Goal: Task Accomplishment & Management: Complete application form

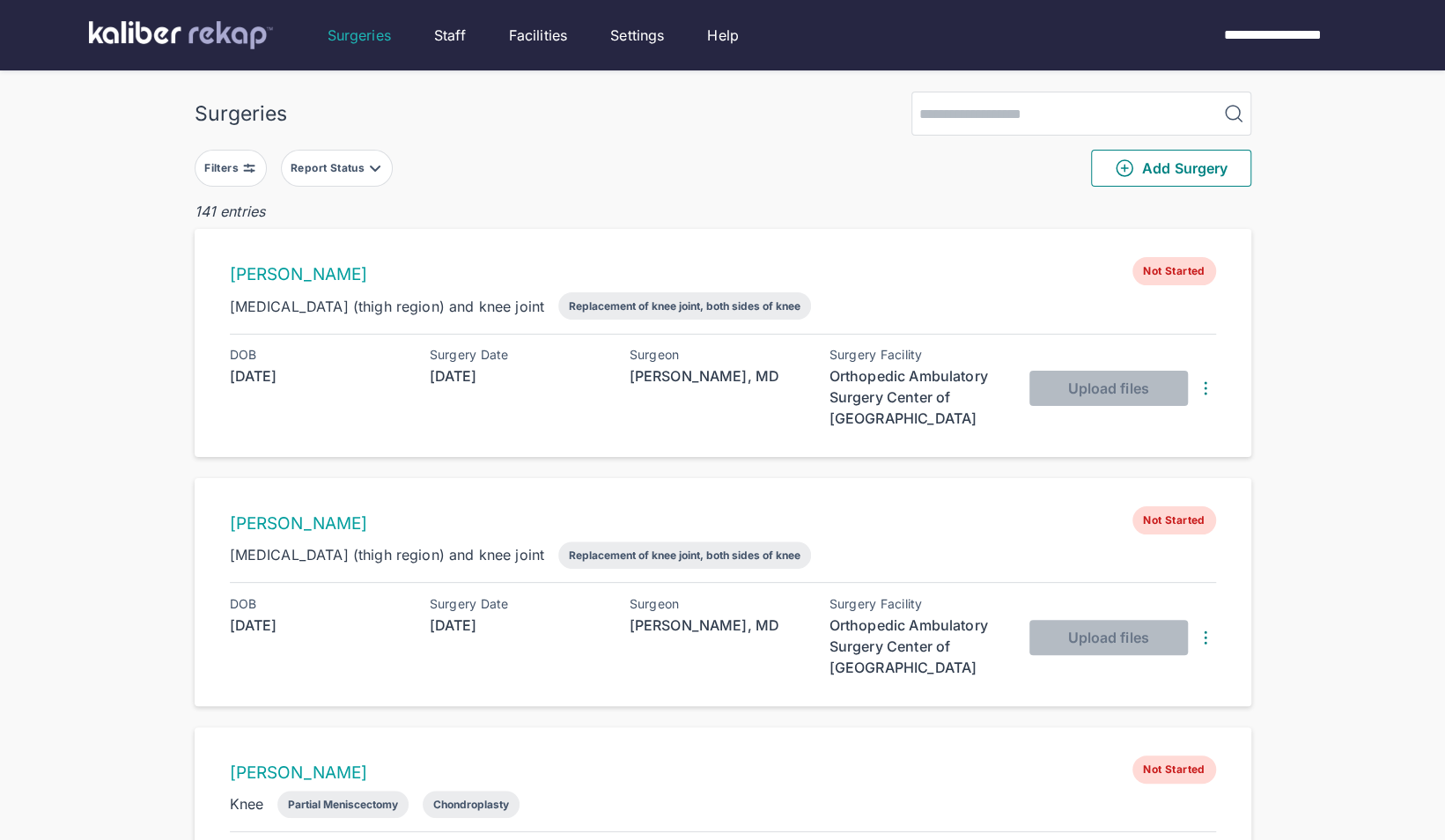
click at [324, 169] on div "Report Status" at bounding box center [329, 168] width 77 height 14
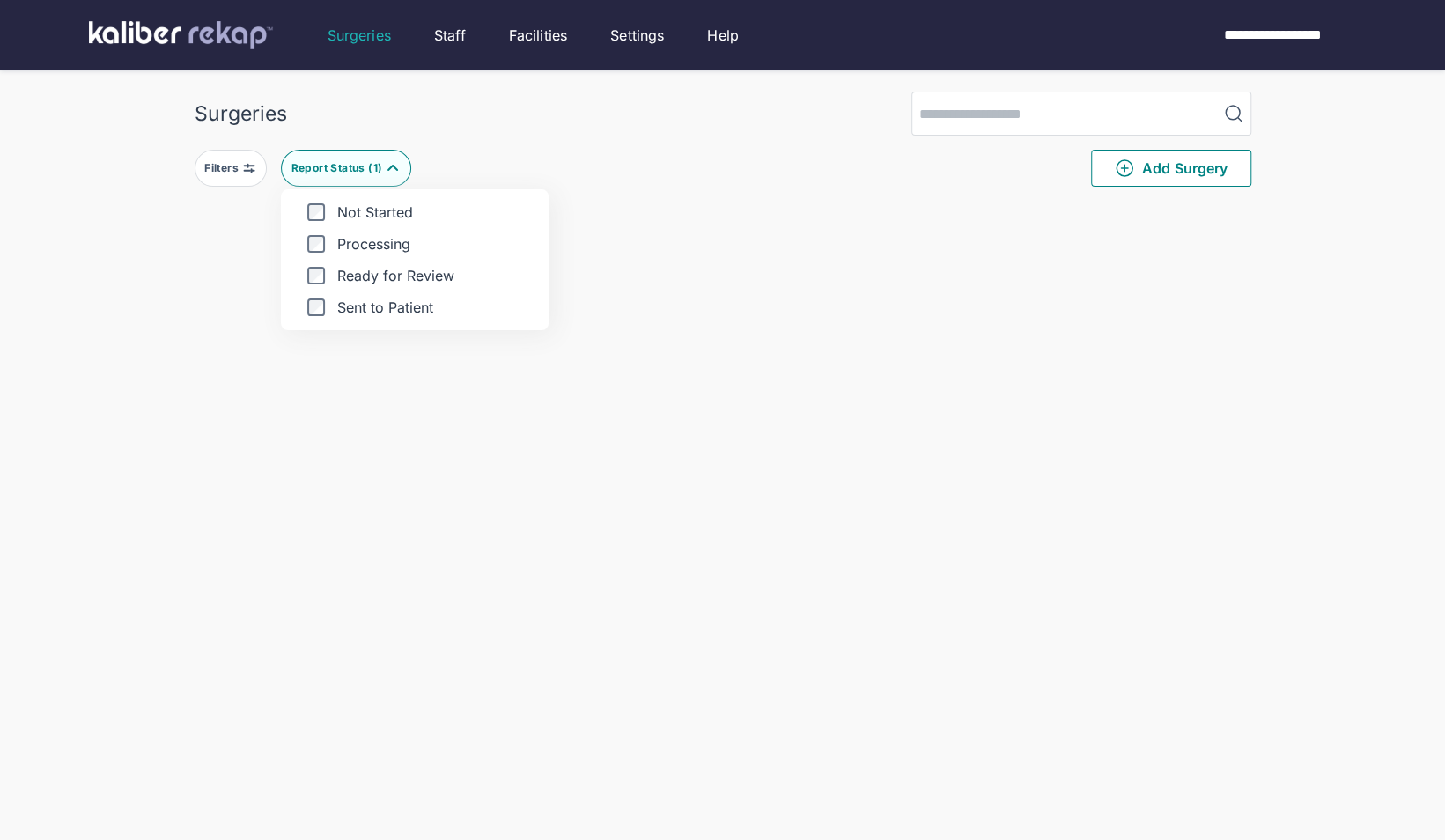
click at [139, 289] on div "Surgeries Filters Report Status ( 1 ) Not Started Processing Ready for Review S…" at bounding box center [722, 632] width 1445 height 1266
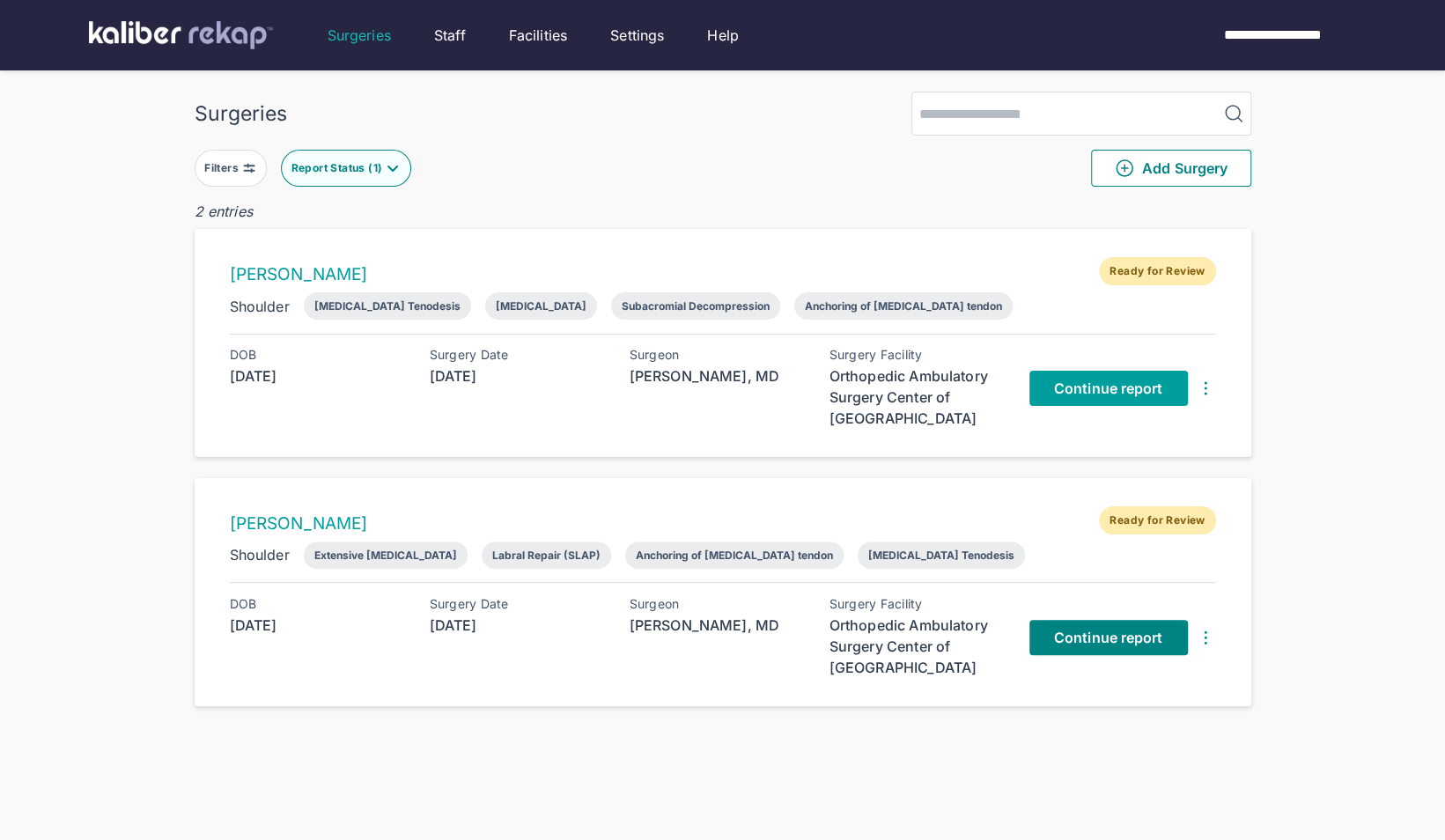
click at [1087, 380] on span "Continue report" at bounding box center [1109, 388] width 109 height 18
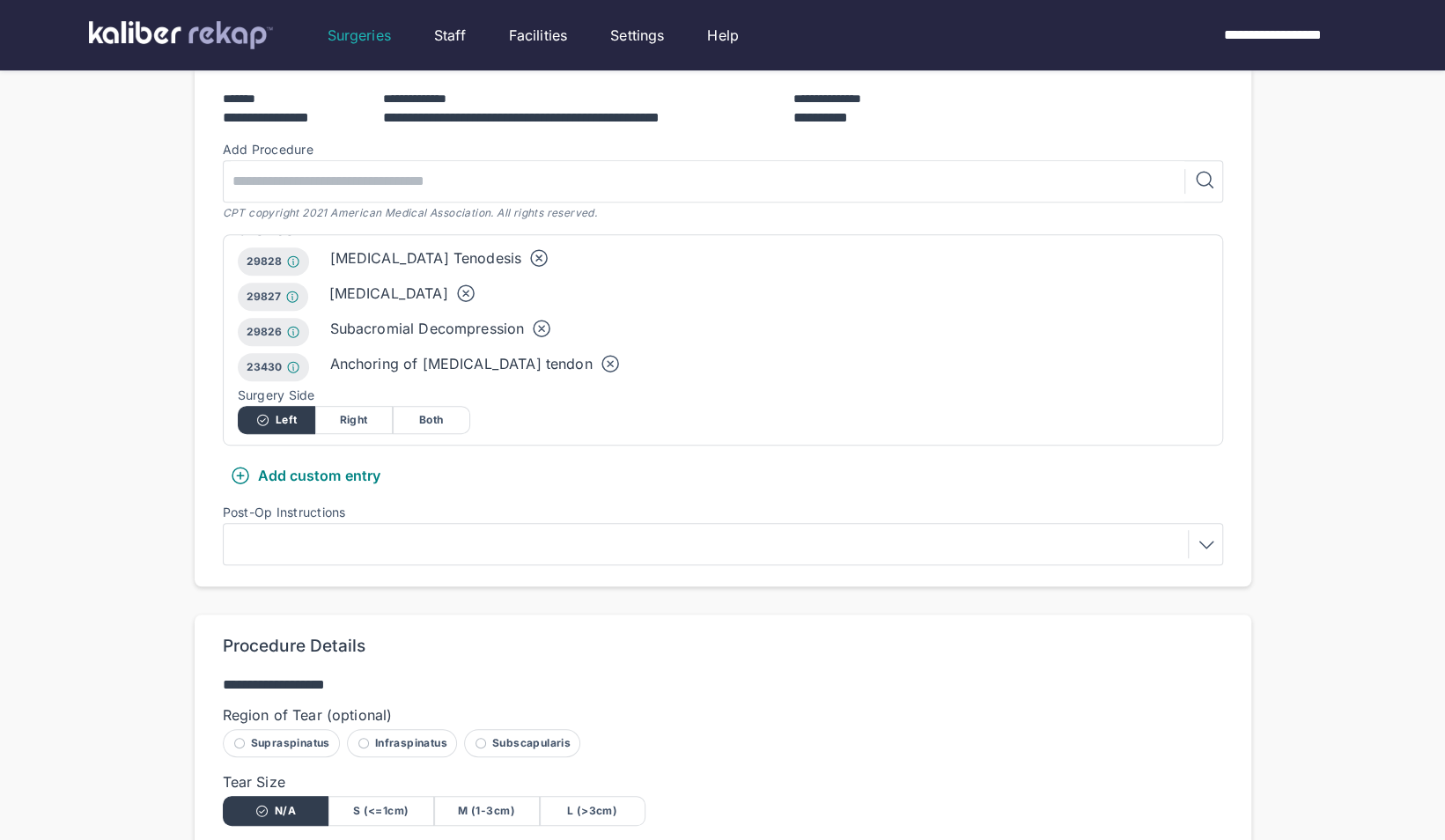
scroll to position [33, 0]
click at [651, 546] on div at bounding box center [723, 544] width 988 height 28
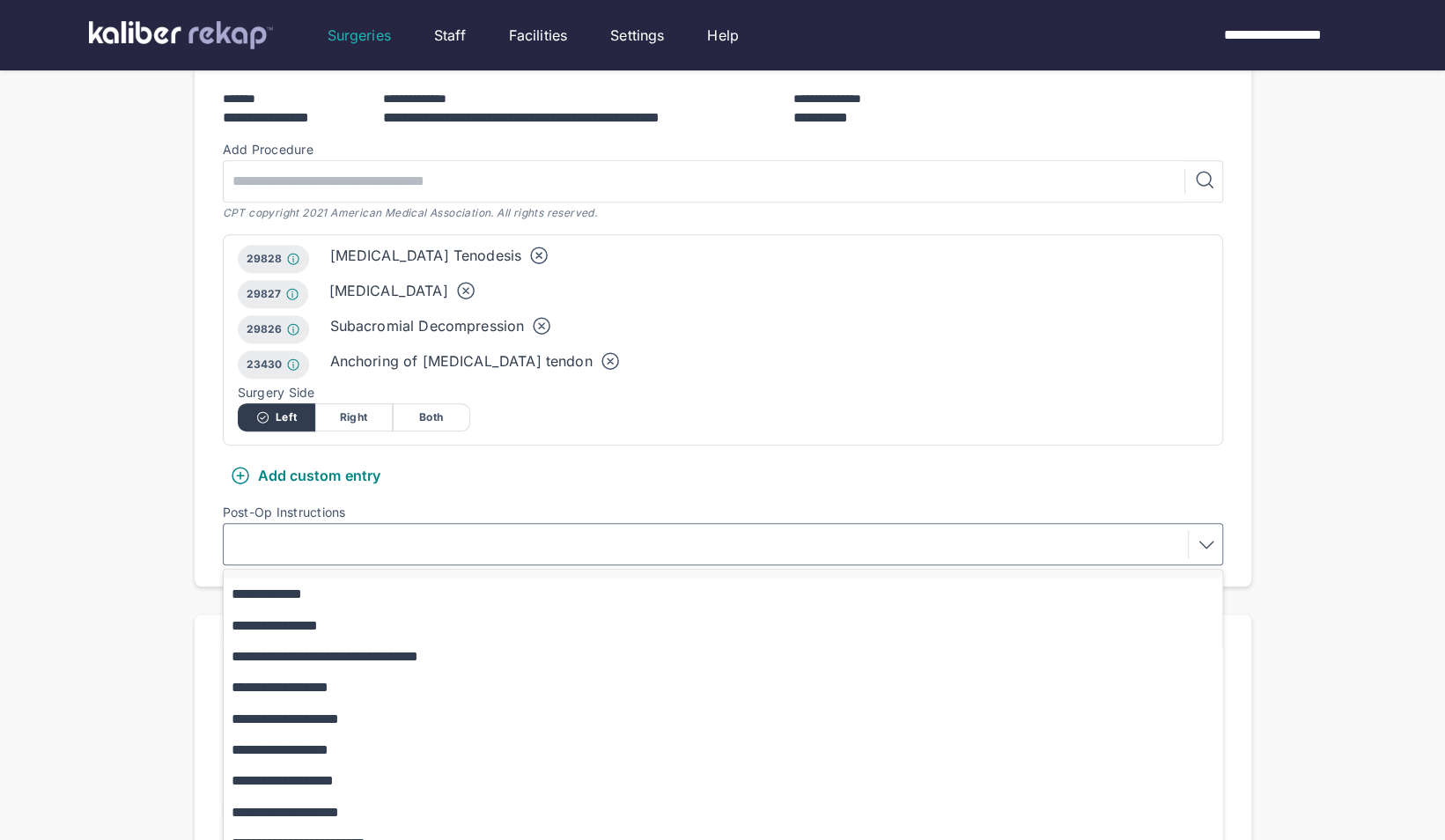
scroll to position [153, 0]
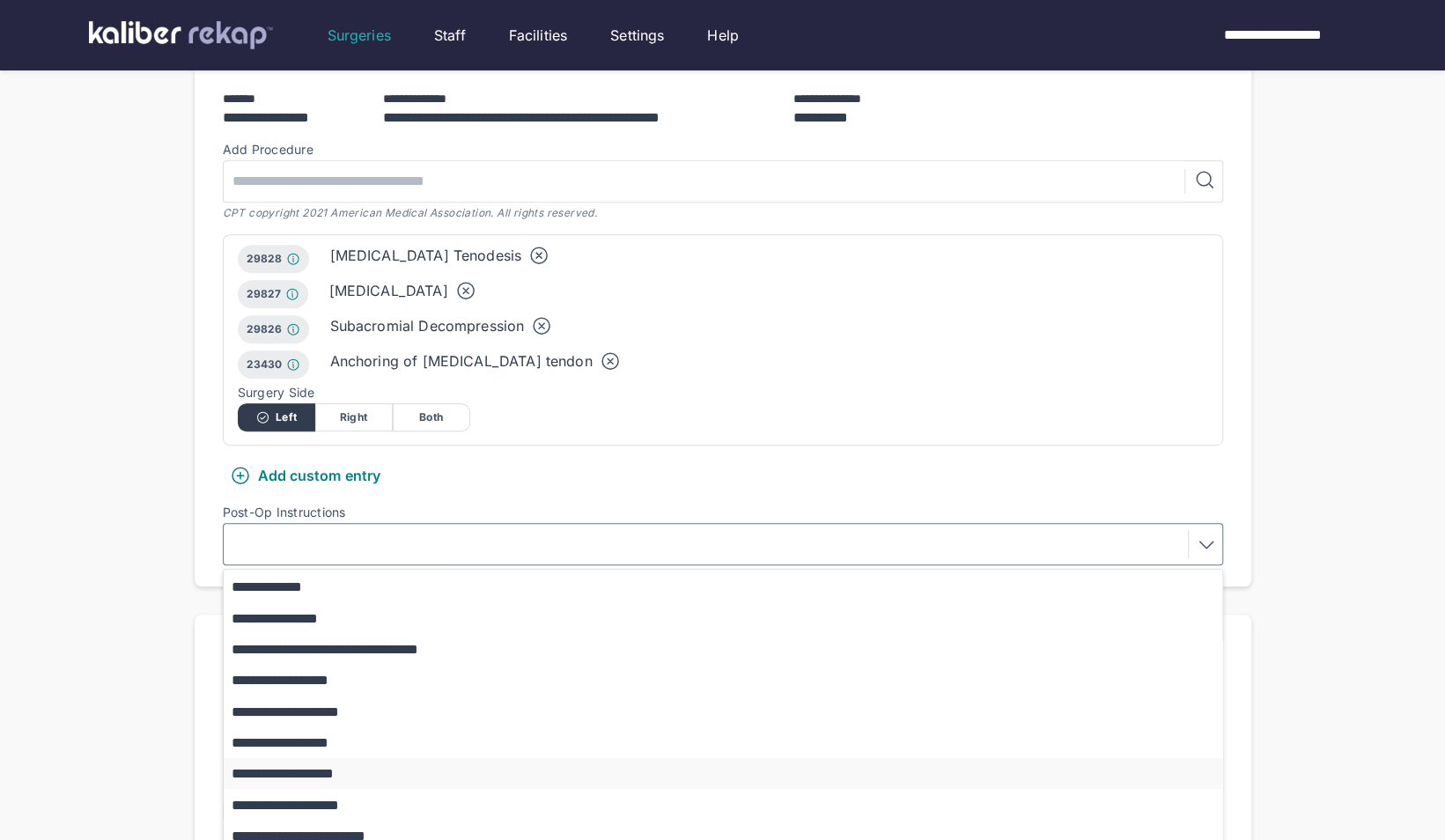
click at [325, 770] on button "**********" at bounding box center [731, 773] width 1016 height 31
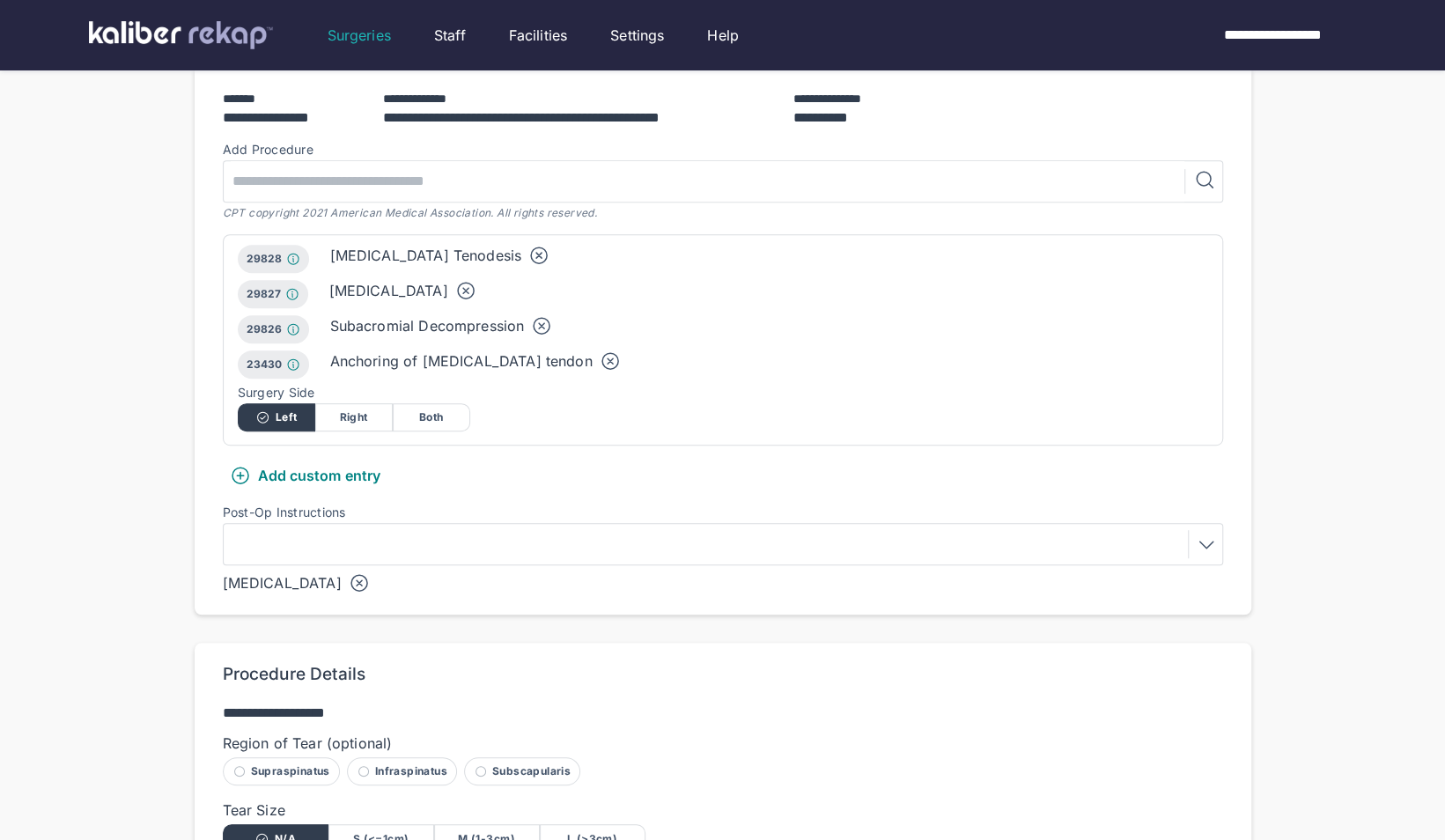
click at [98, 584] on div "**********" at bounding box center [722, 357] width 1445 height 1486
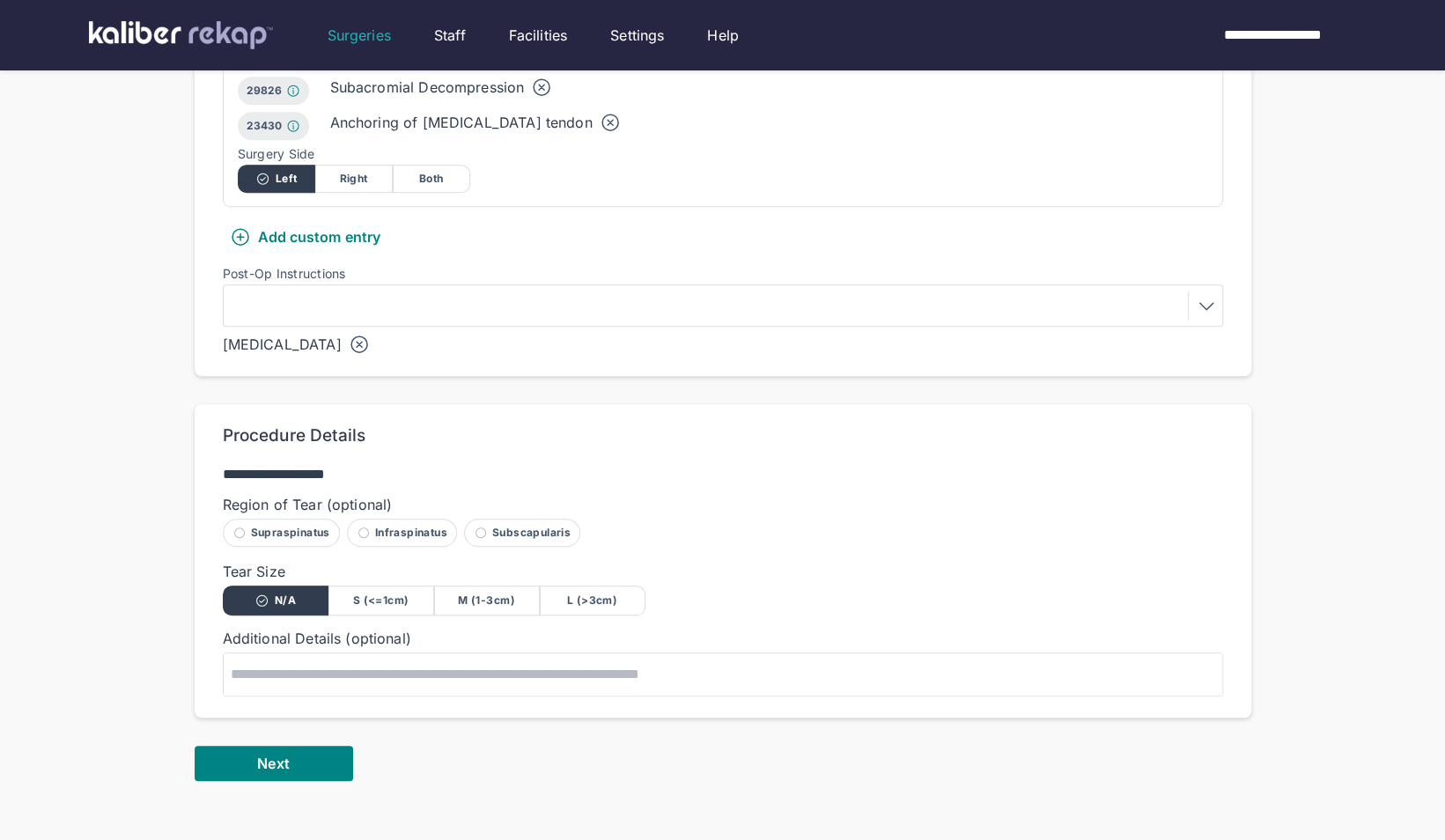
scroll to position [627, 0]
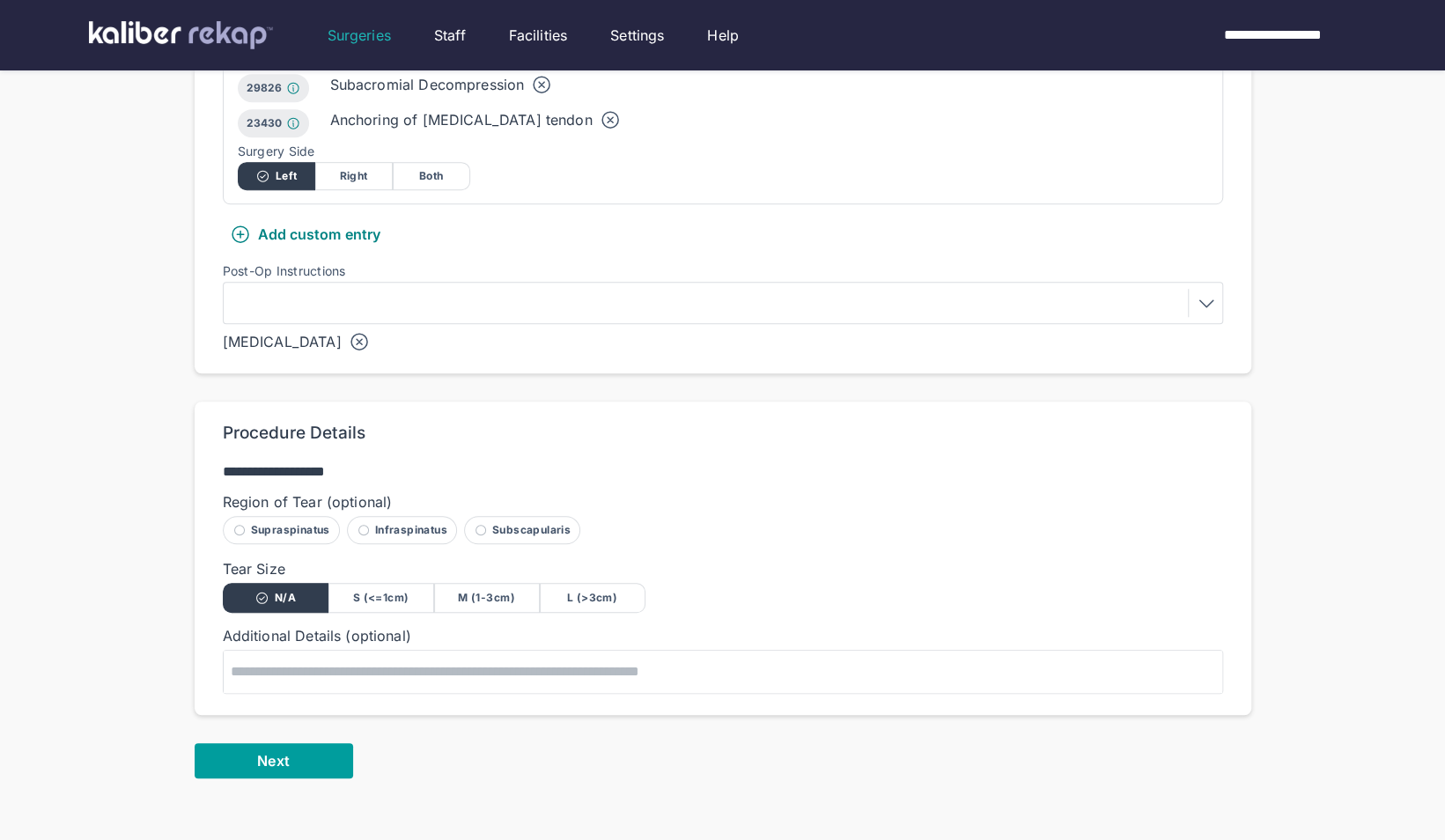
click at [274, 755] on span "Next" at bounding box center [273, 760] width 32 height 18
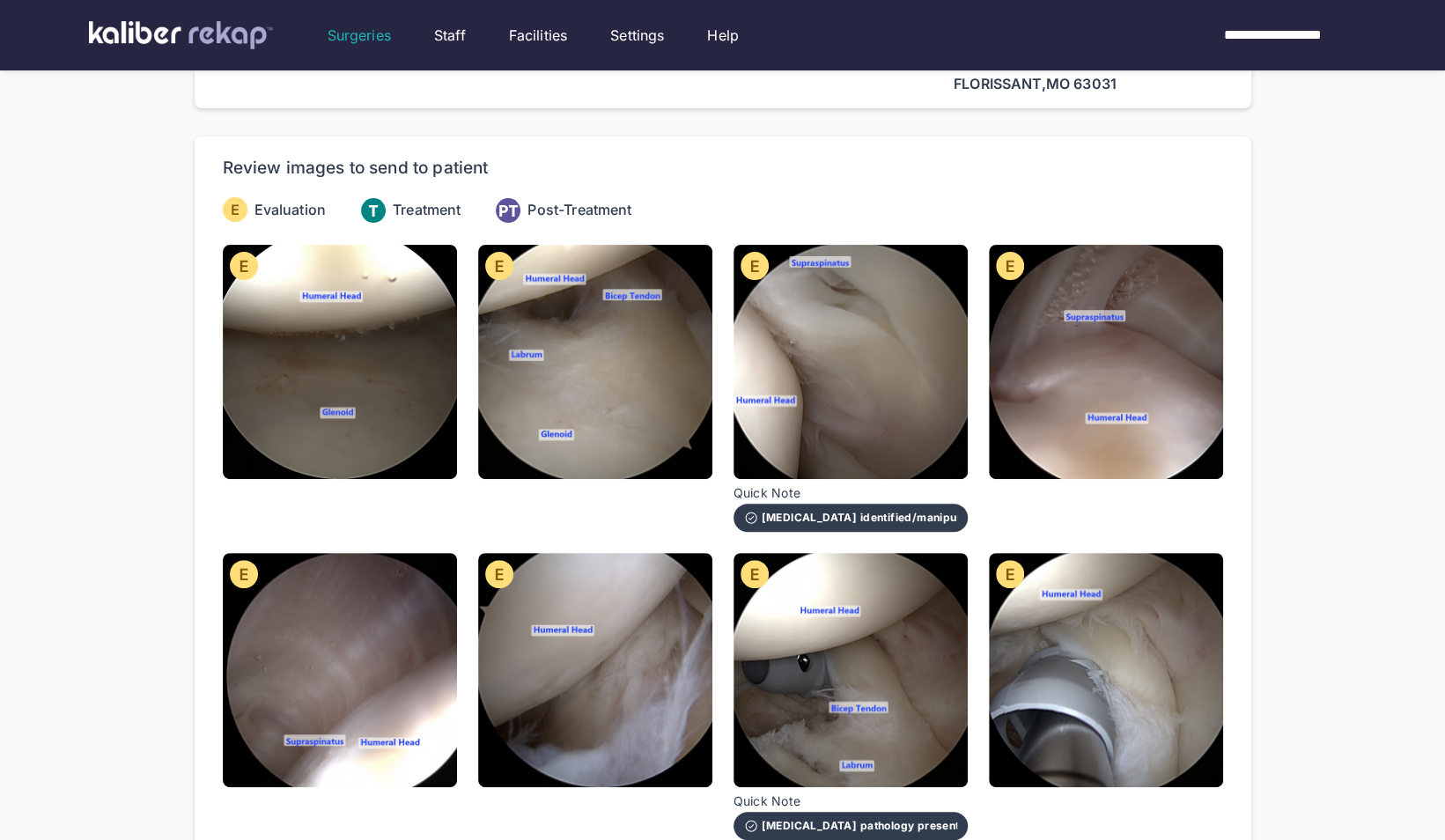
scroll to position [83, 0]
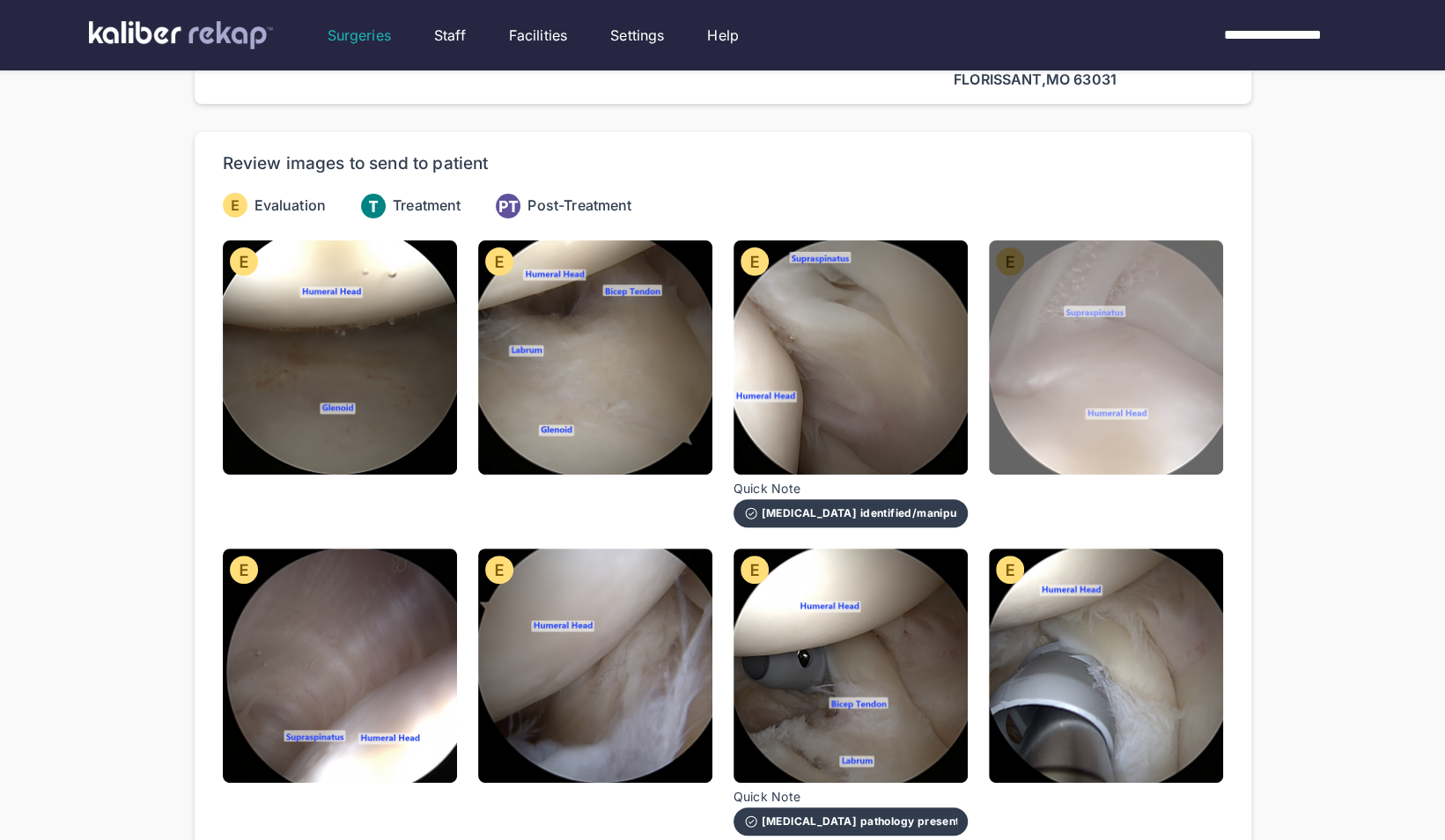
click at [1138, 336] on img at bounding box center [1106, 357] width 234 height 234
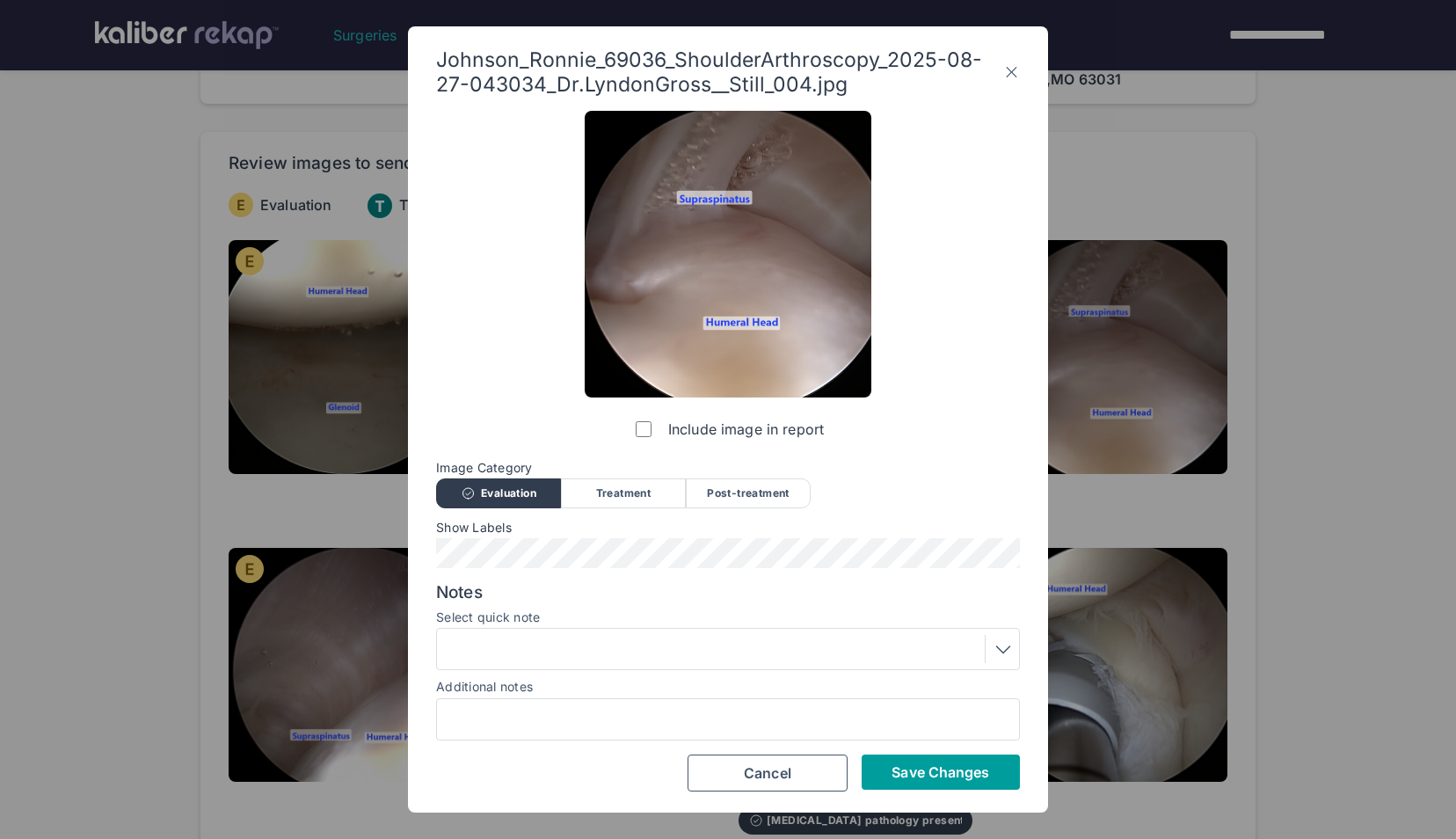
click at [923, 772] on span "Save Changes" at bounding box center [940, 772] width 98 height 18
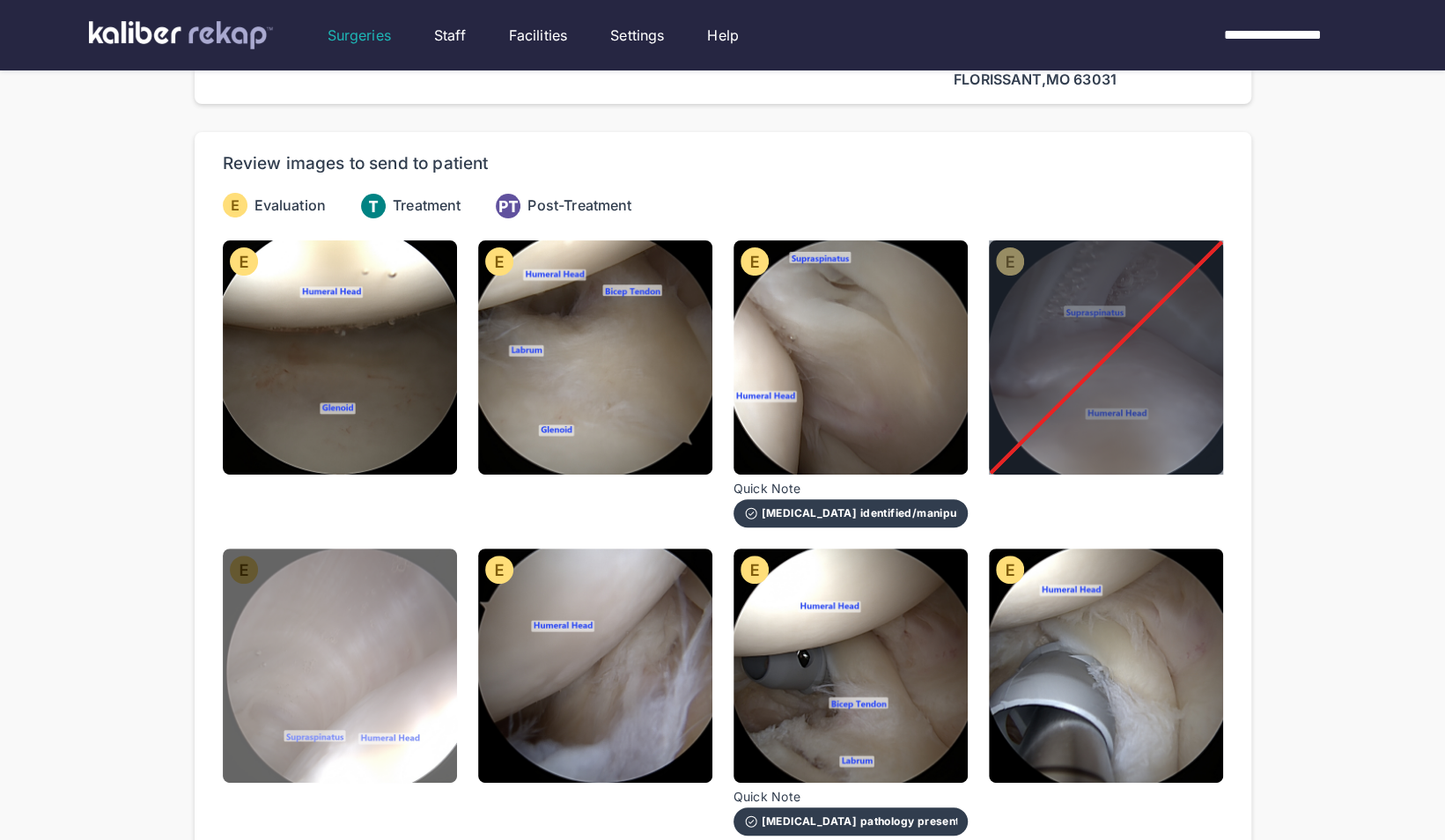
click at [441, 666] on img at bounding box center [339, 665] width 234 height 234
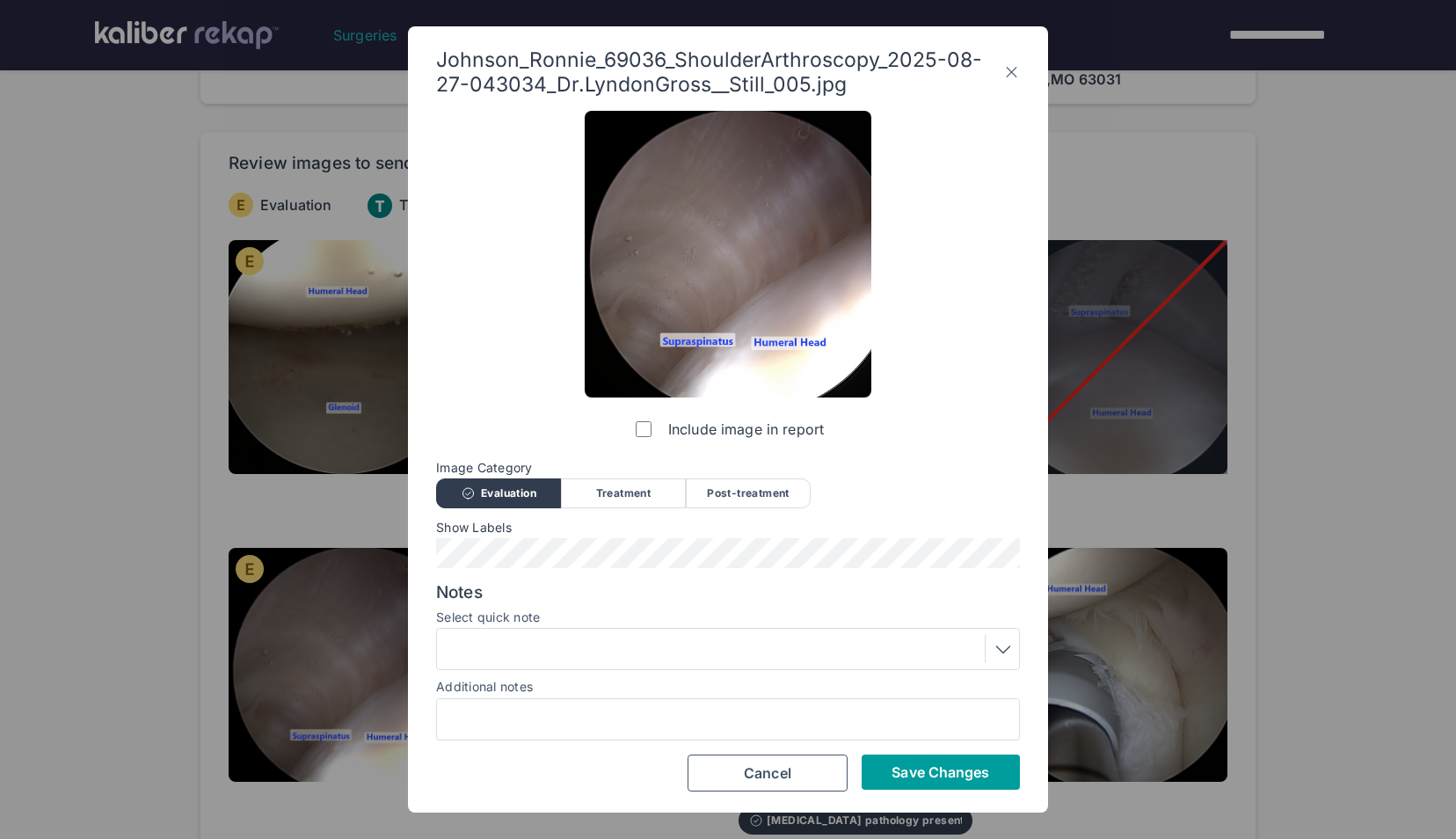
click at [923, 770] on span "Save Changes" at bounding box center [940, 772] width 98 height 18
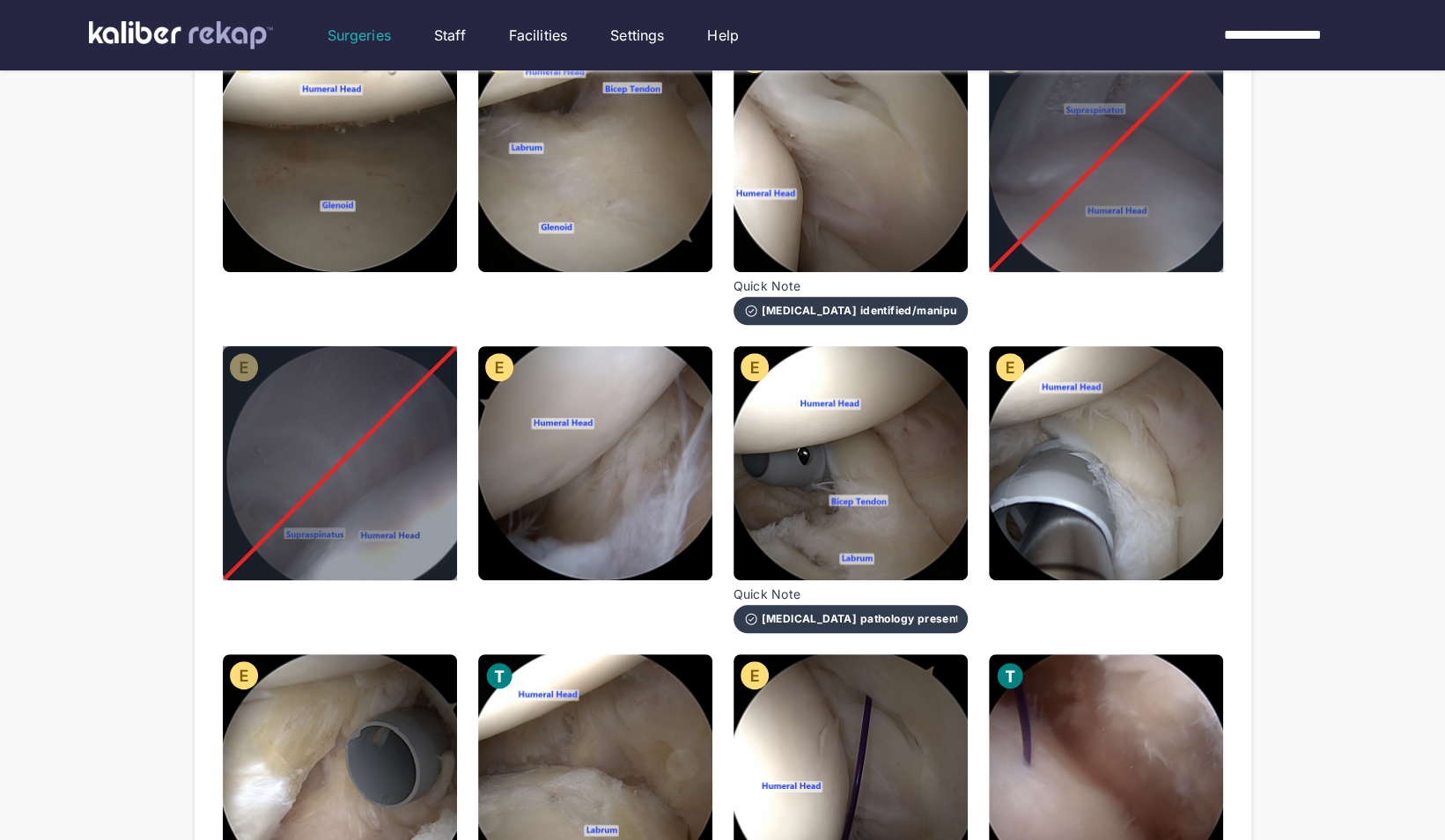
scroll to position [285, 0]
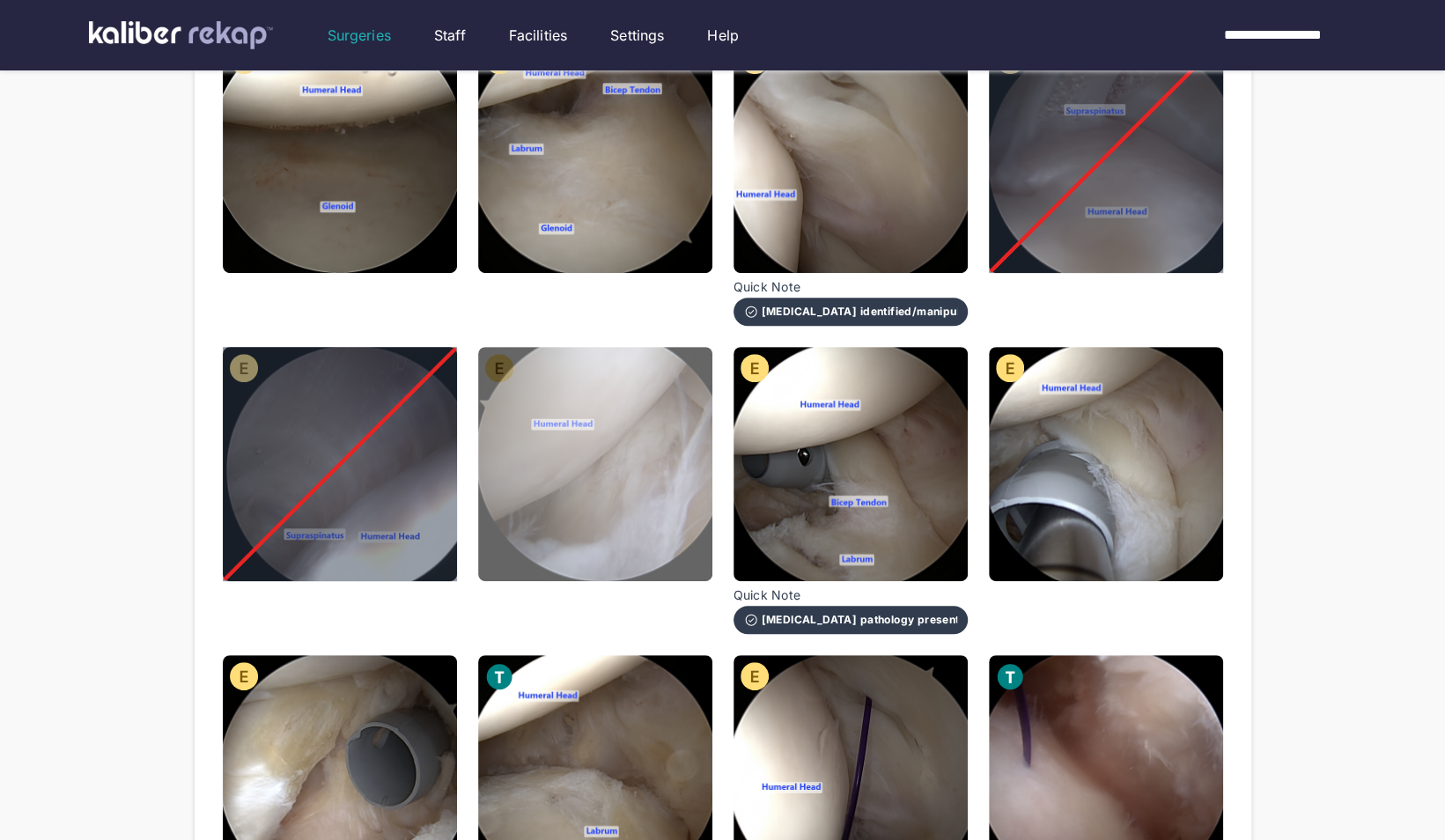
click at [520, 513] on img at bounding box center [595, 463] width 234 height 234
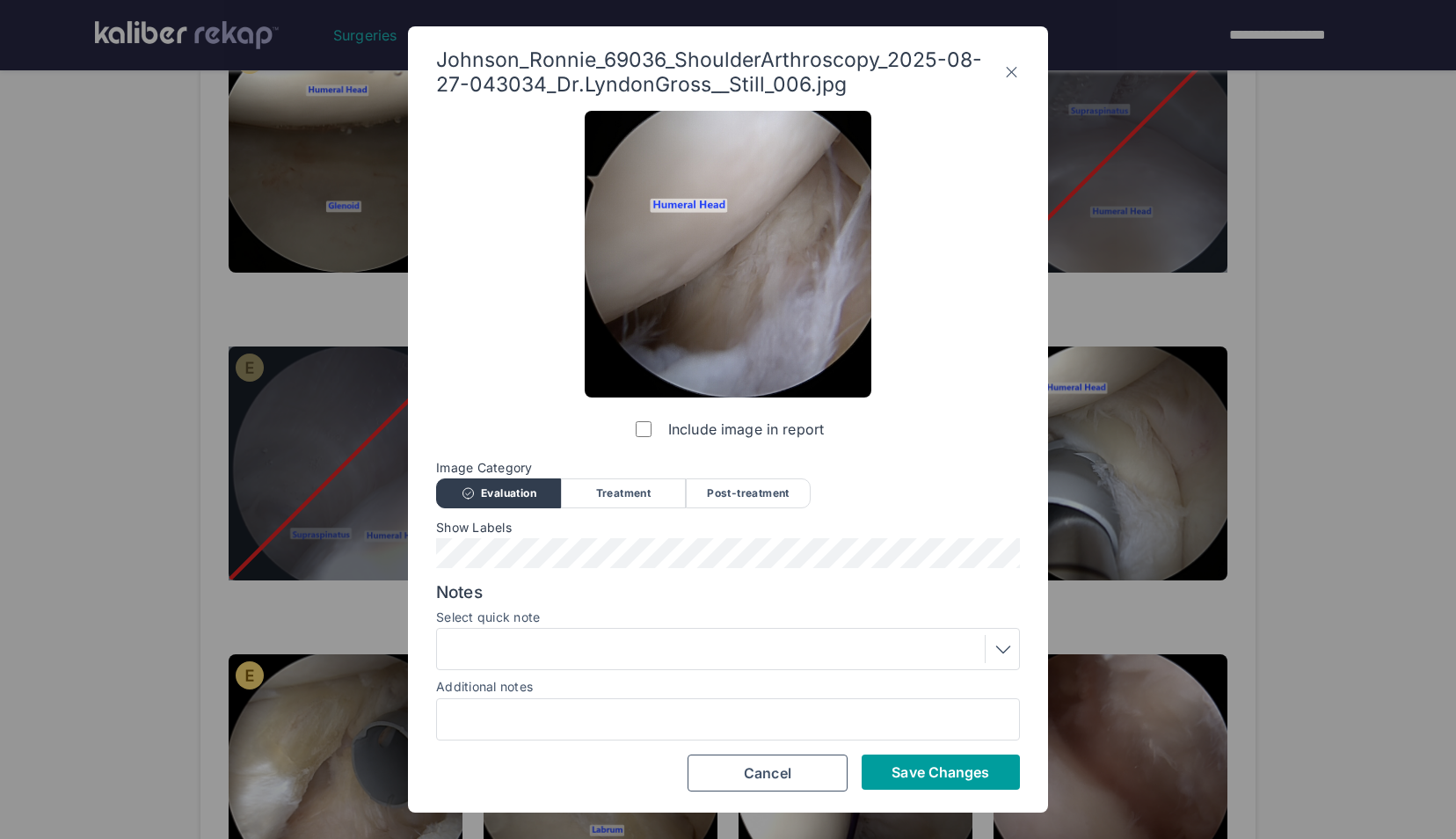
click at [895, 760] on button "Save Changes" at bounding box center [941, 771] width 159 height 35
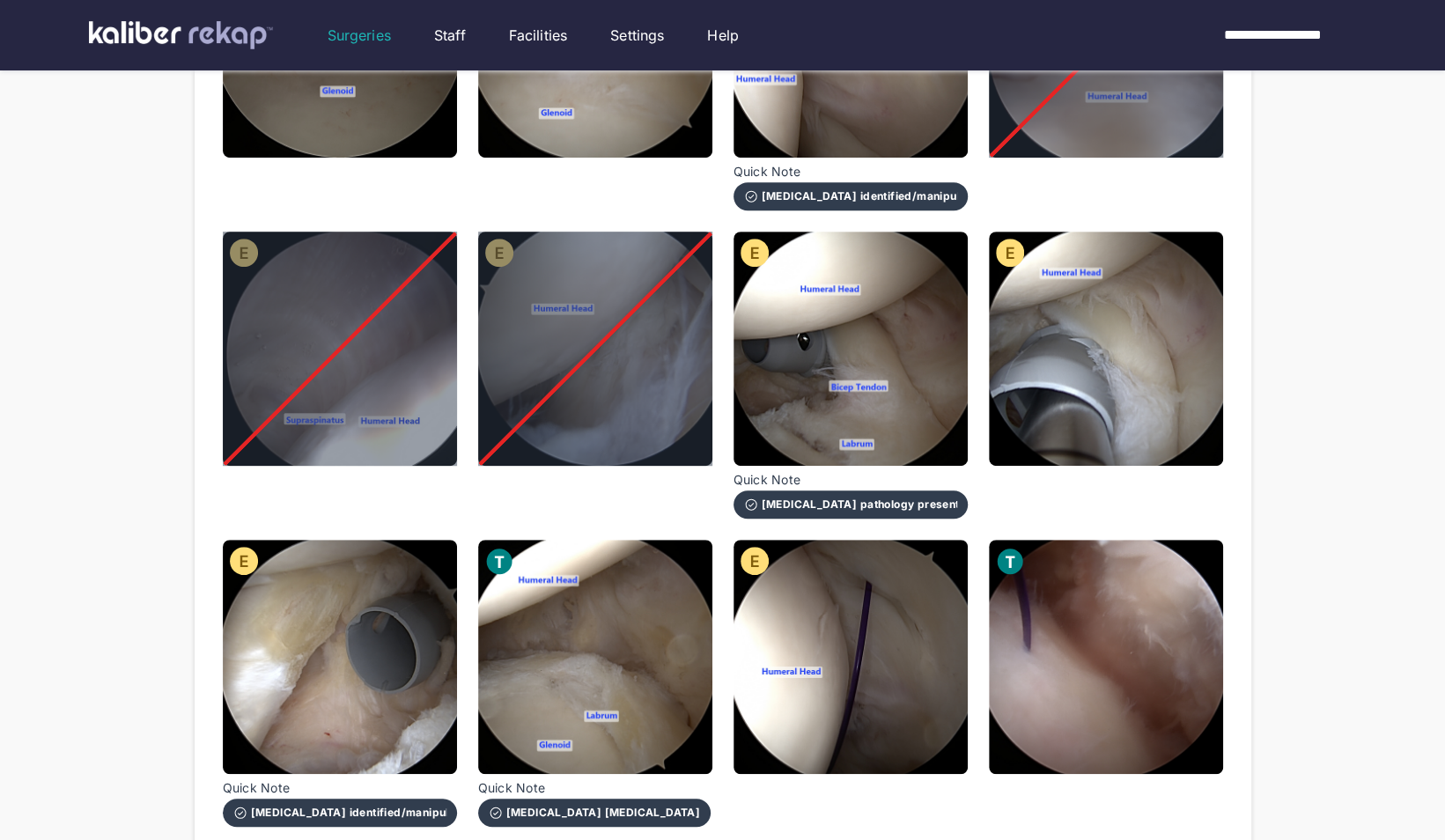
scroll to position [400, 0]
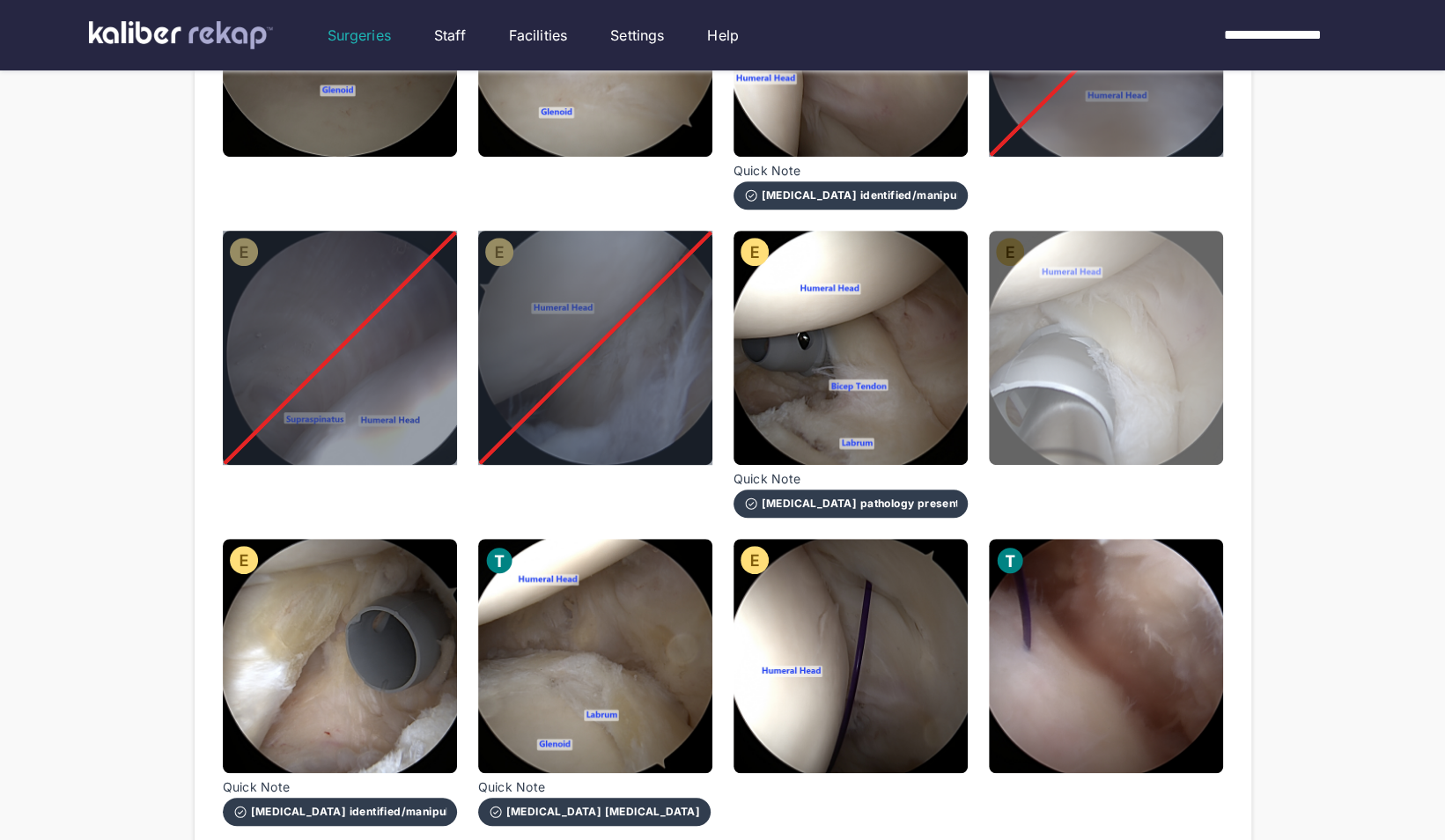
click at [1160, 406] on img at bounding box center [1106, 348] width 234 height 234
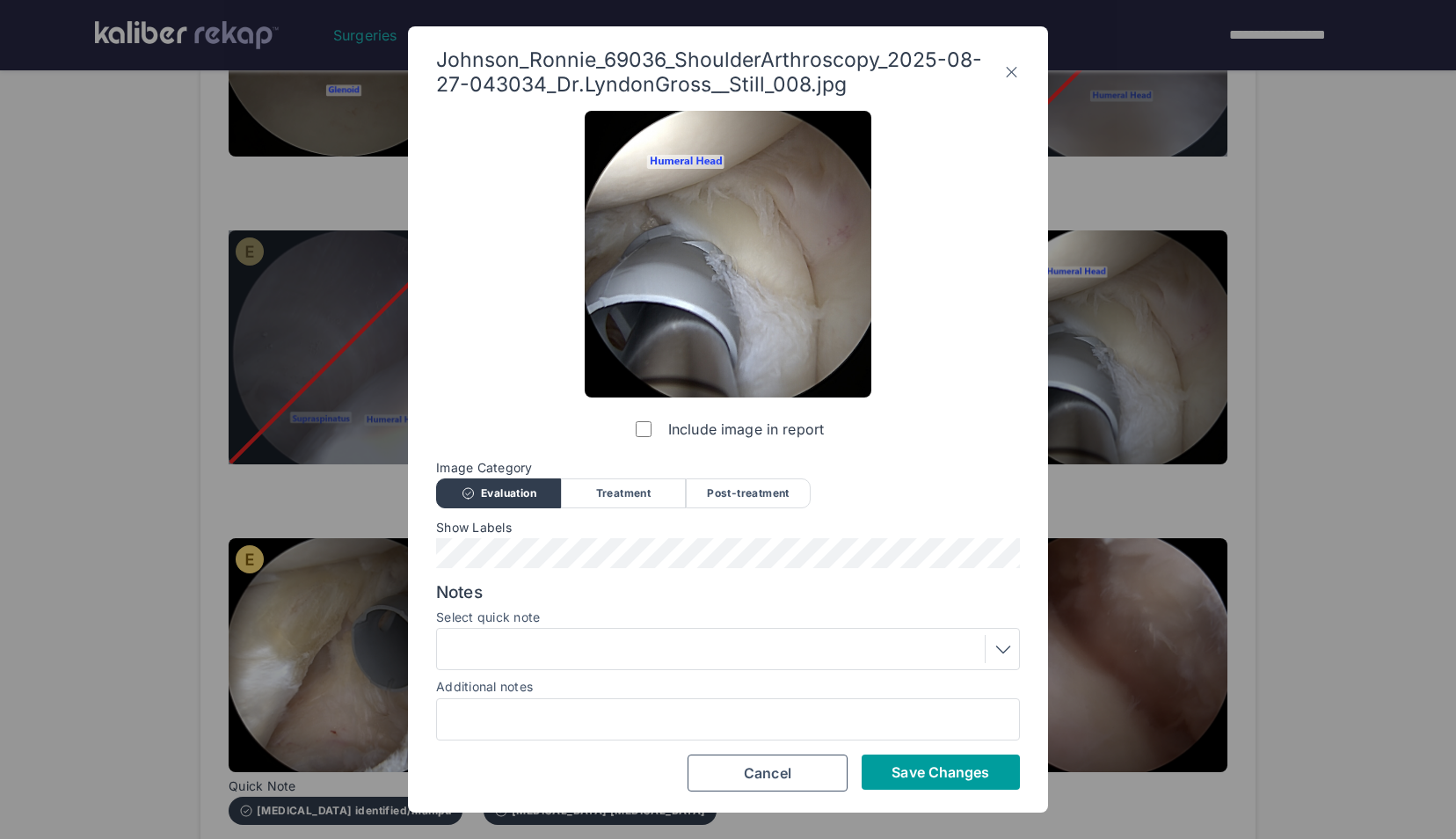
click at [947, 761] on button "Save Changes" at bounding box center [941, 771] width 159 height 35
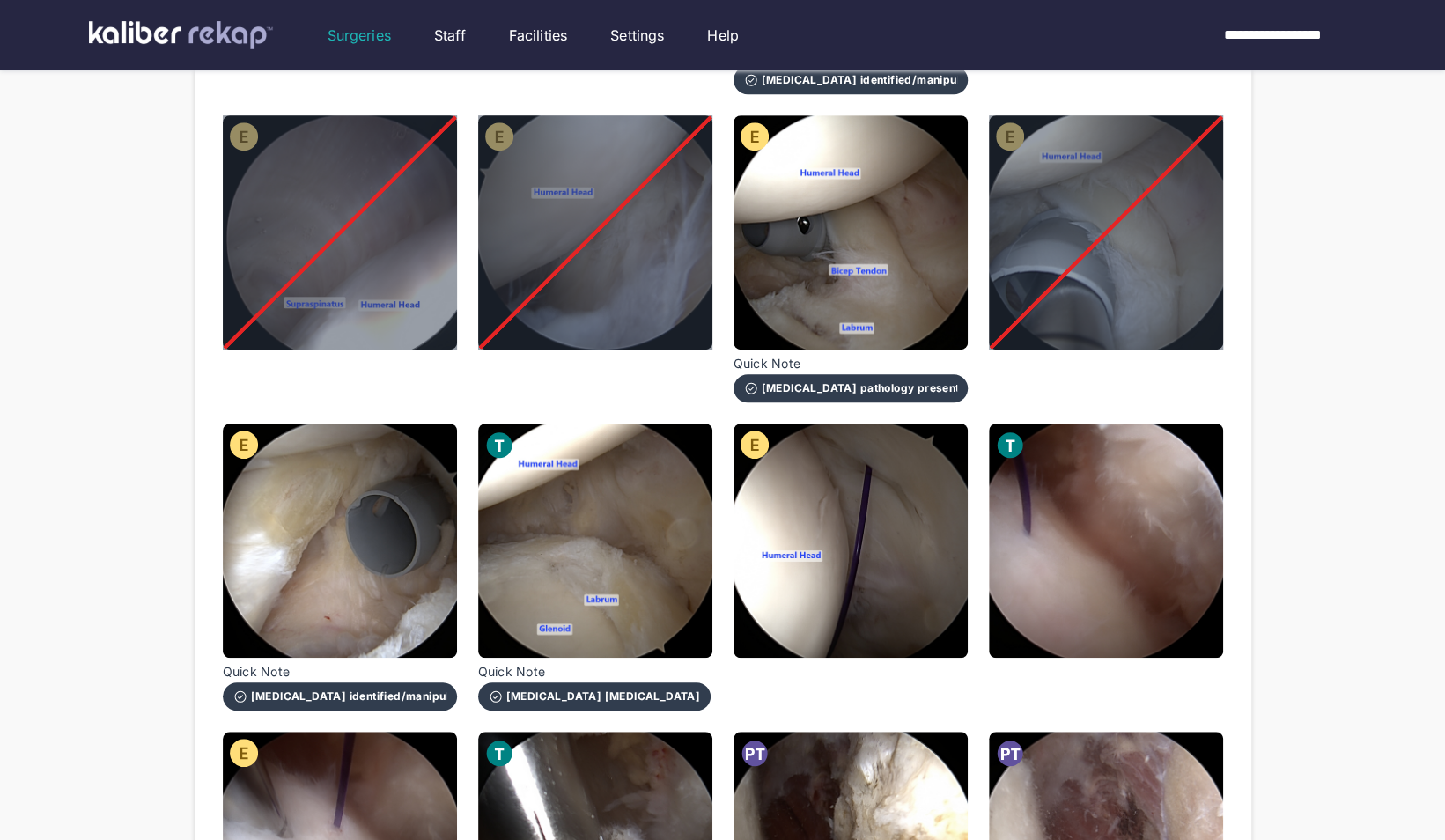
scroll to position [515, 0]
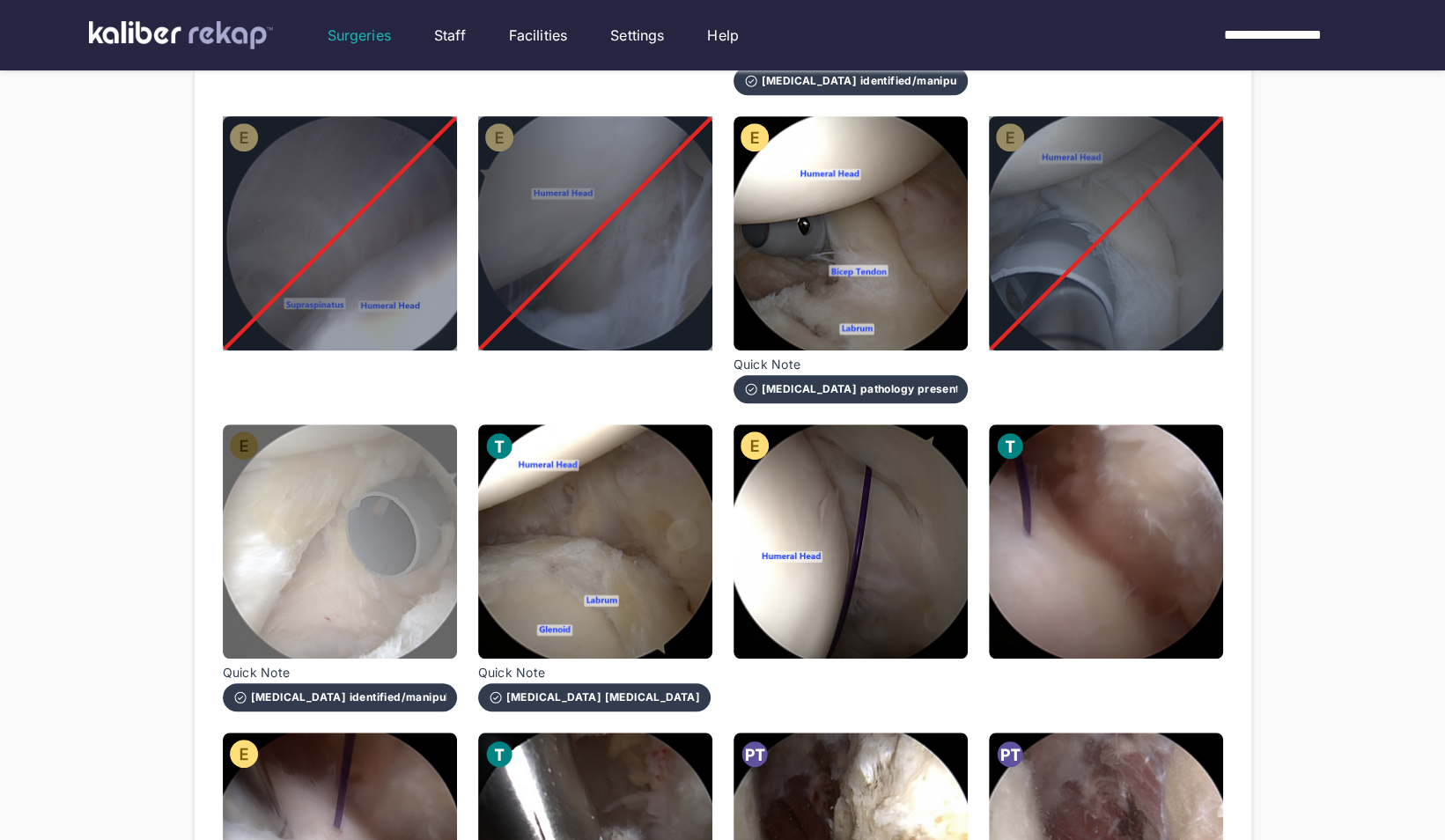
click at [276, 602] on img at bounding box center [339, 541] width 234 height 234
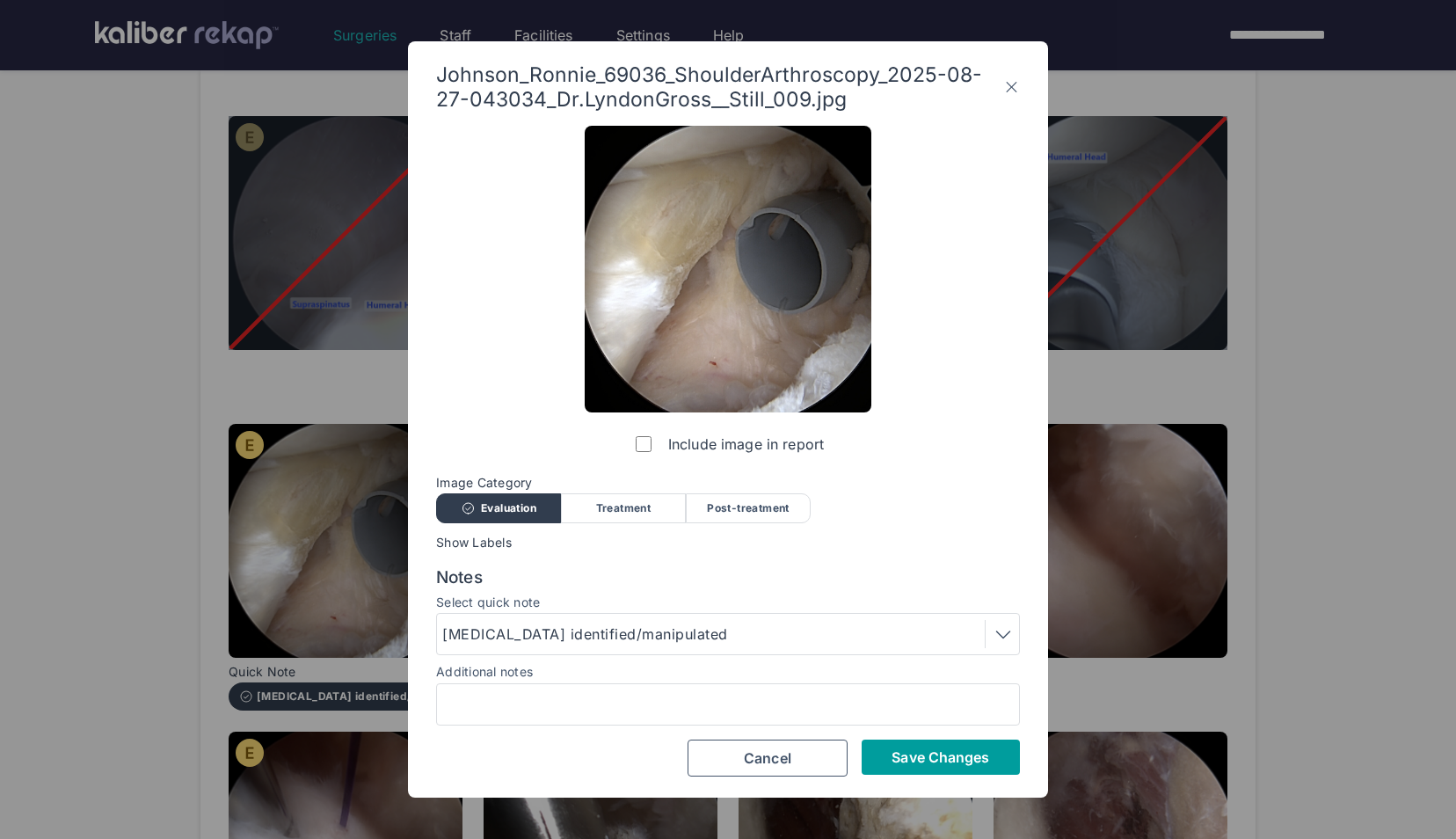
click at [937, 761] on span "Save Changes" at bounding box center [940, 757] width 98 height 18
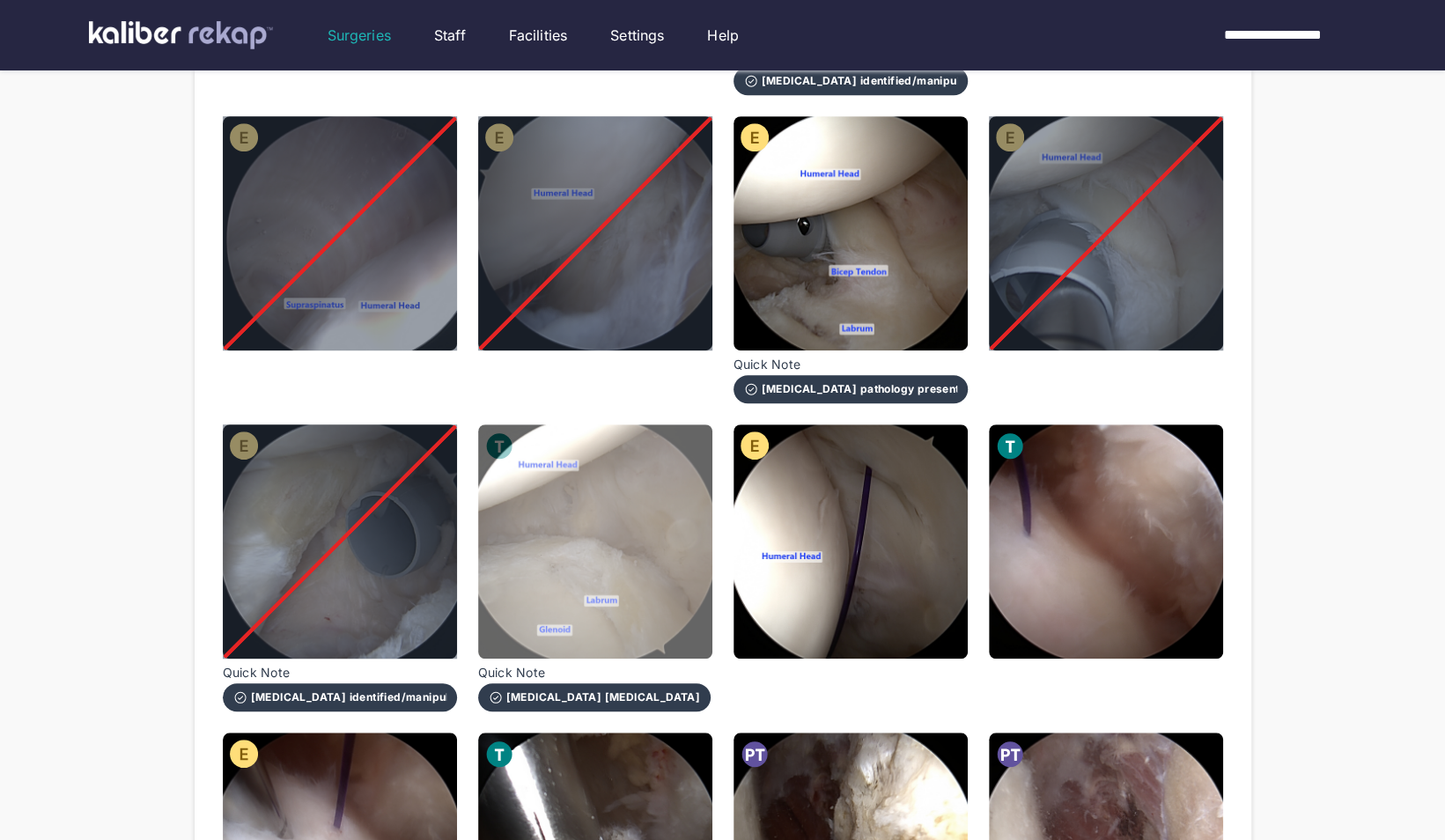
click at [610, 534] on img at bounding box center [595, 541] width 234 height 234
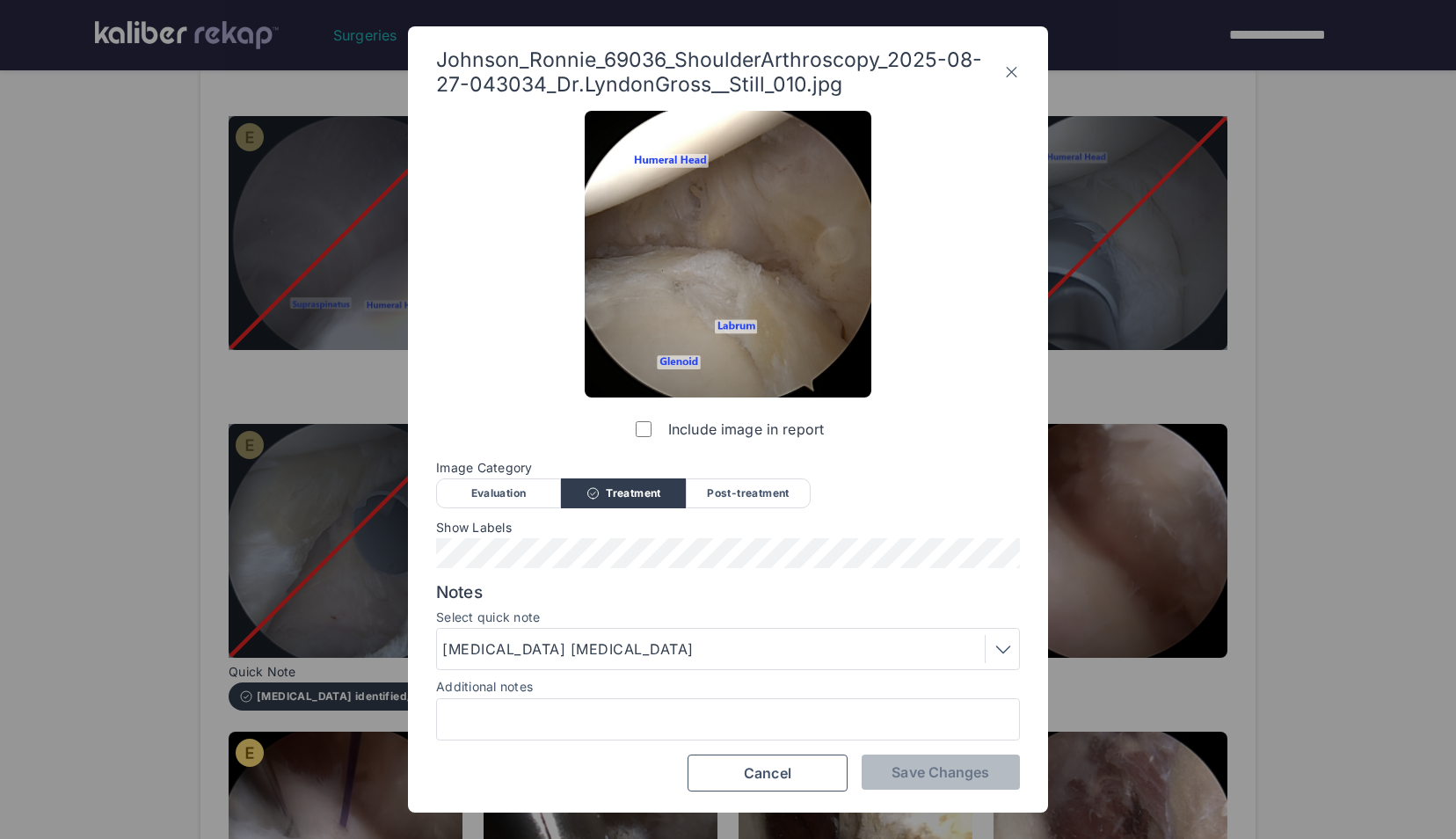
click at [695, 491] on div "Post-treatment" at bounding box center [748, 494] width 125 height 30
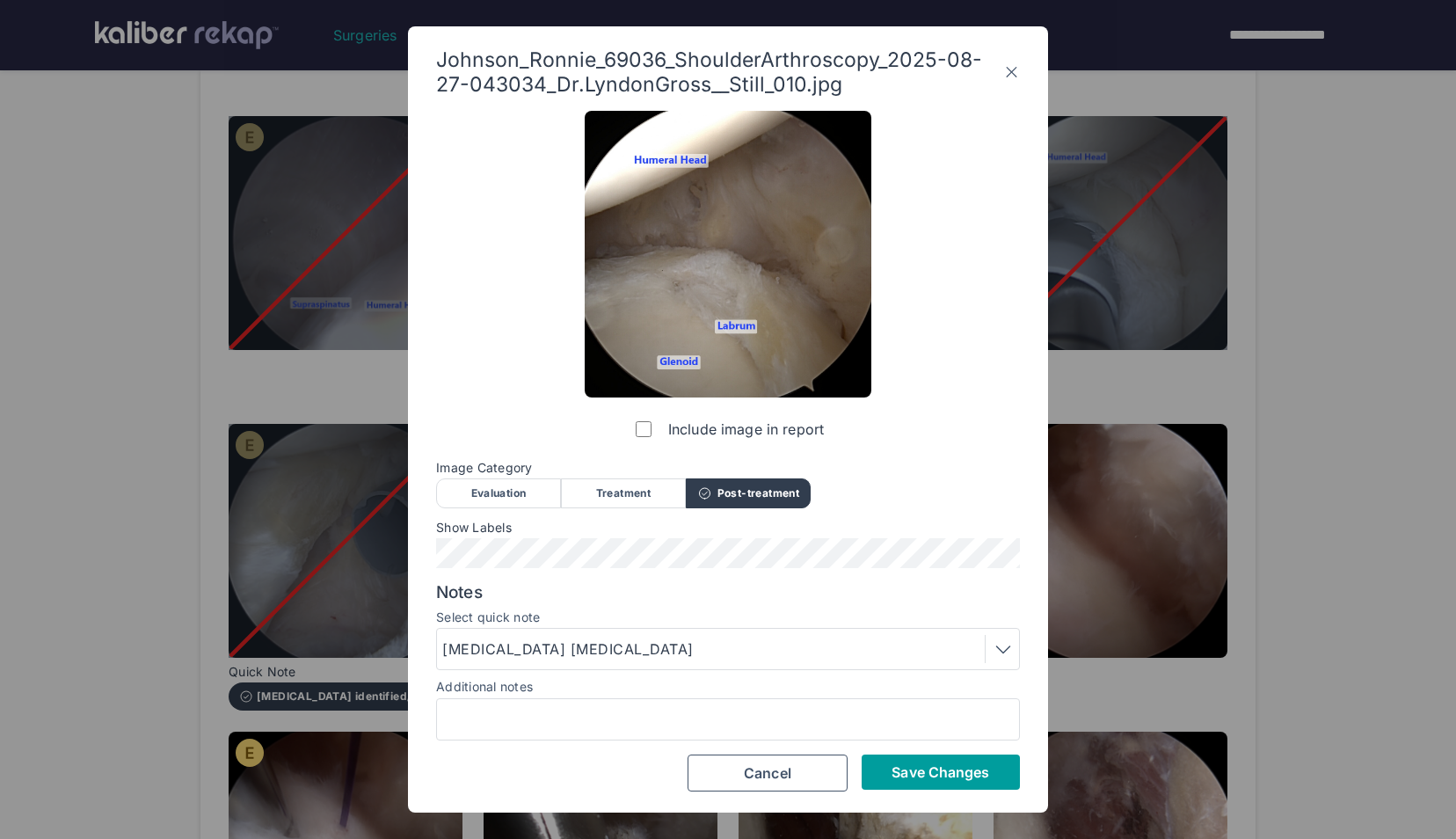
click at [917, 762] on button "Save Changes" at bounding box center [941, 771] width 159 height 35
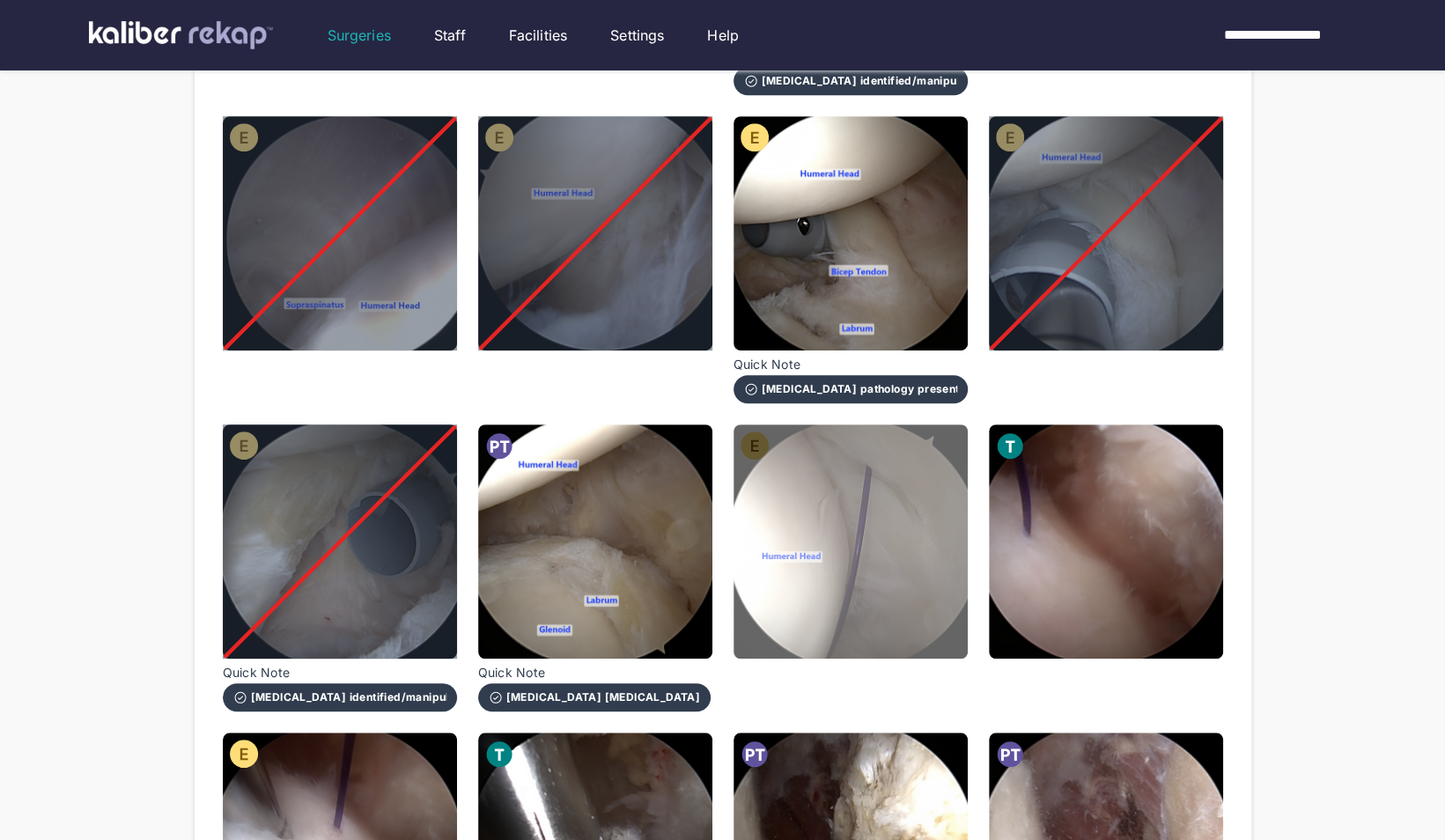
click at [870, 587] on img at bounding box center [850, 541] width 234 height 234
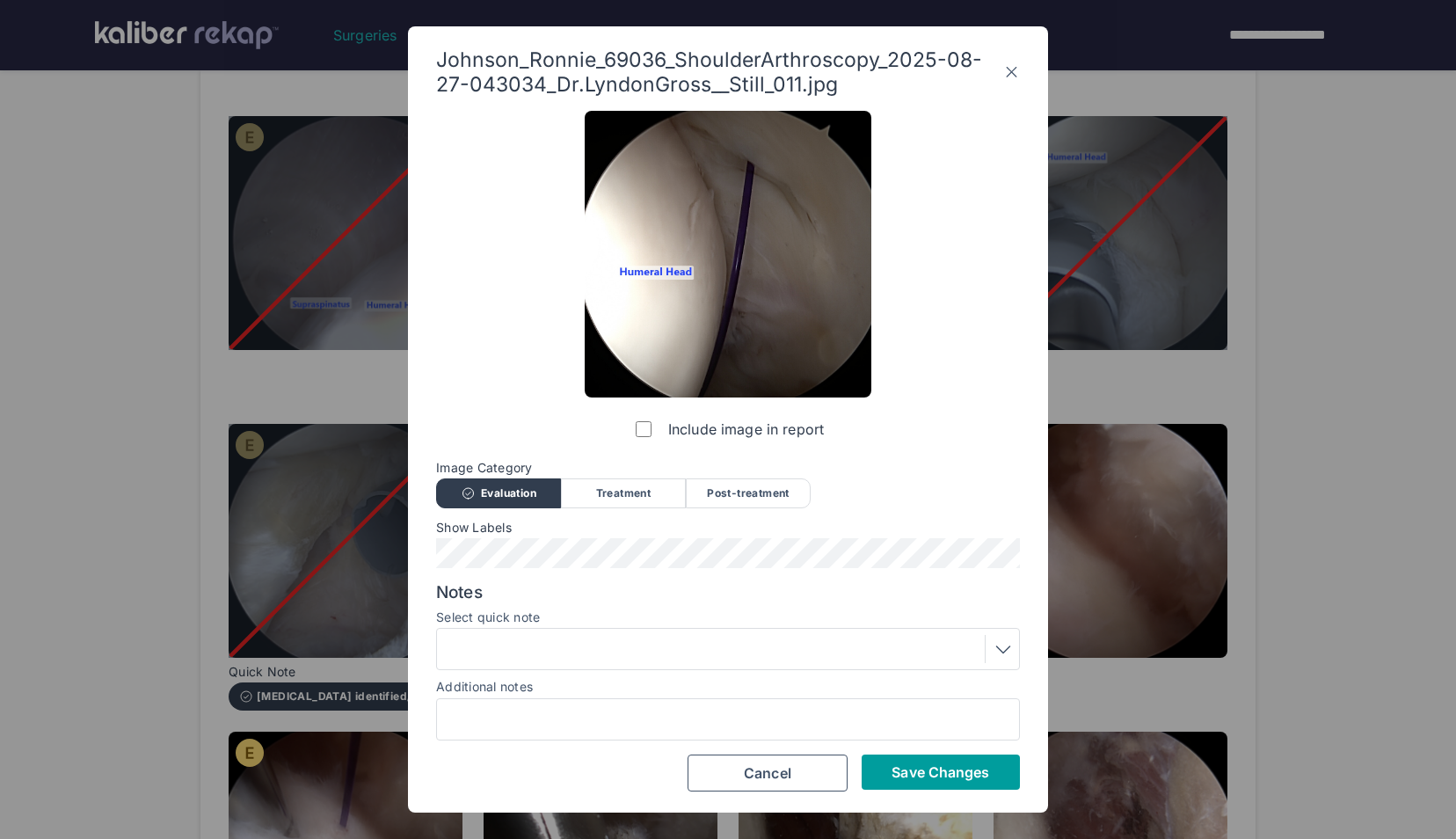
click at [950, 775] on span "Save Changes" at bounding box center [940, 772] width 98 height 18
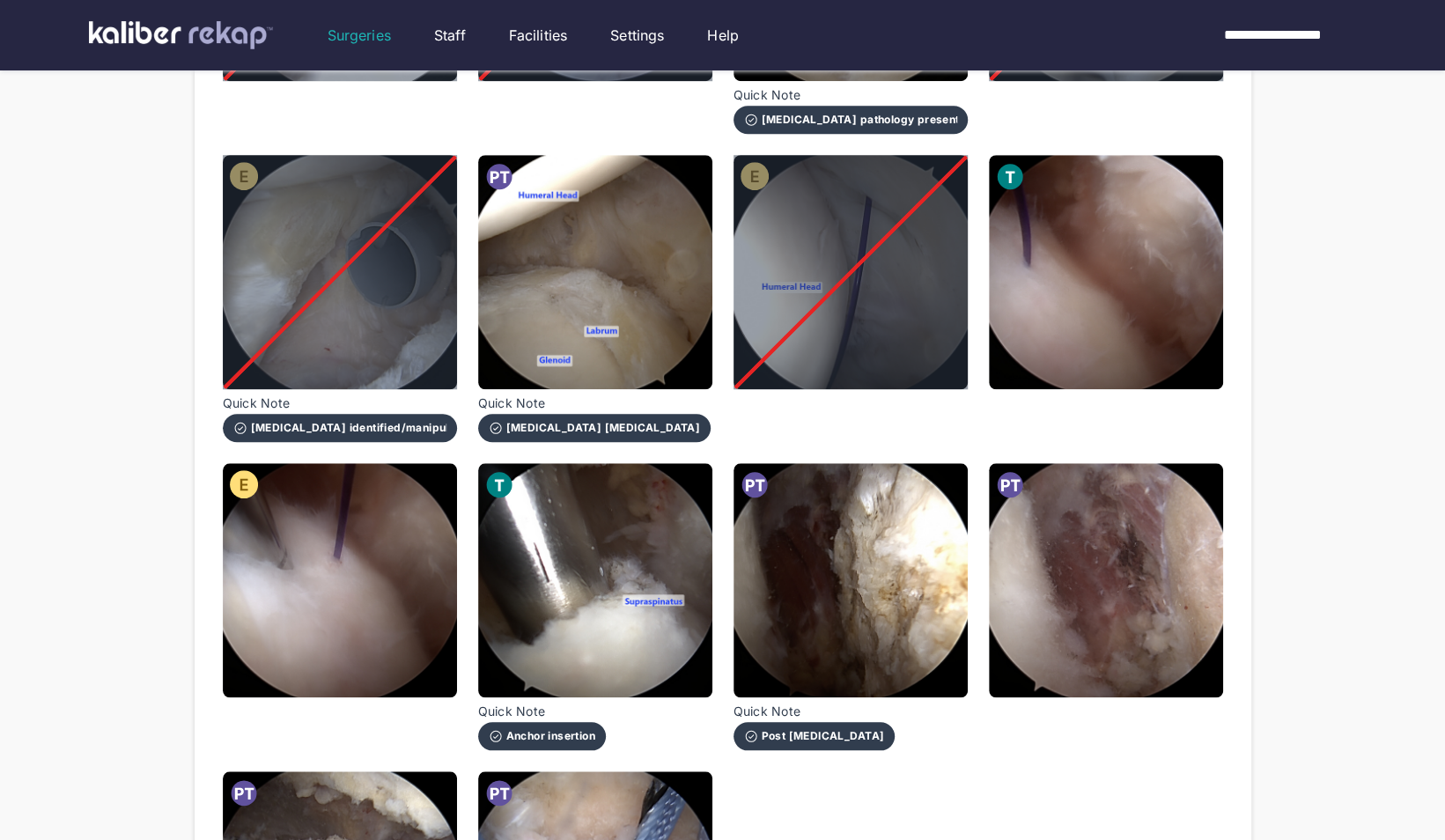
scroll to position [787, 0]
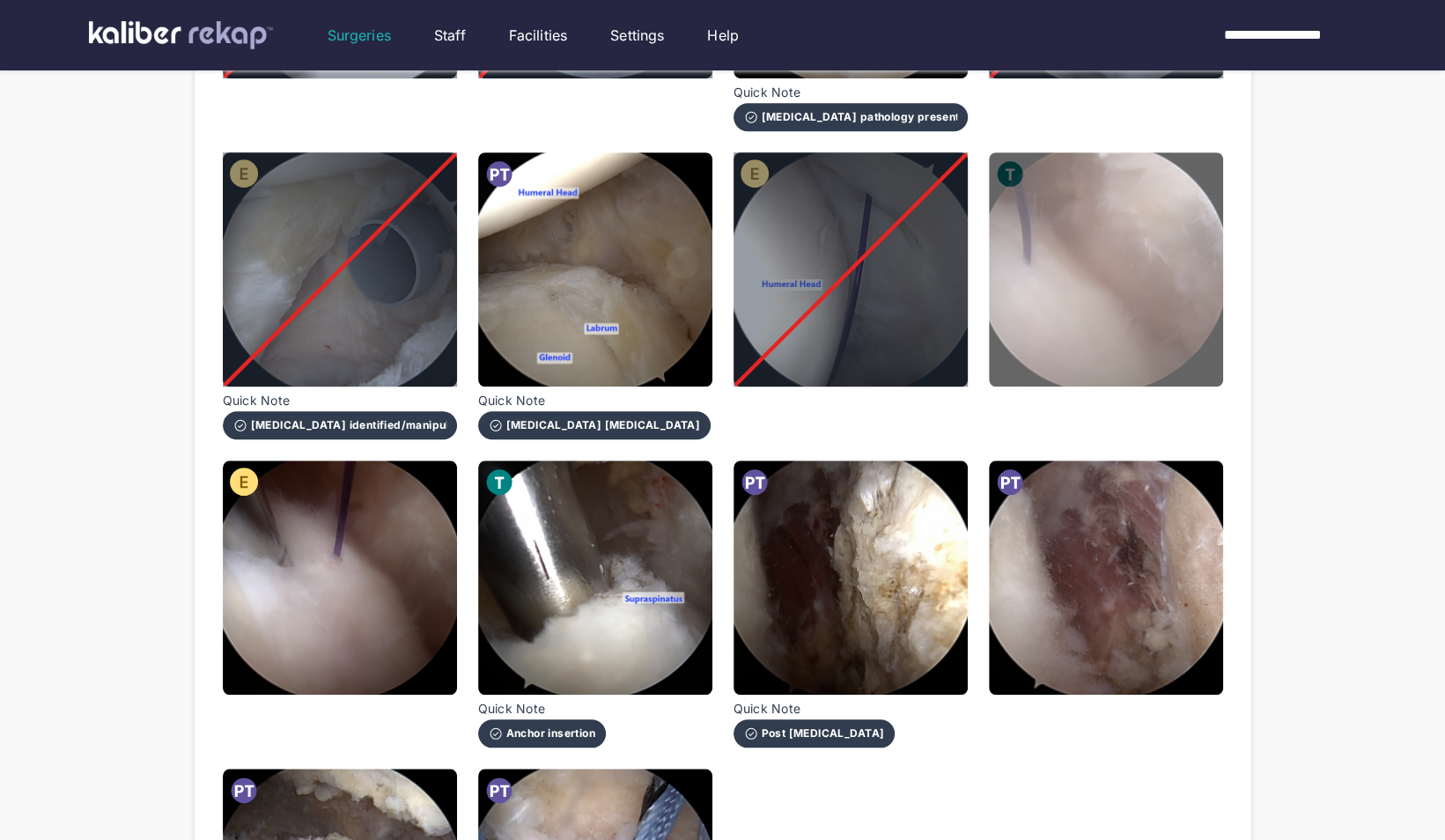
click at [1115, 336] on img at bounding box center [1106, 269] width 234 height 234
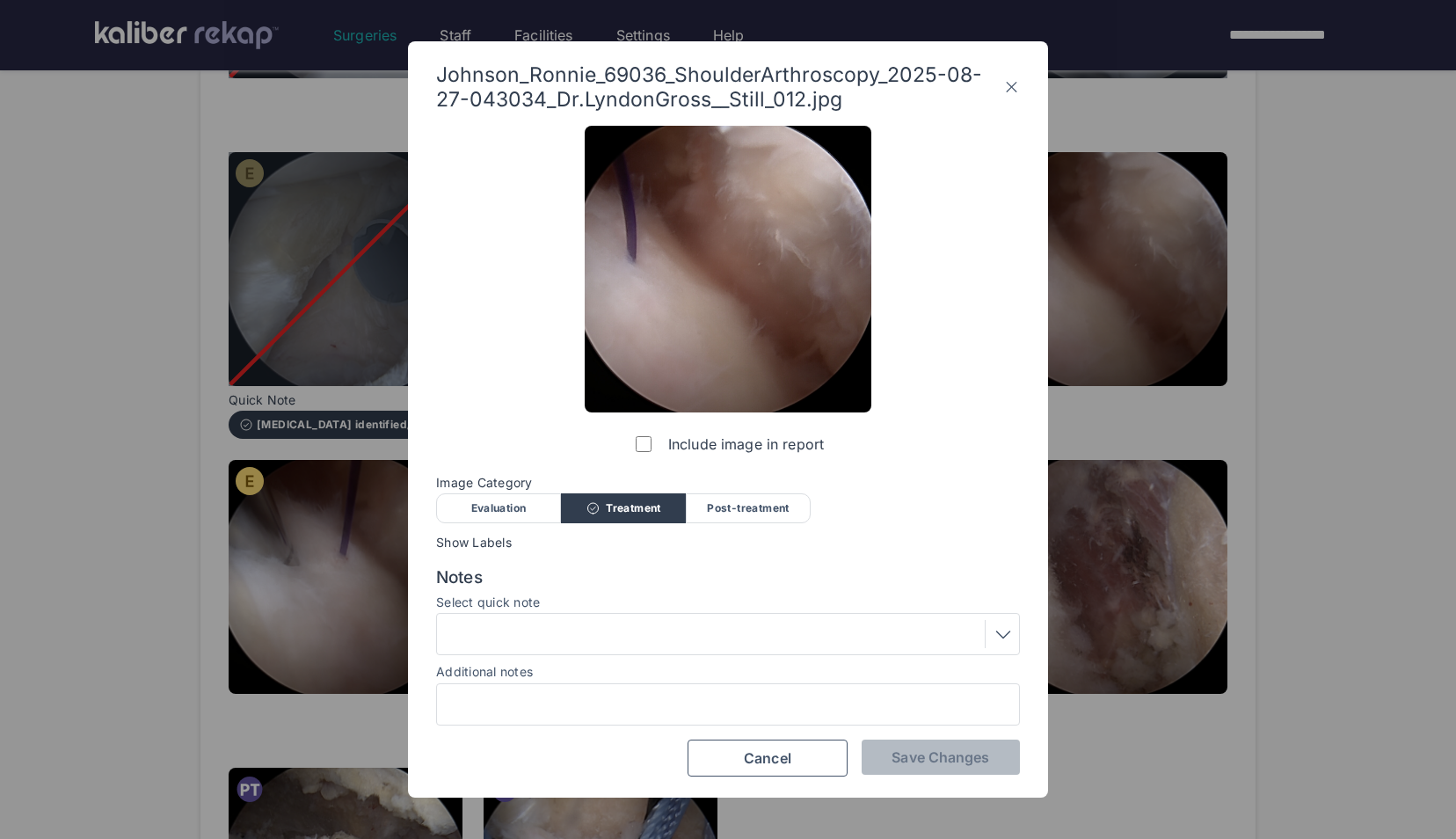
click at [639, 435] on label "Include image in report" at bounding box center [728, 444] width 191 height 35
click at [948, 751] on span "Save Changes" at bounding box center [940, 757] width 98 height 18
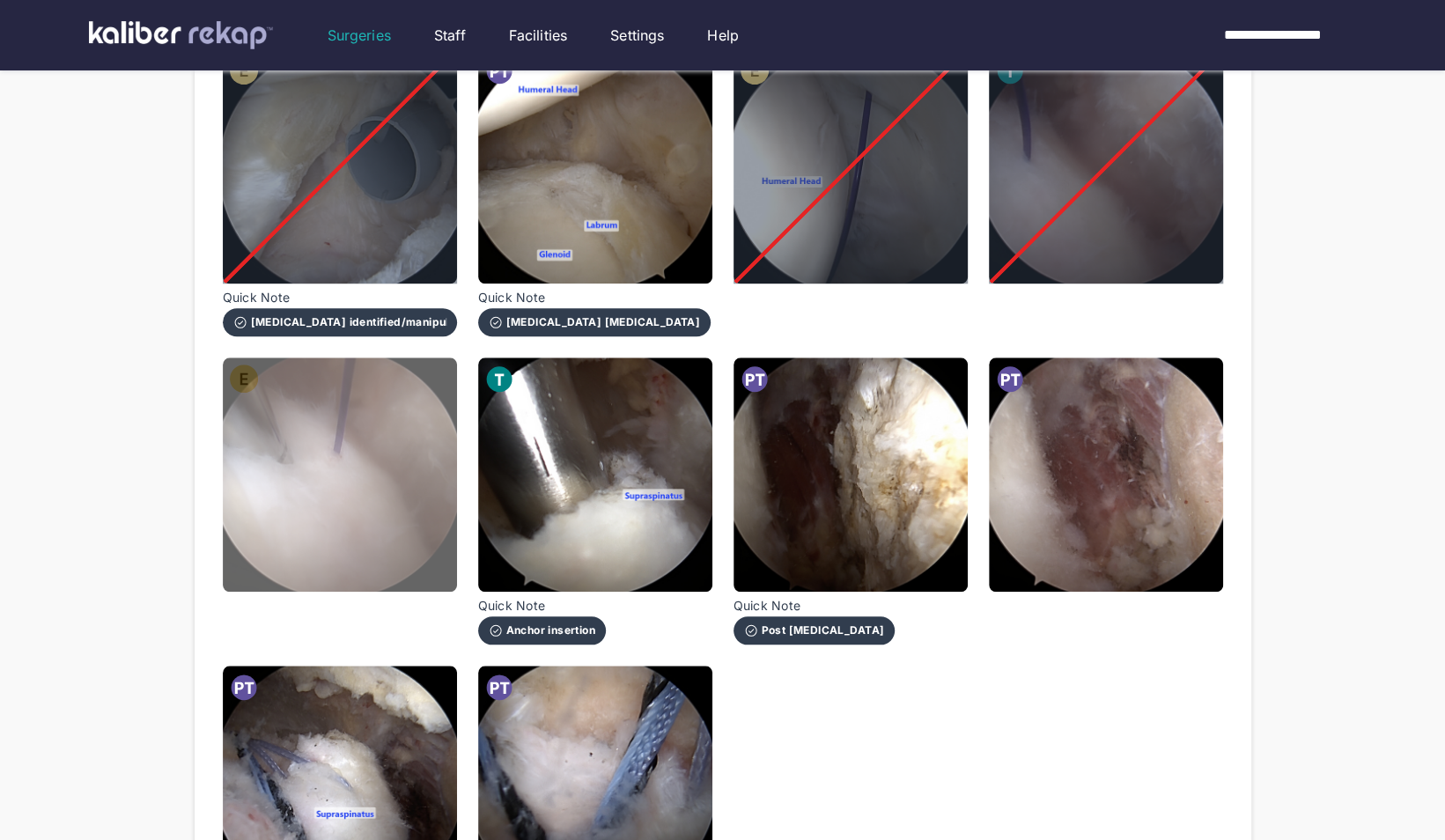
scroll to position [893, 0]
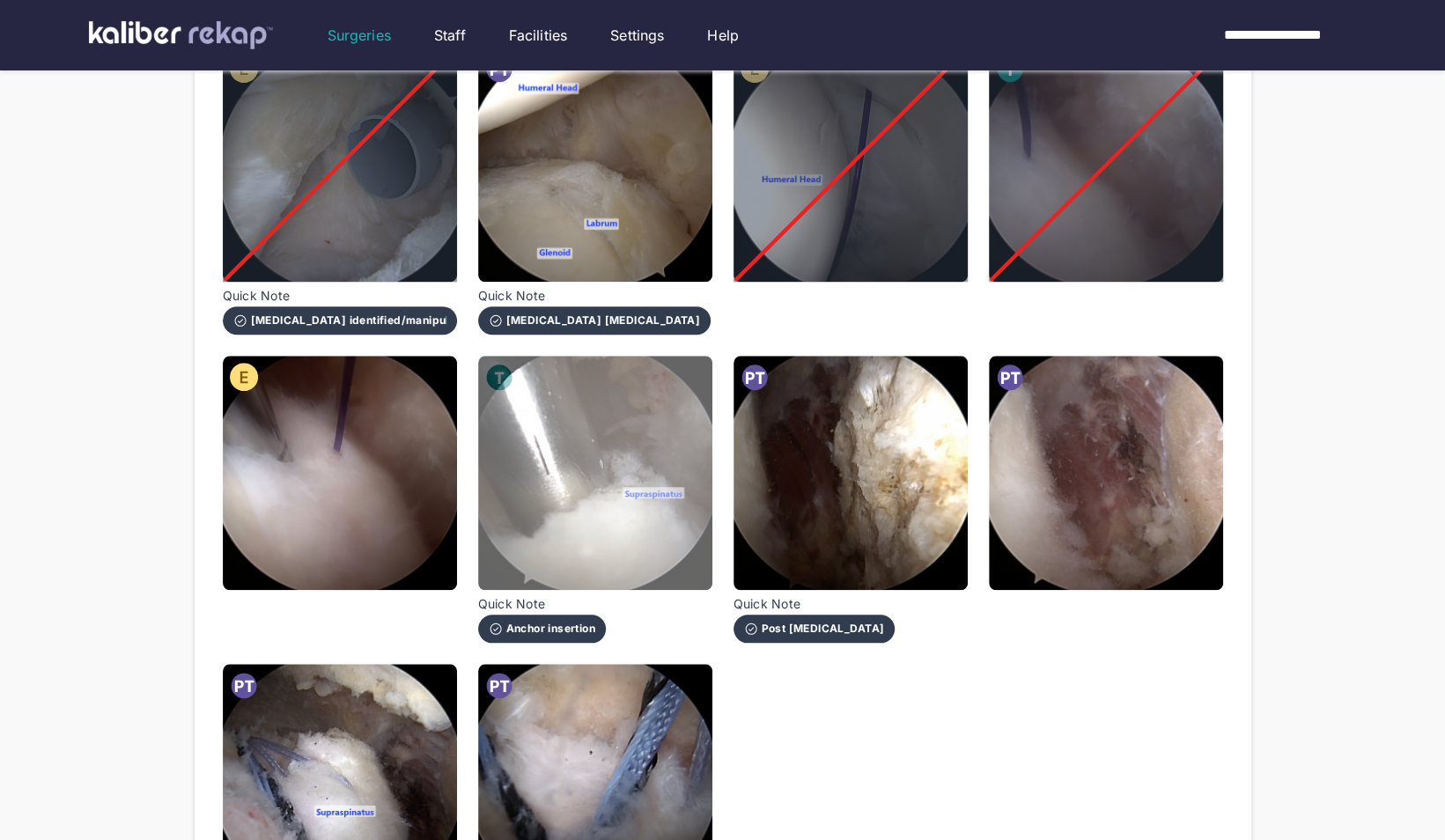
click at [598, 443] on img at bounding box center [595, 473] width 234 height 234
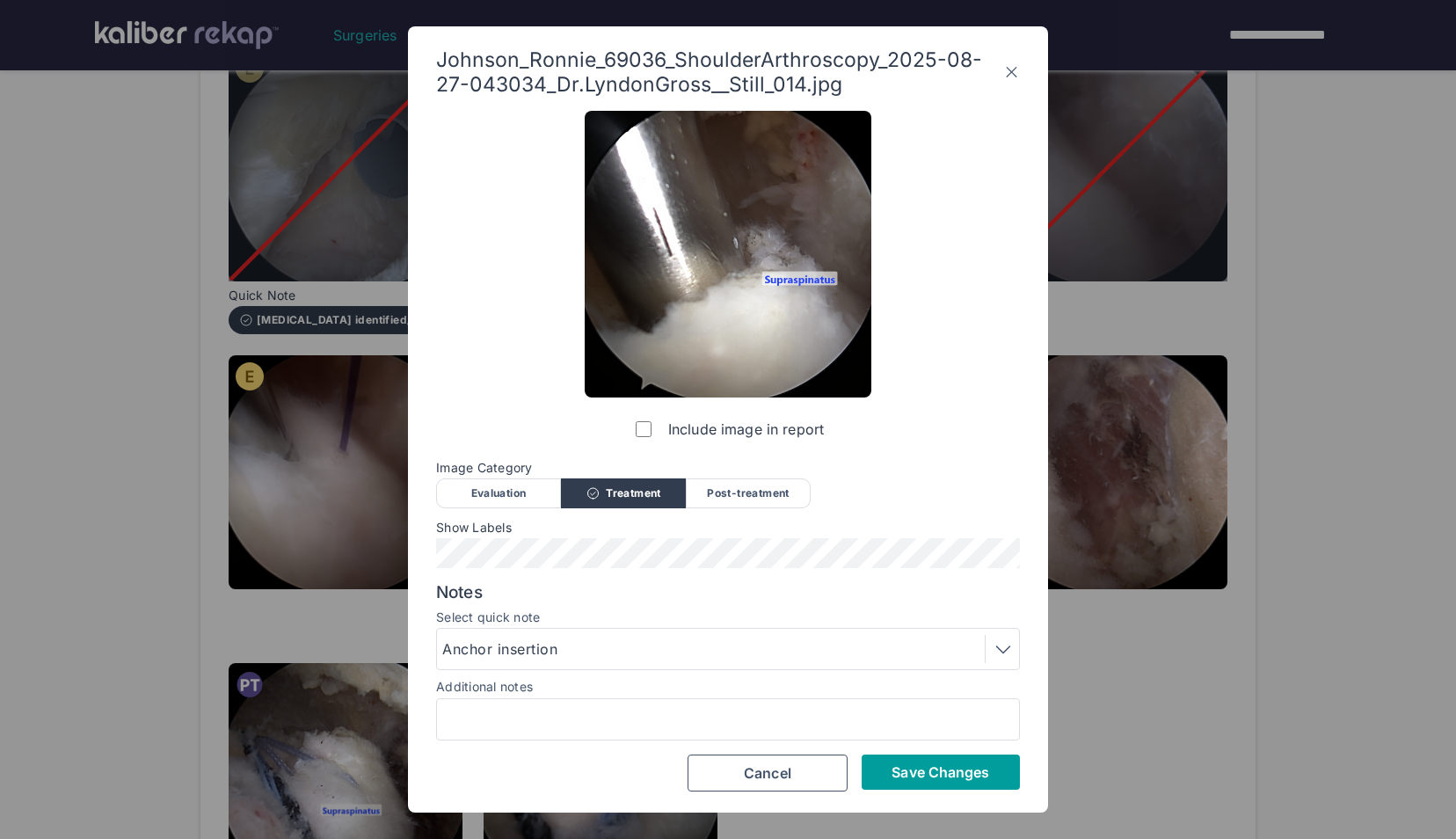
click at [896, 774] on span "Save Changes" at bounding box center [940, 772] width 98 height 18
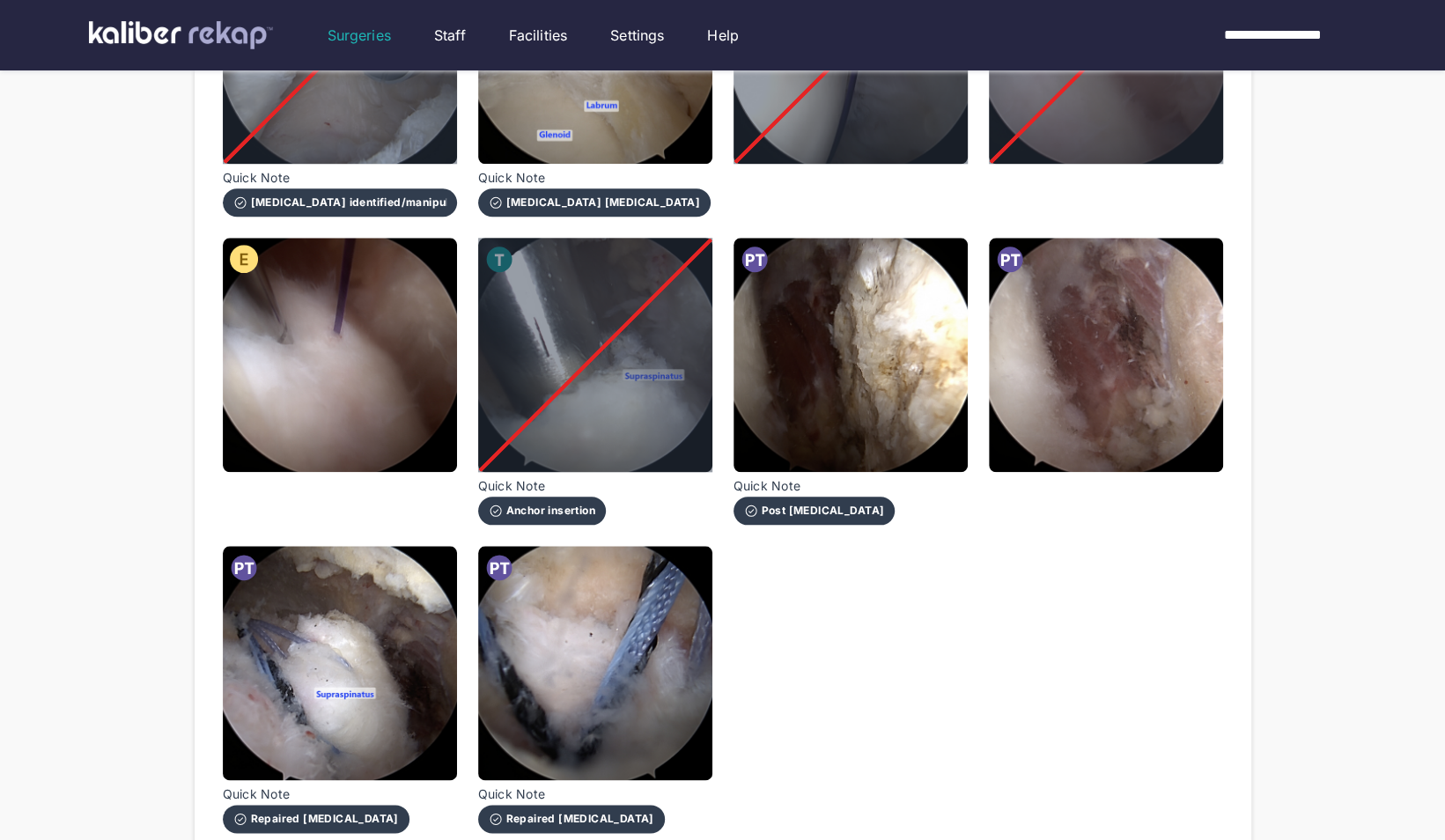
scroll to position [1011, 0]
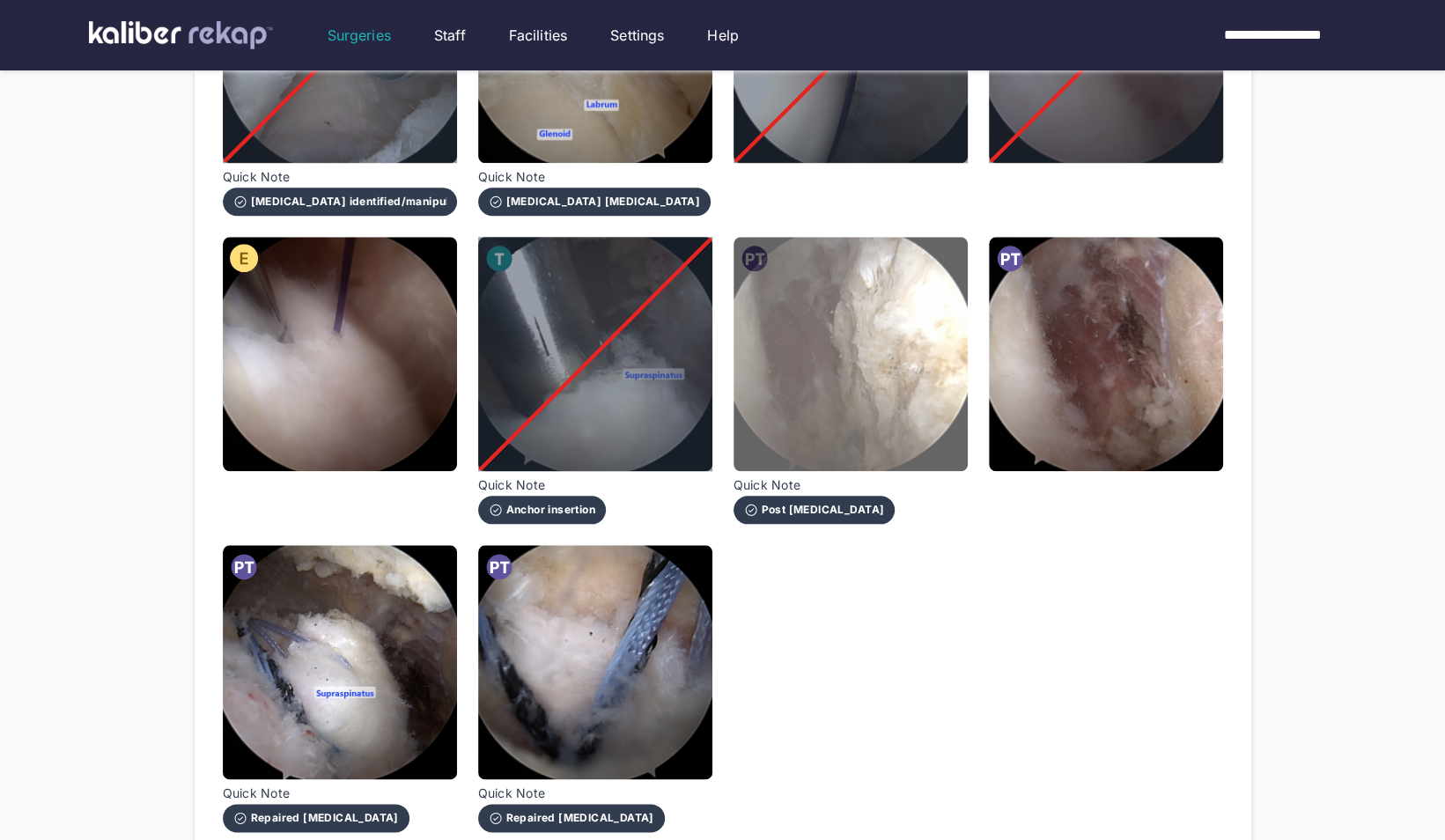
click at [840, 395] on img at bounding box center [850, 353] width 234 height 234
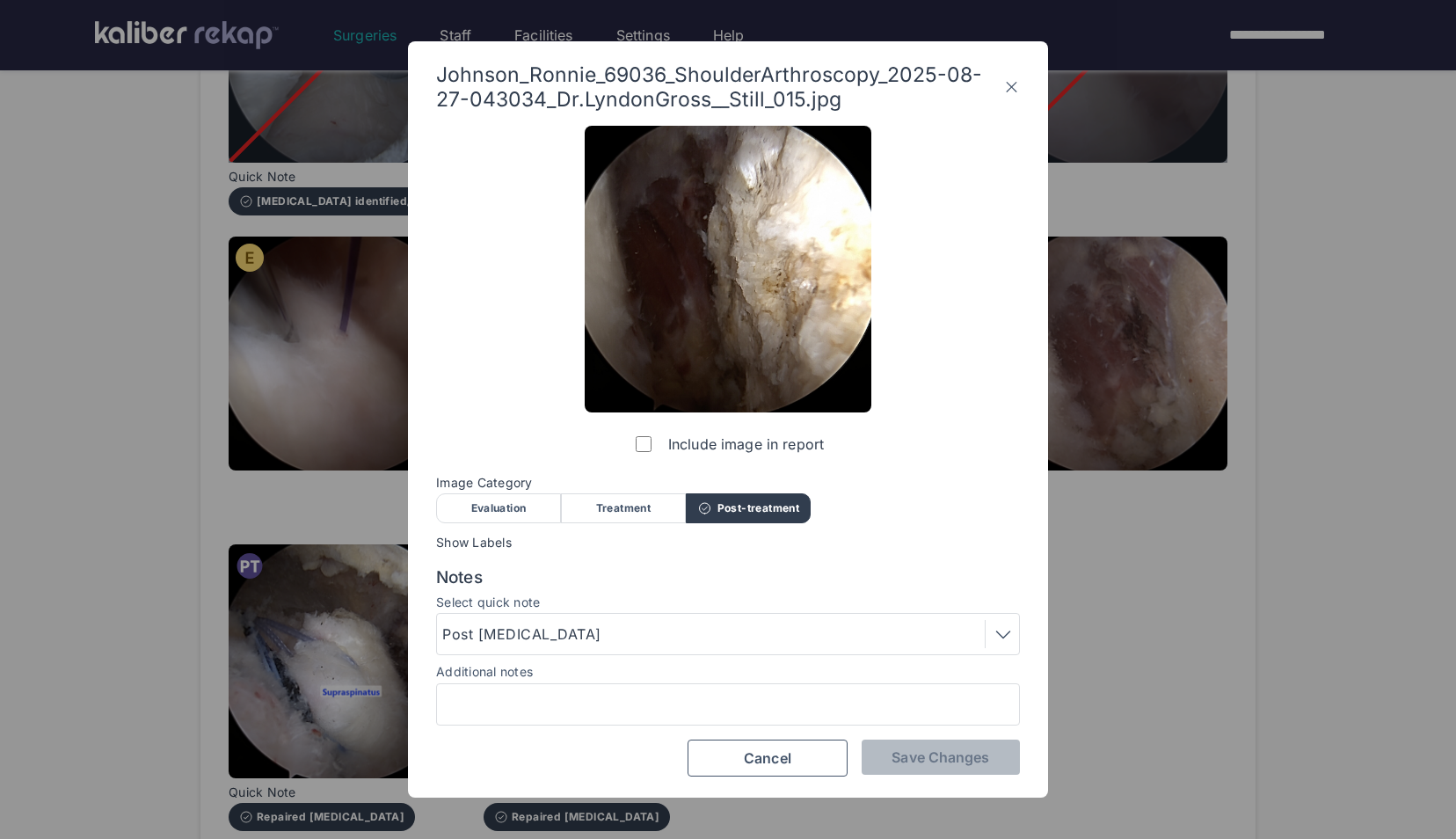
click at [512, 512] on div "Evaluation" at bounding box center [498, 509] width 125 height 30
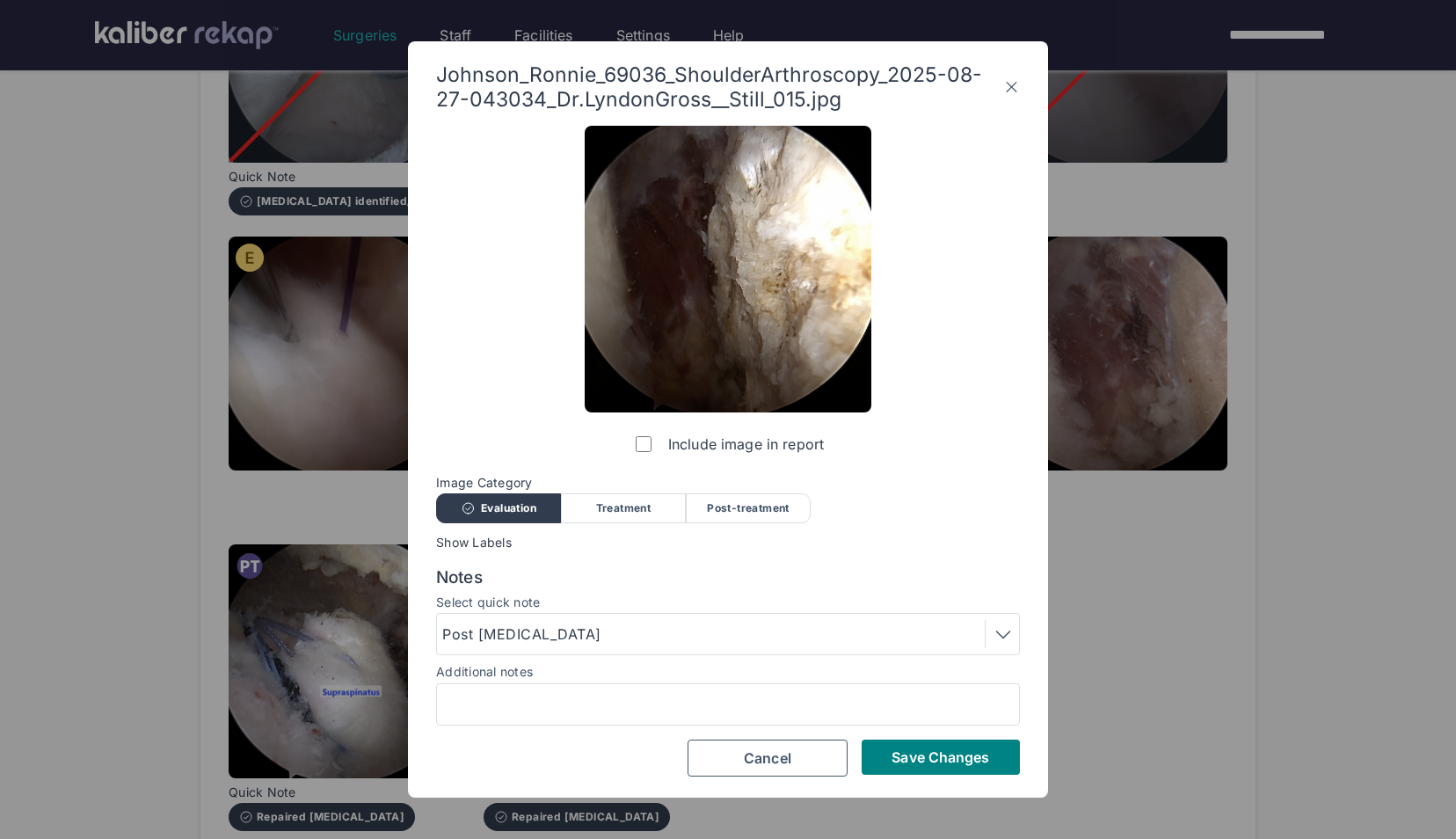
click at [643, 654] on div "Post [MEDICAL_DATA]" at bounding box center [728, 633] width 584 height 42
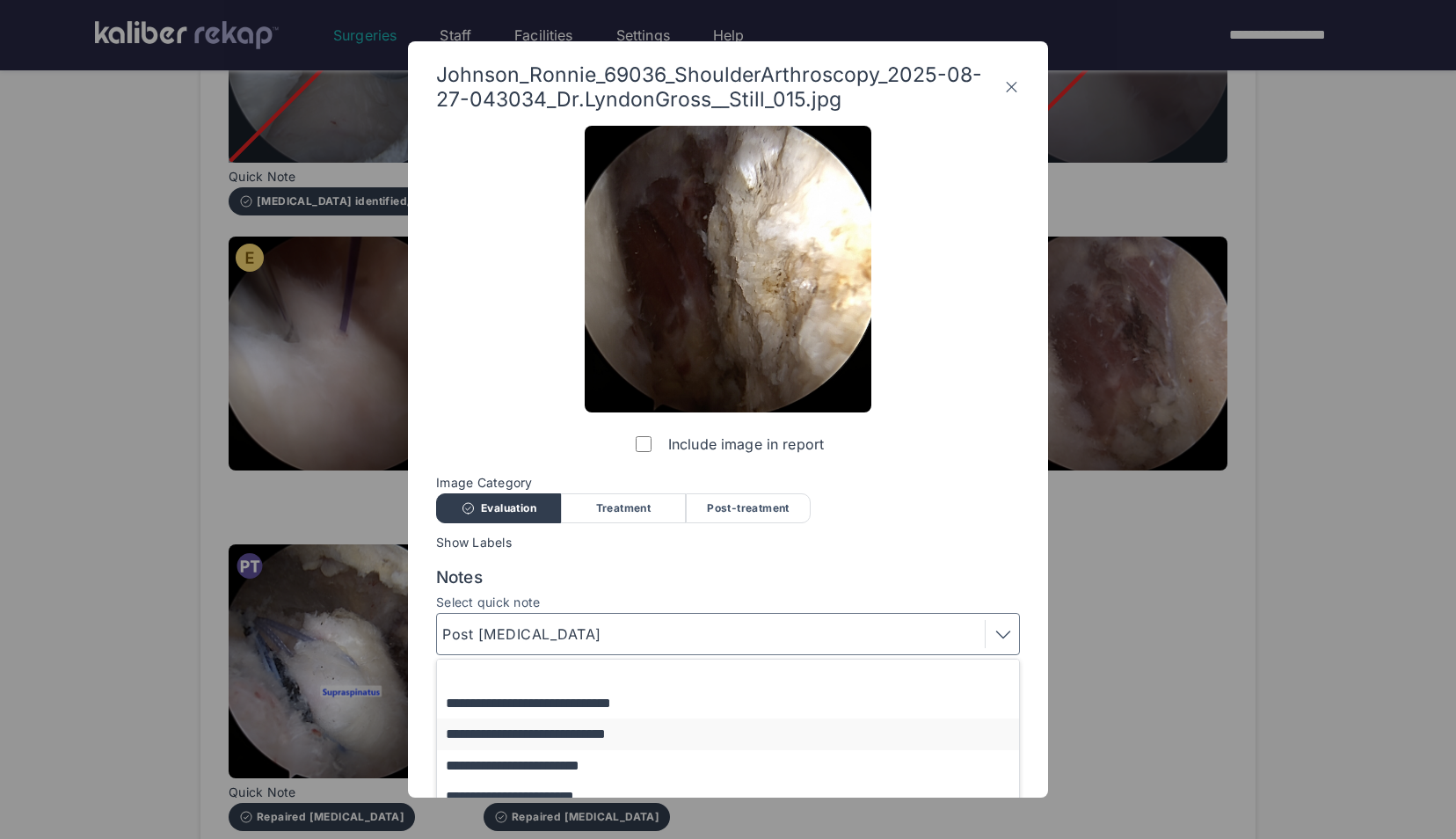
click at [582, 734] on button "**********" at bounding box center [736, 734] width 599 height 31
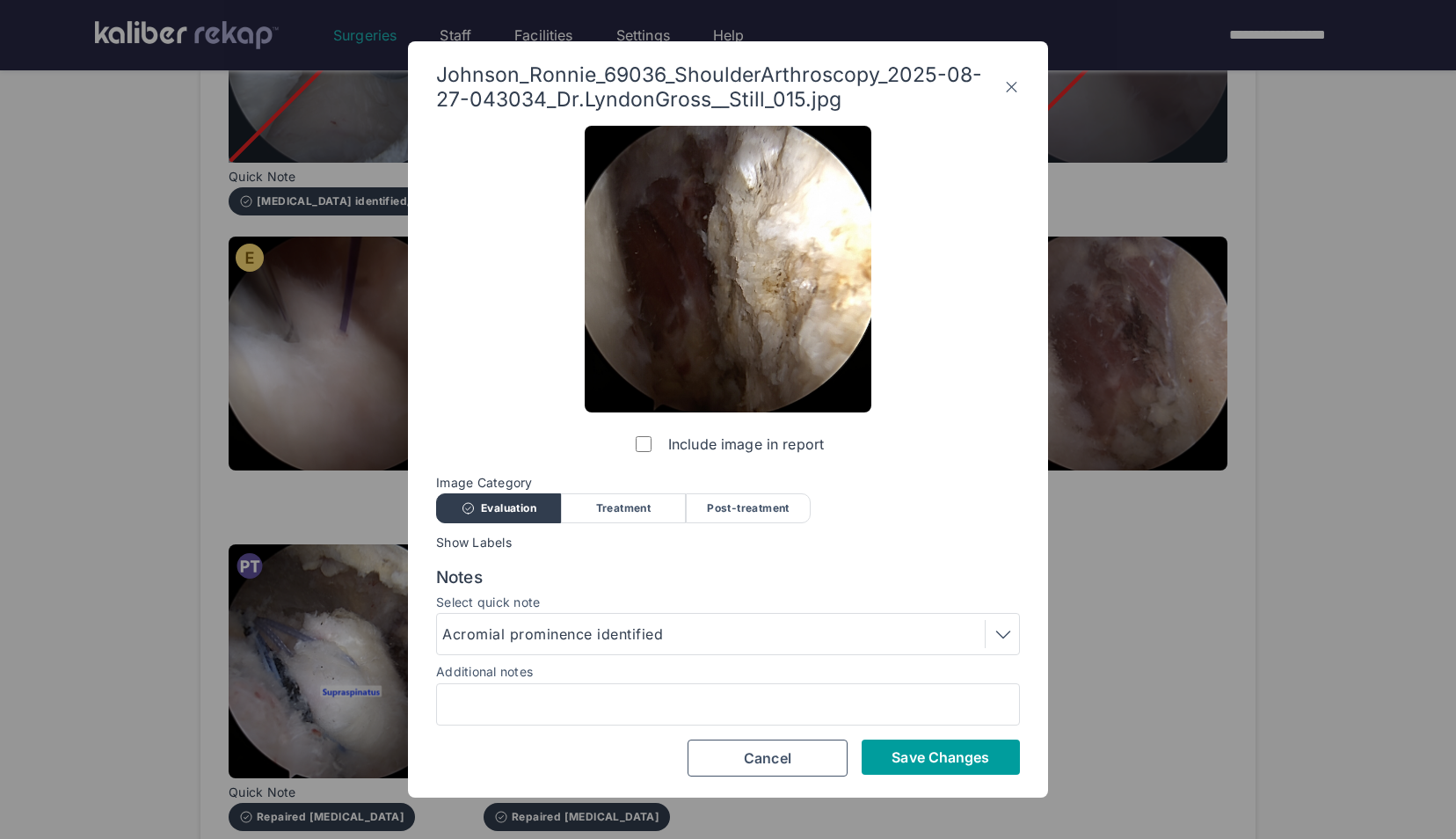
click at [925, 756] on span "Save Changes" at bounding box center [940, 757] width 98 height 18
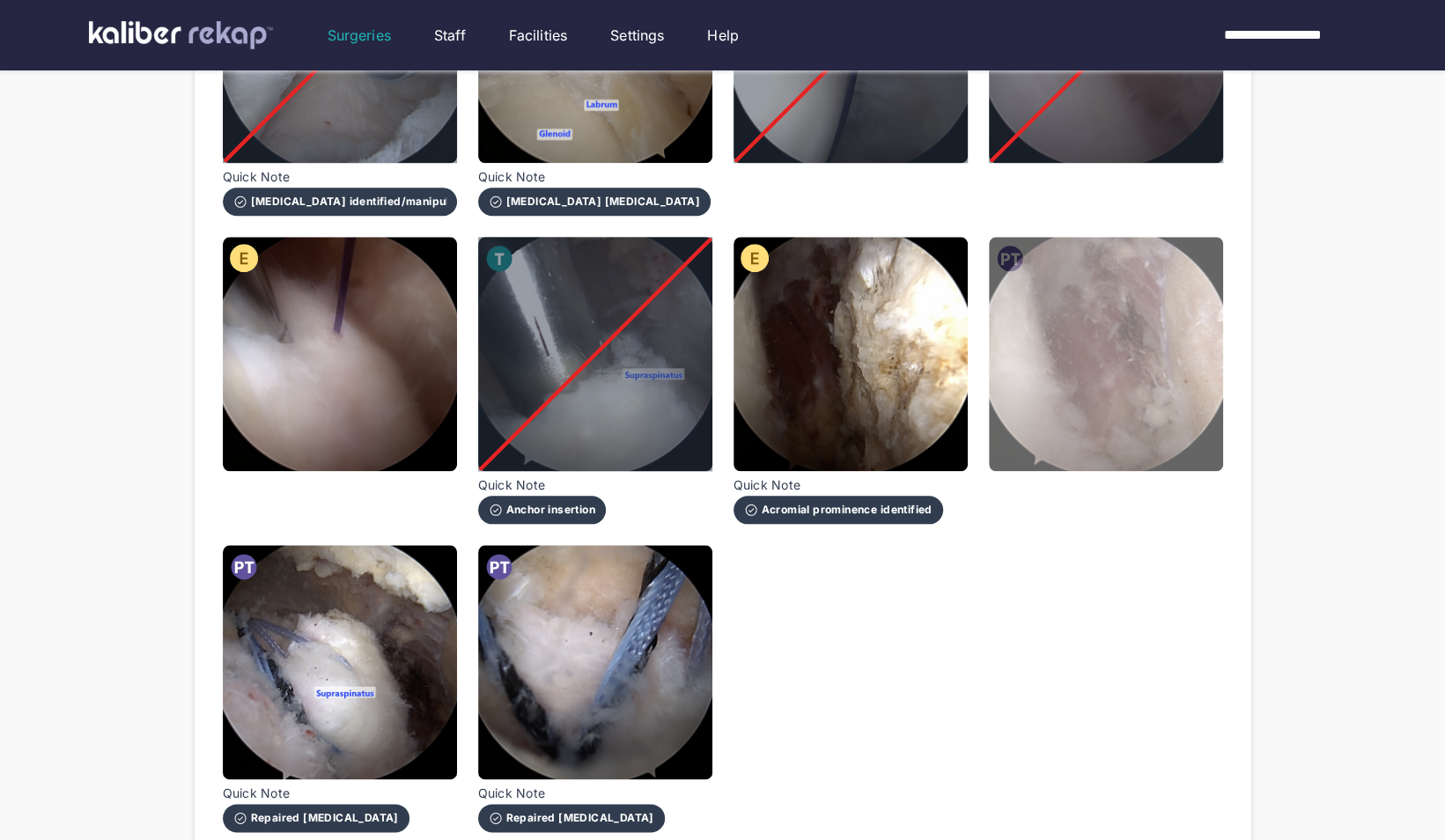
click at [1146, 382] on img at bounding box center [1106, 353] width 234 height 234
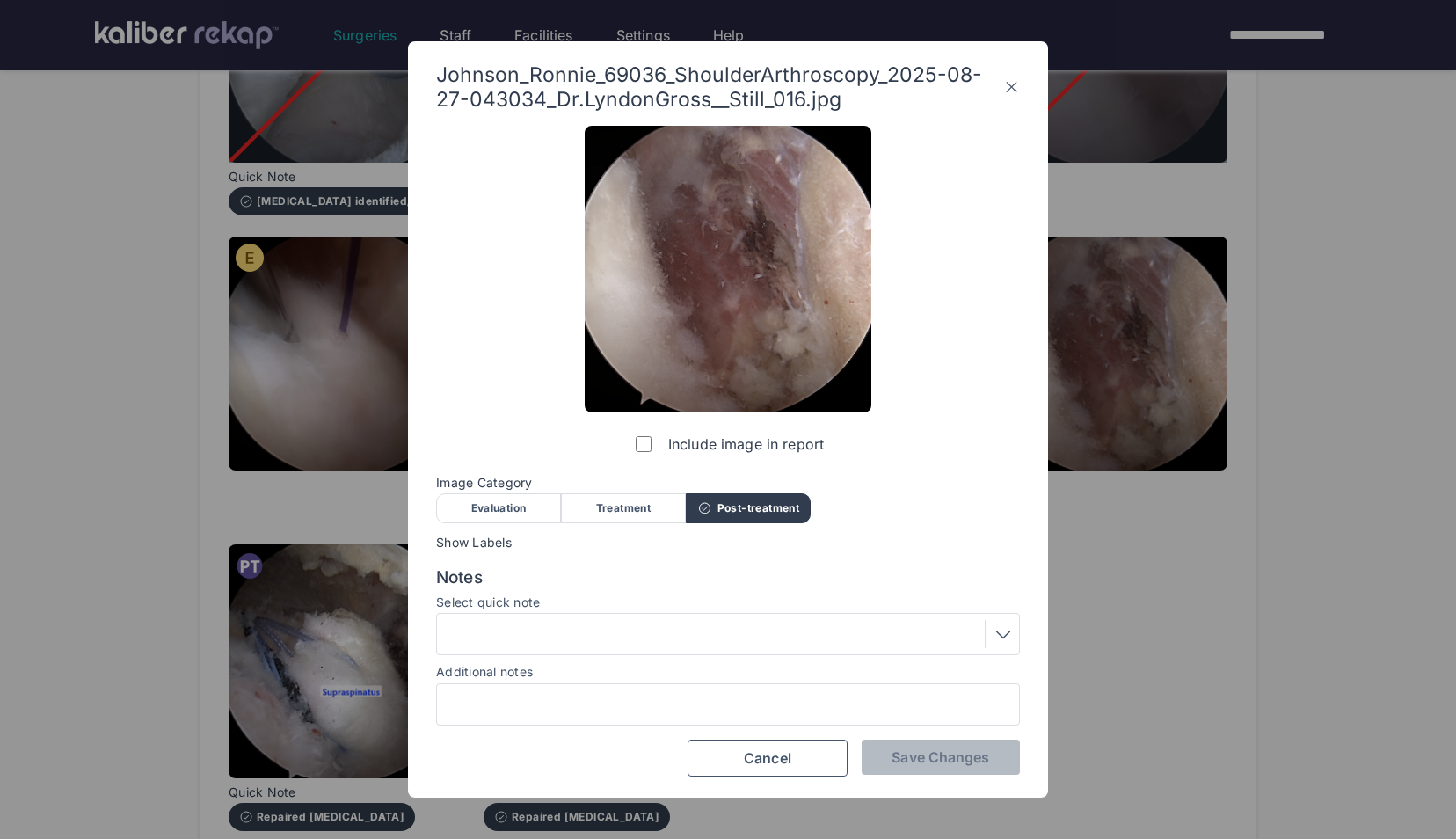
click at [645, 630] on div at bounding box center [727, 634] width 571 height 28
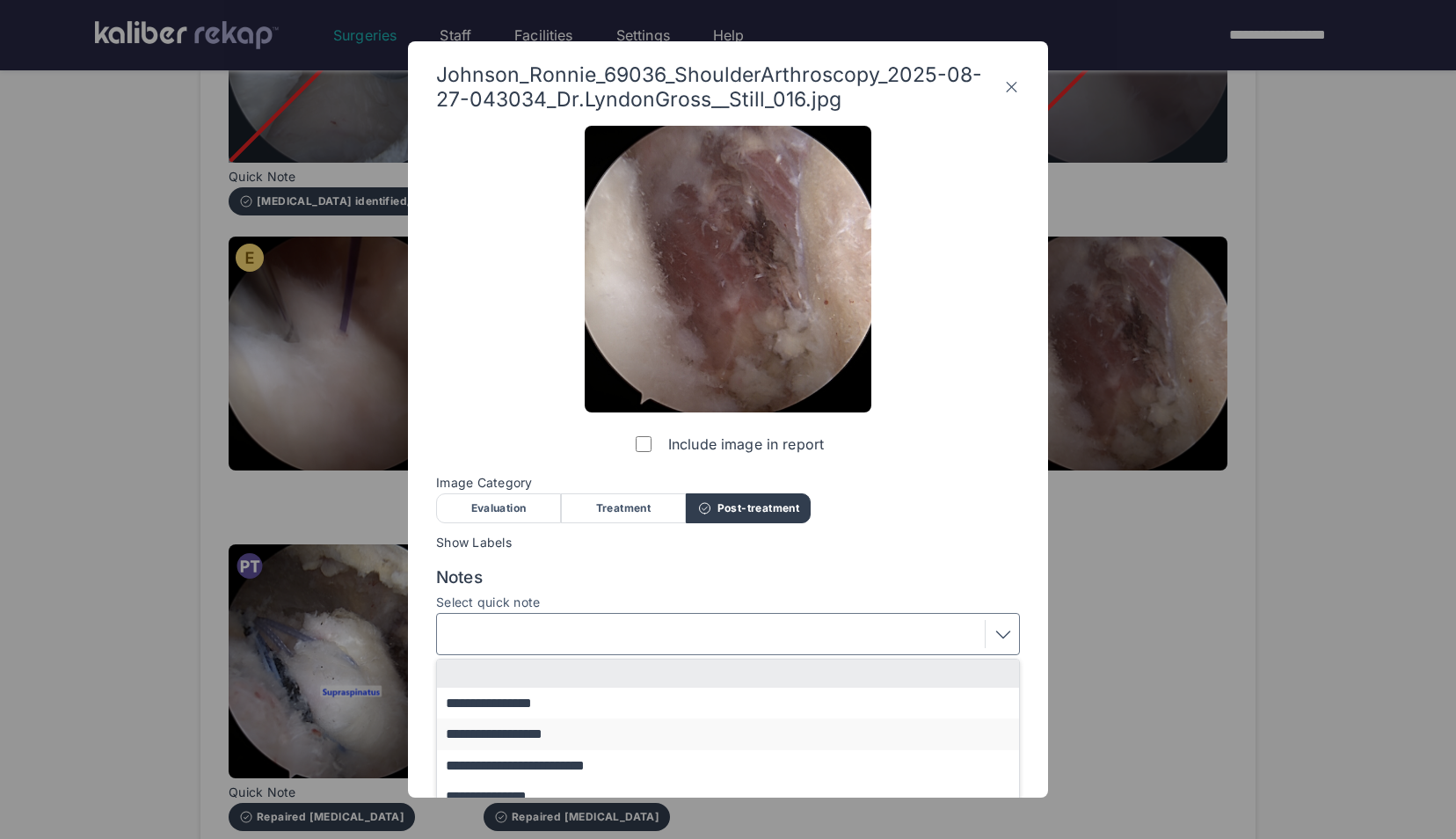
click at [606, 728] on button "**********" at bounding box center [736, 734] width 599 height 31
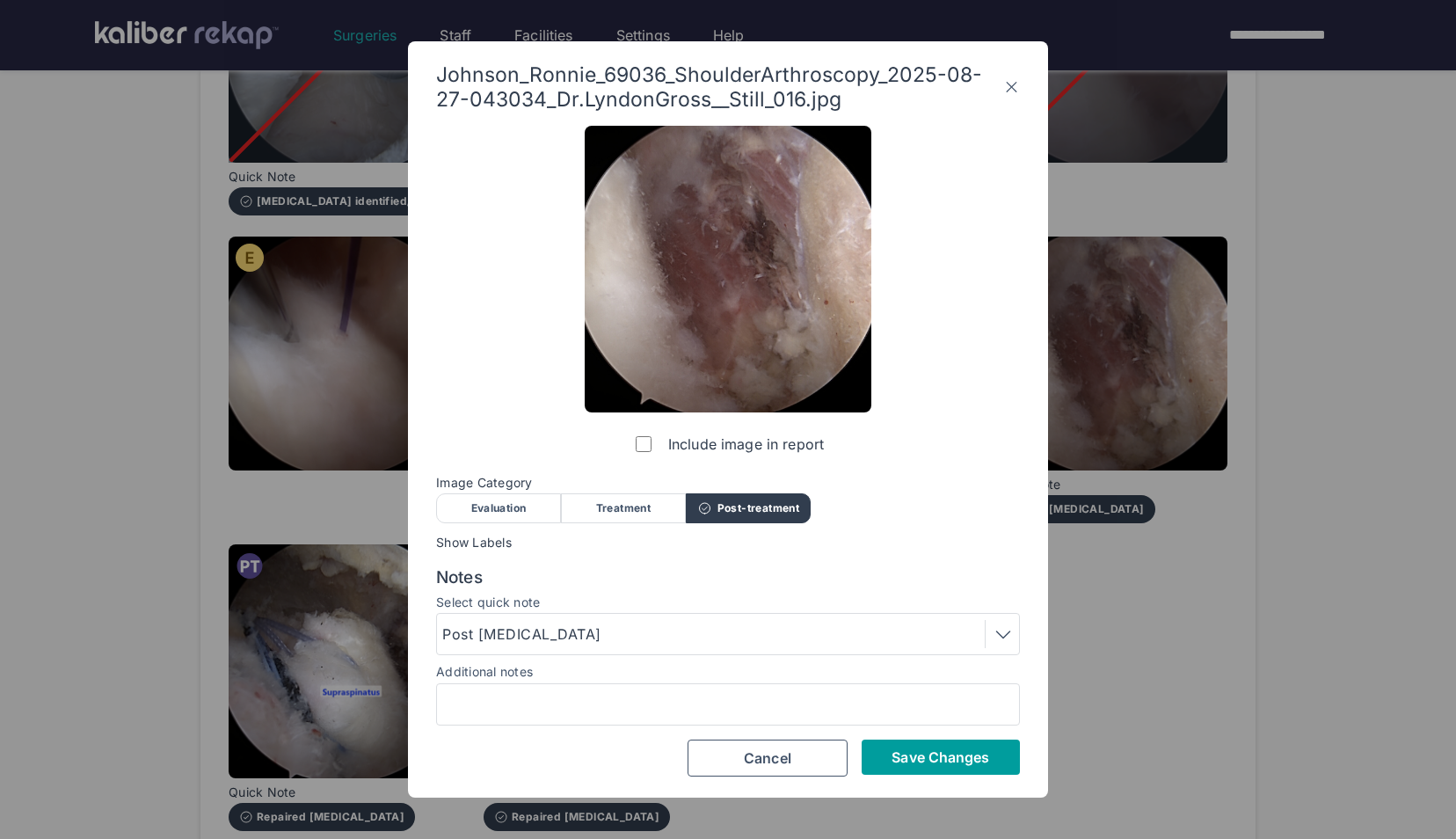
click at [925, 751] on span "Save Changes" at bounding box center [940, 757] width 98 height 18
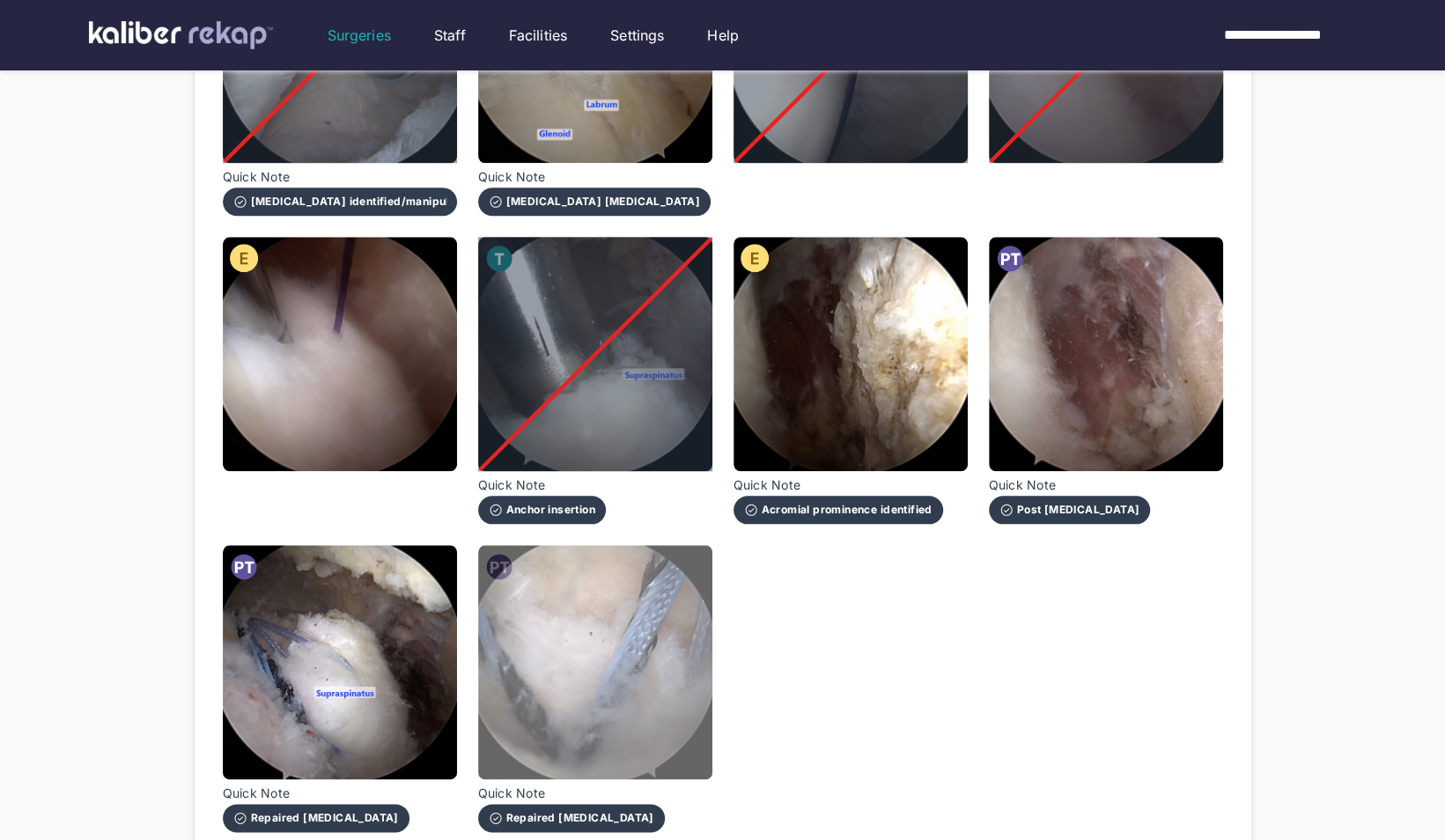
click at [653, 675] on img at bounding box center [595, 661] width 234 height 234
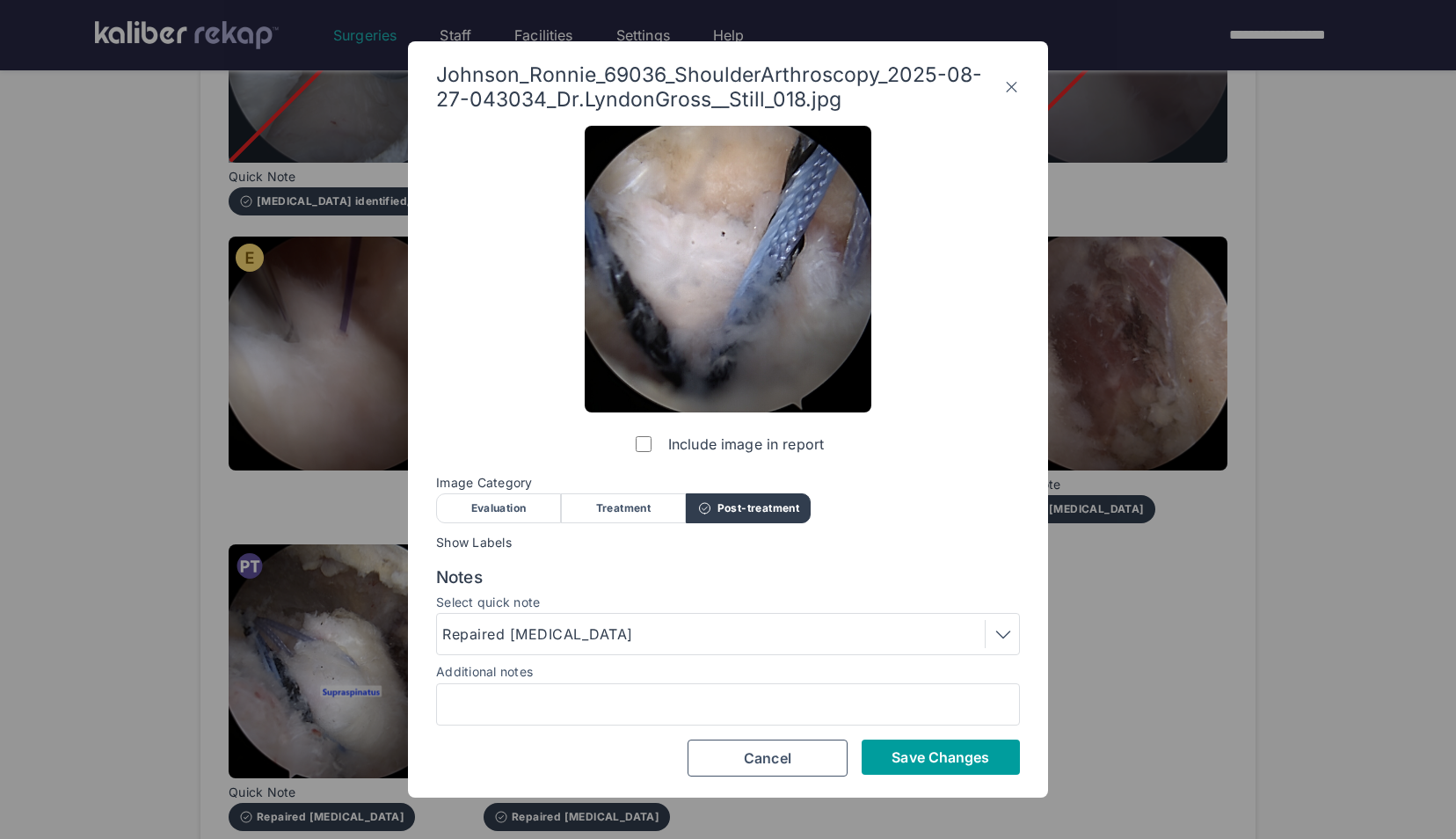
click at [931, 755] on span "Save Changes" at bounding box center [940, 757] width 98 height 18
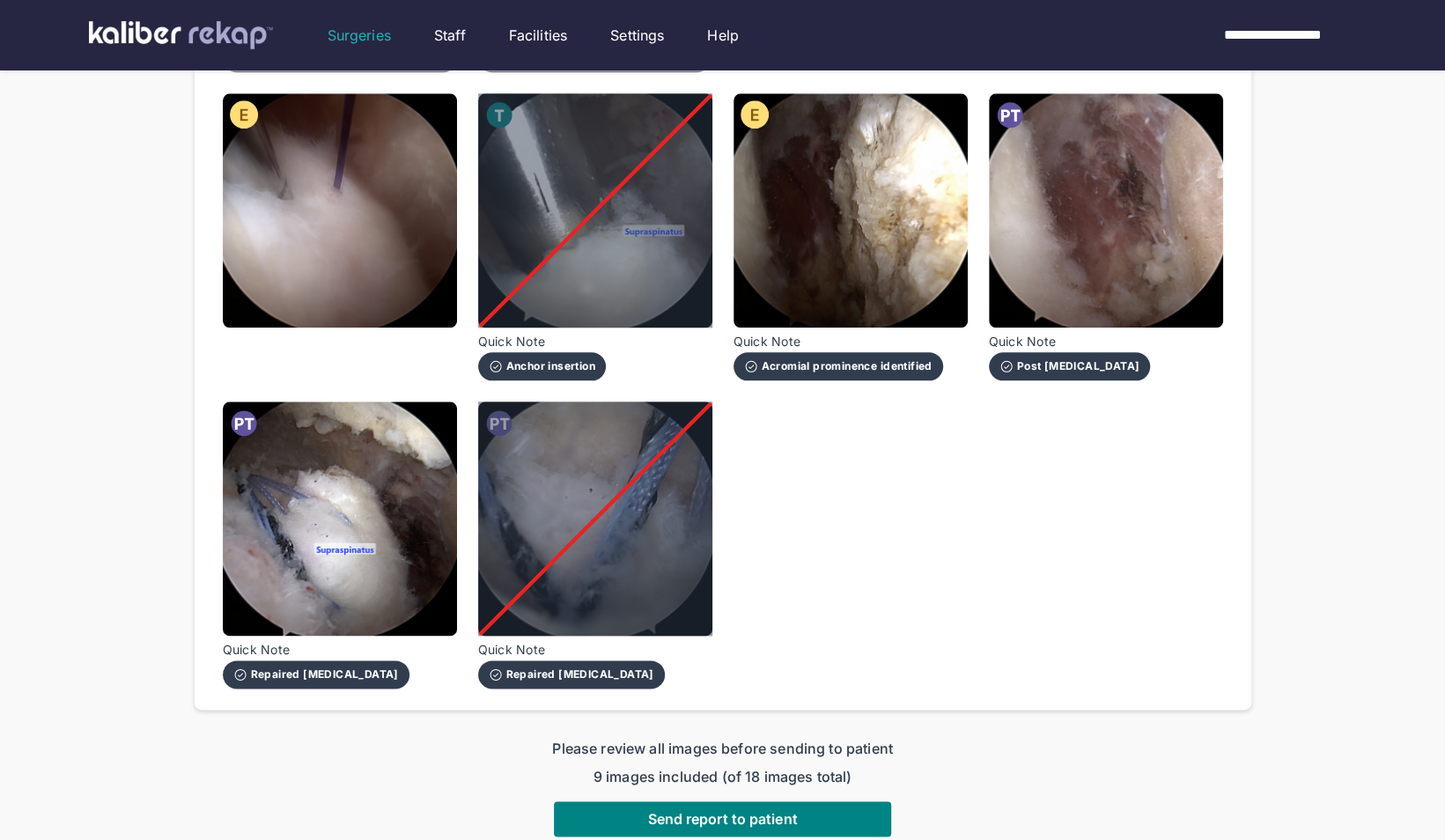
scroll to position [1157, 0]
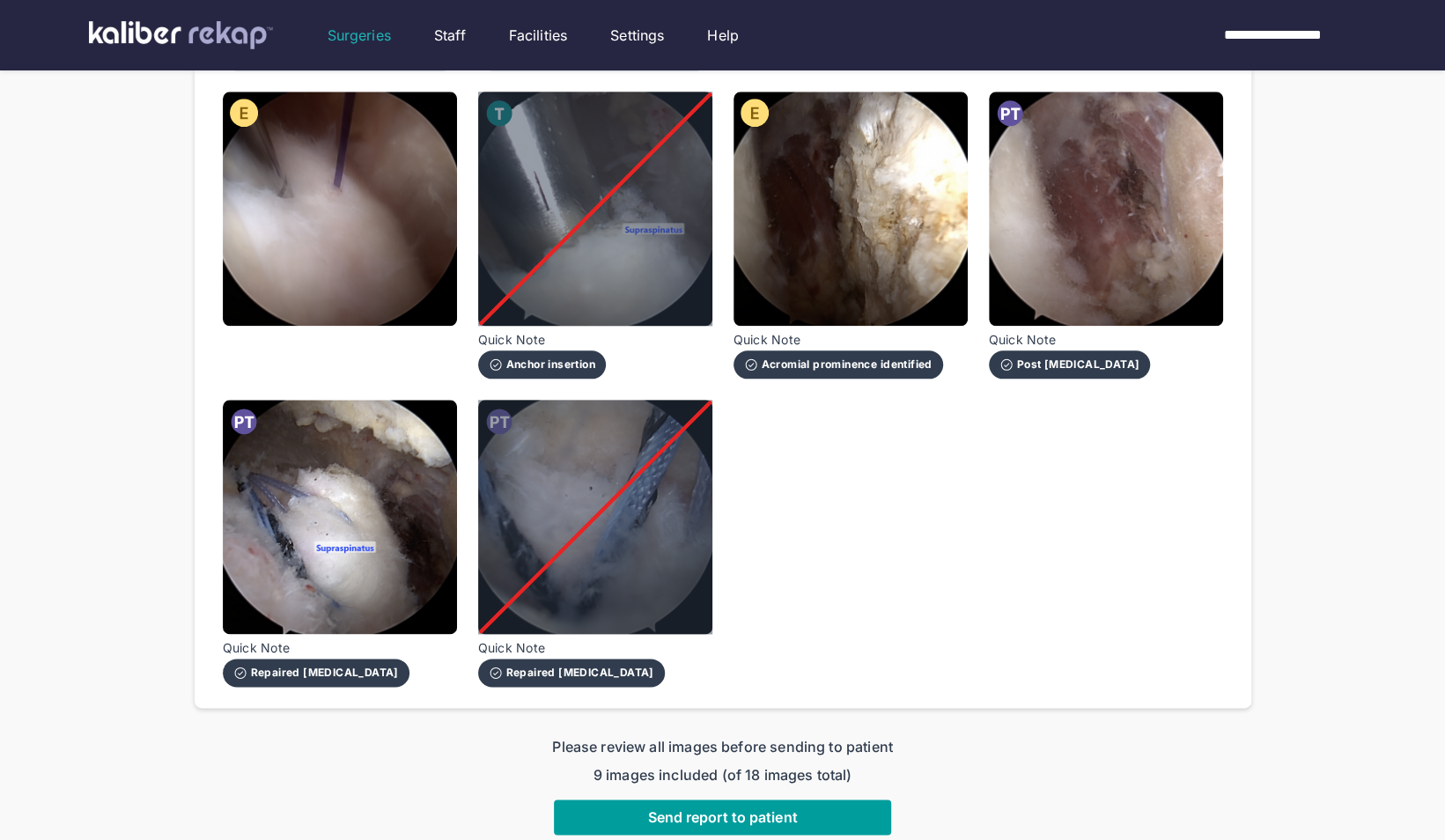
click at [738, 809] on span "Send report to patient" at bounding box center [722, 817] width 149 height 18
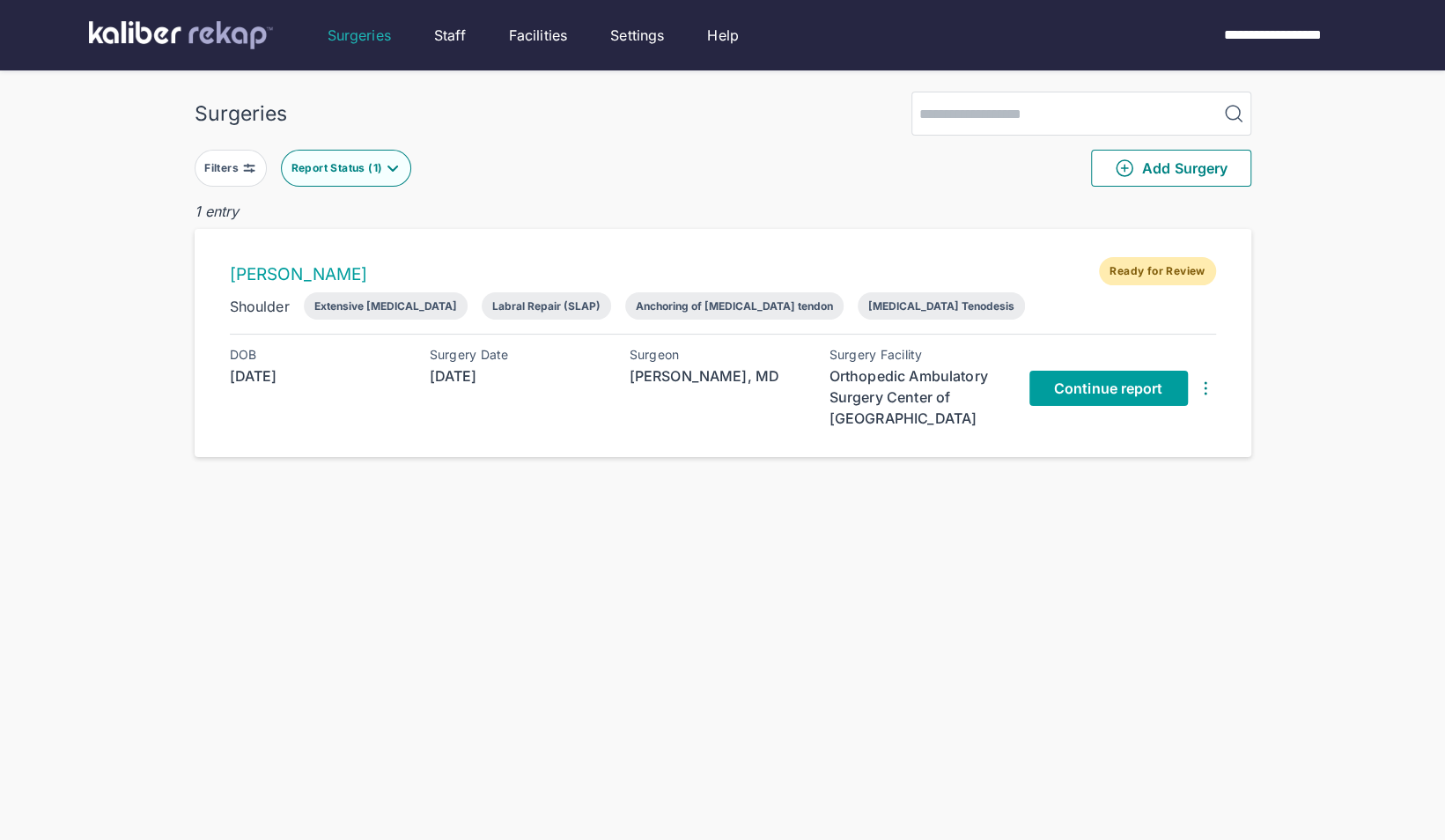
click at [1107, 397] on link "Continue report" at bounding box center [1109, 388] width 159 height 35
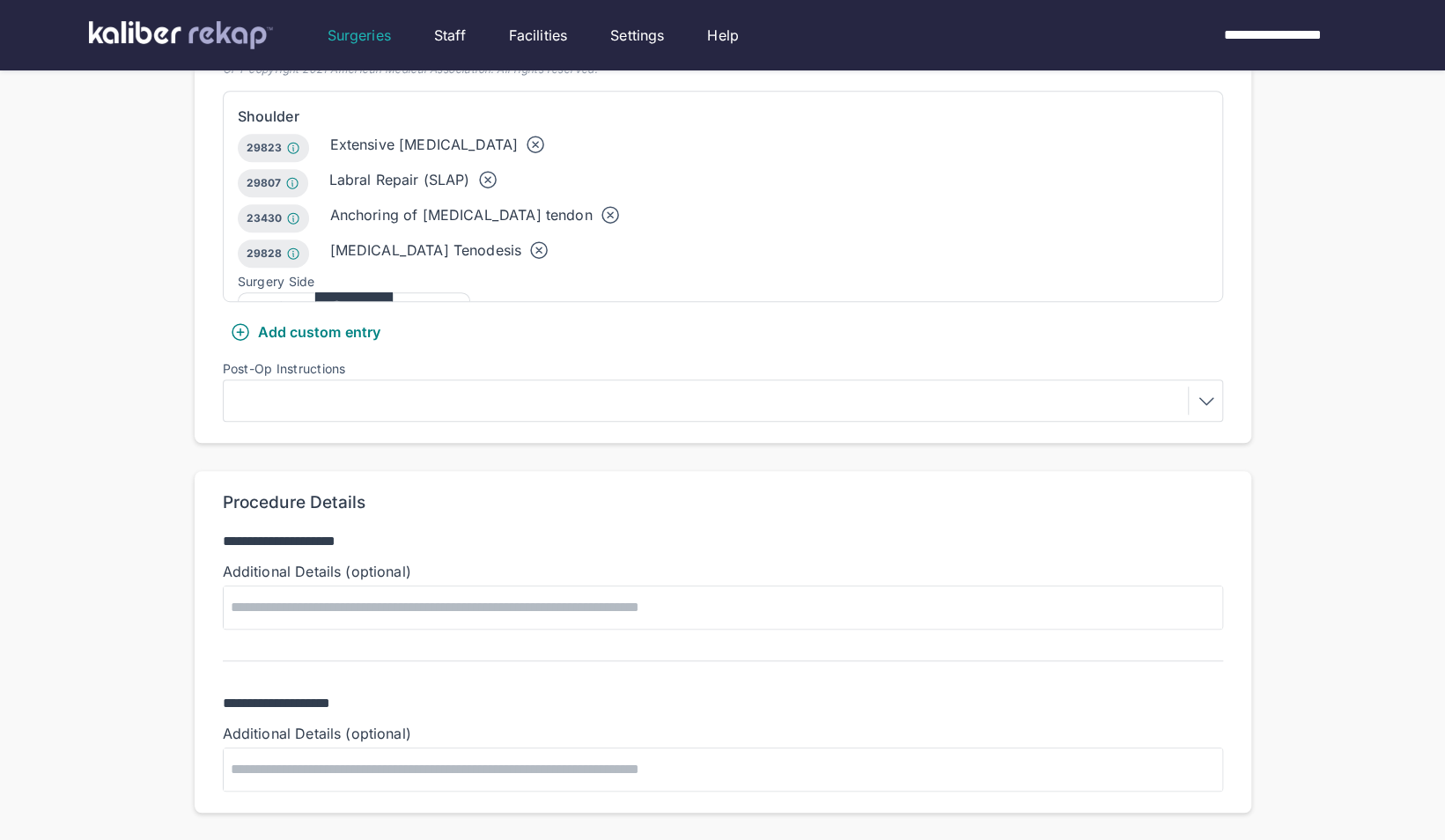
scroll to position [552, 0]
click at [528, 239] on icon at bounding box center [538, 249] width 21 height 21
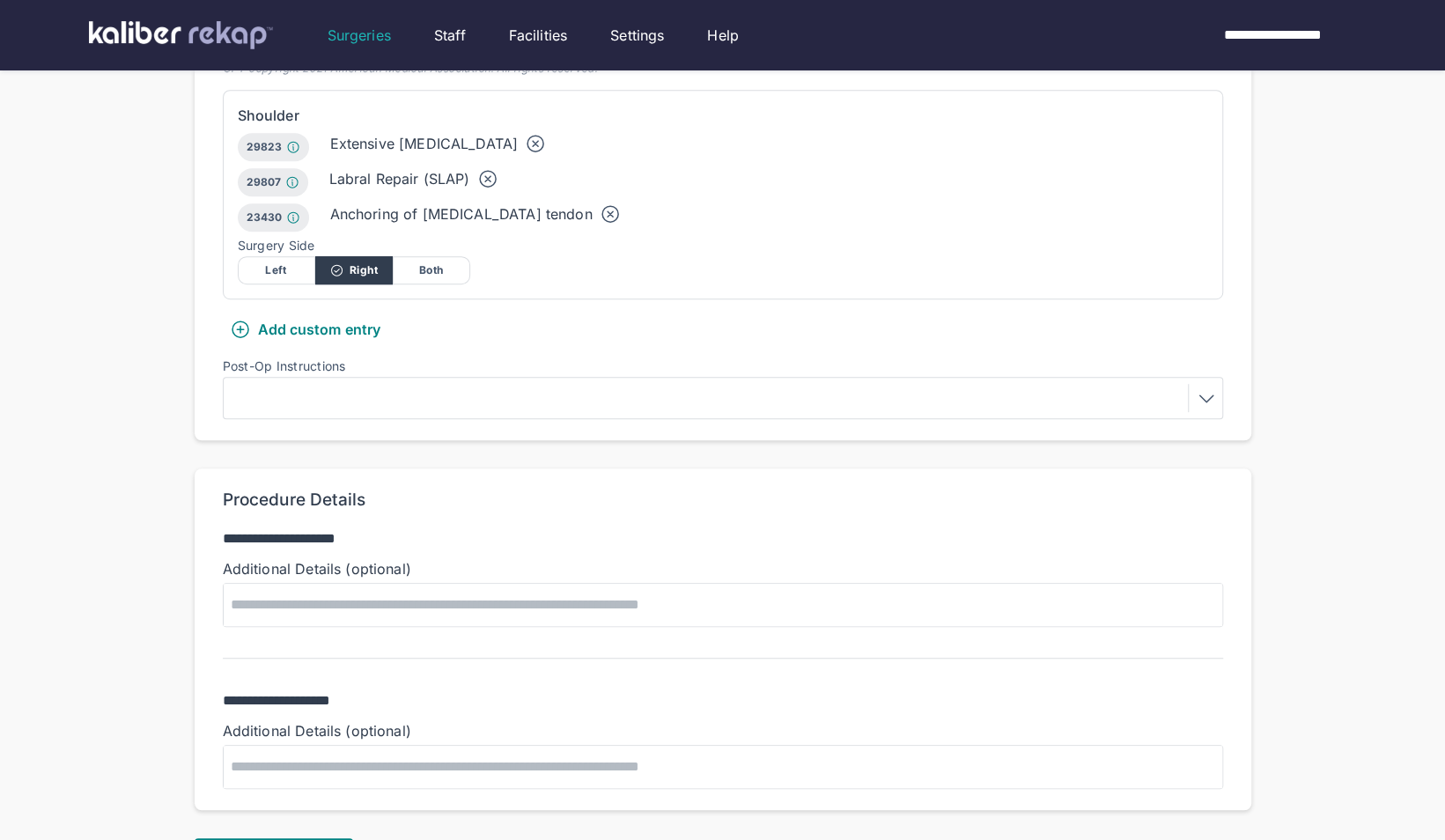
click at [599, 204] on icon at bounding box center [610, 214] width 21 height 21
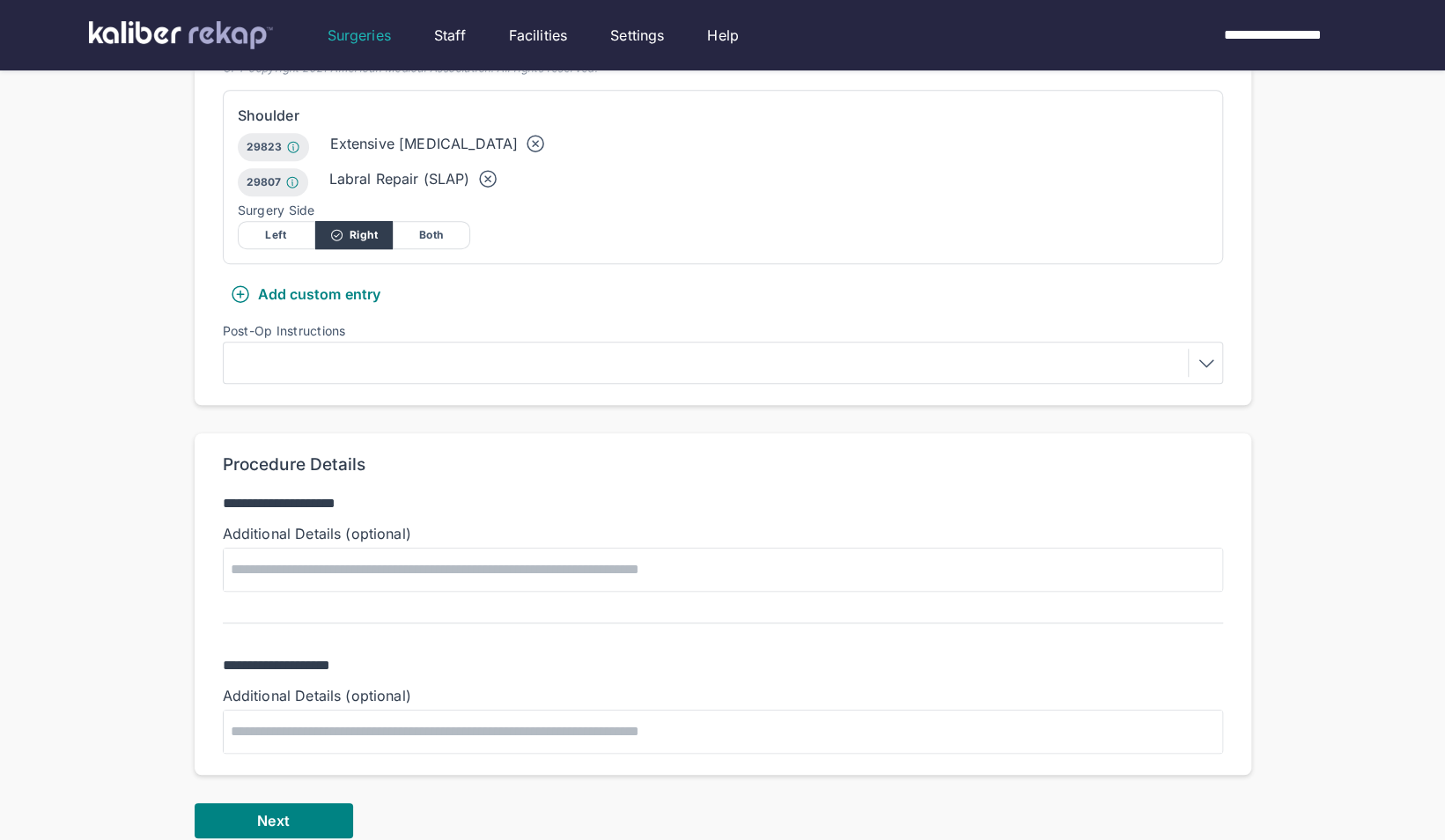
click at [445, 349] on div at bounding box center [723, 363] width 988 height 28
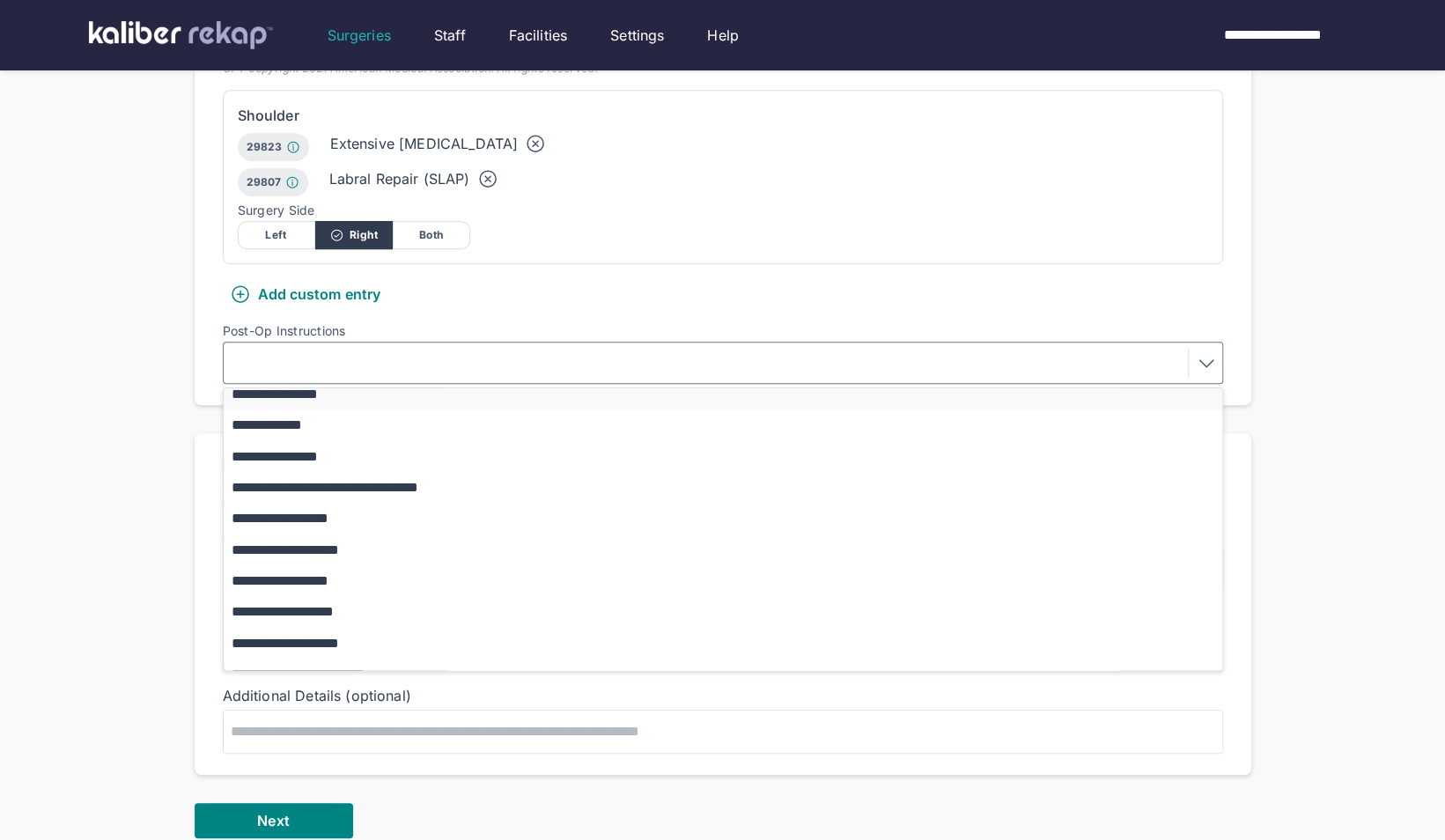
scroll to position [153, 0]
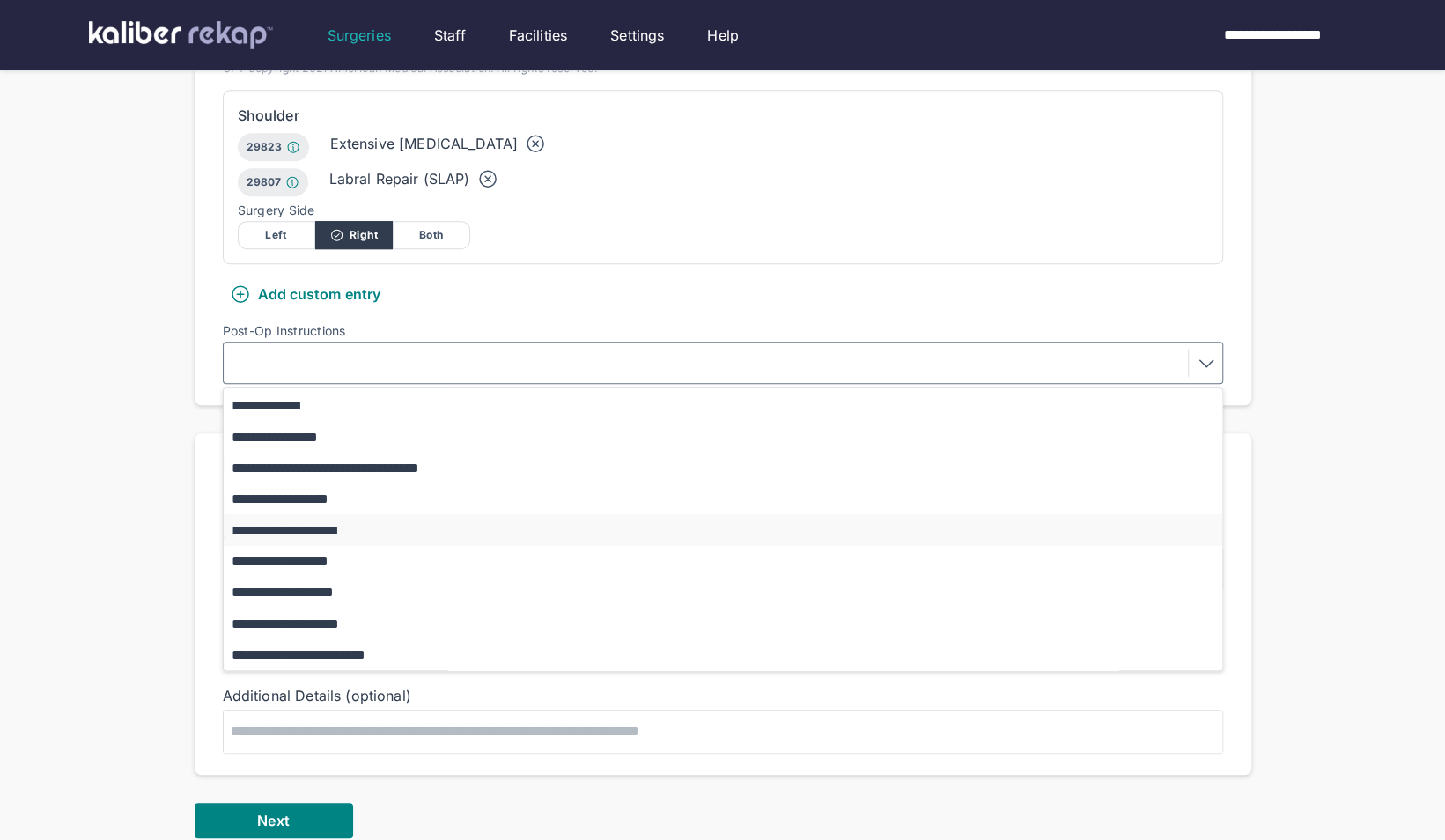
click at [392, 514] on button "**********" at bounding box center [731, 529] width 1016 height 31
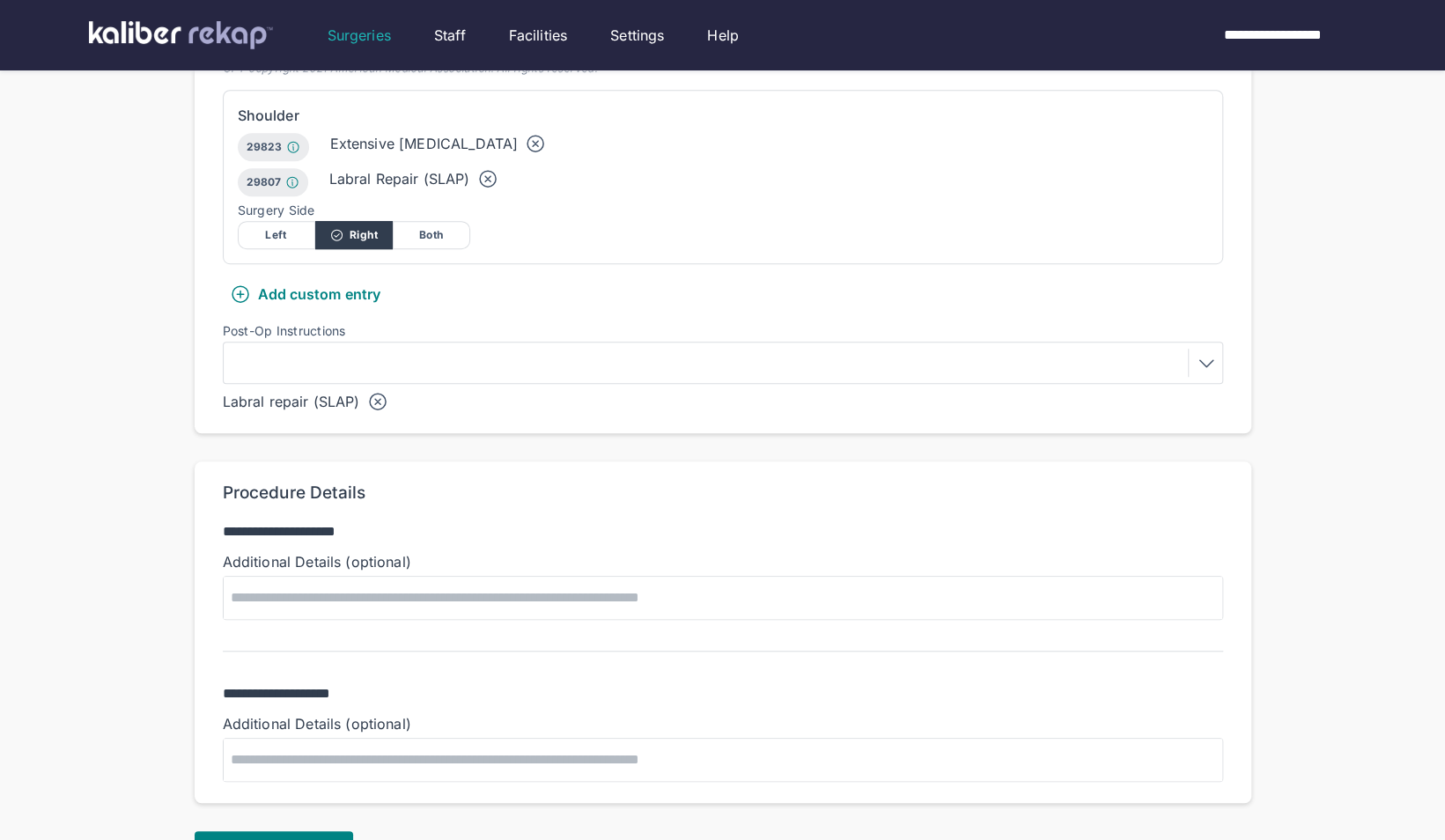
click at [132, 537] on div "**********" at bounding box center [722, 197] width 1445 height 1499
click at [297, 832] on button "Next" at bounding box center [273, 848] width 159 height 35
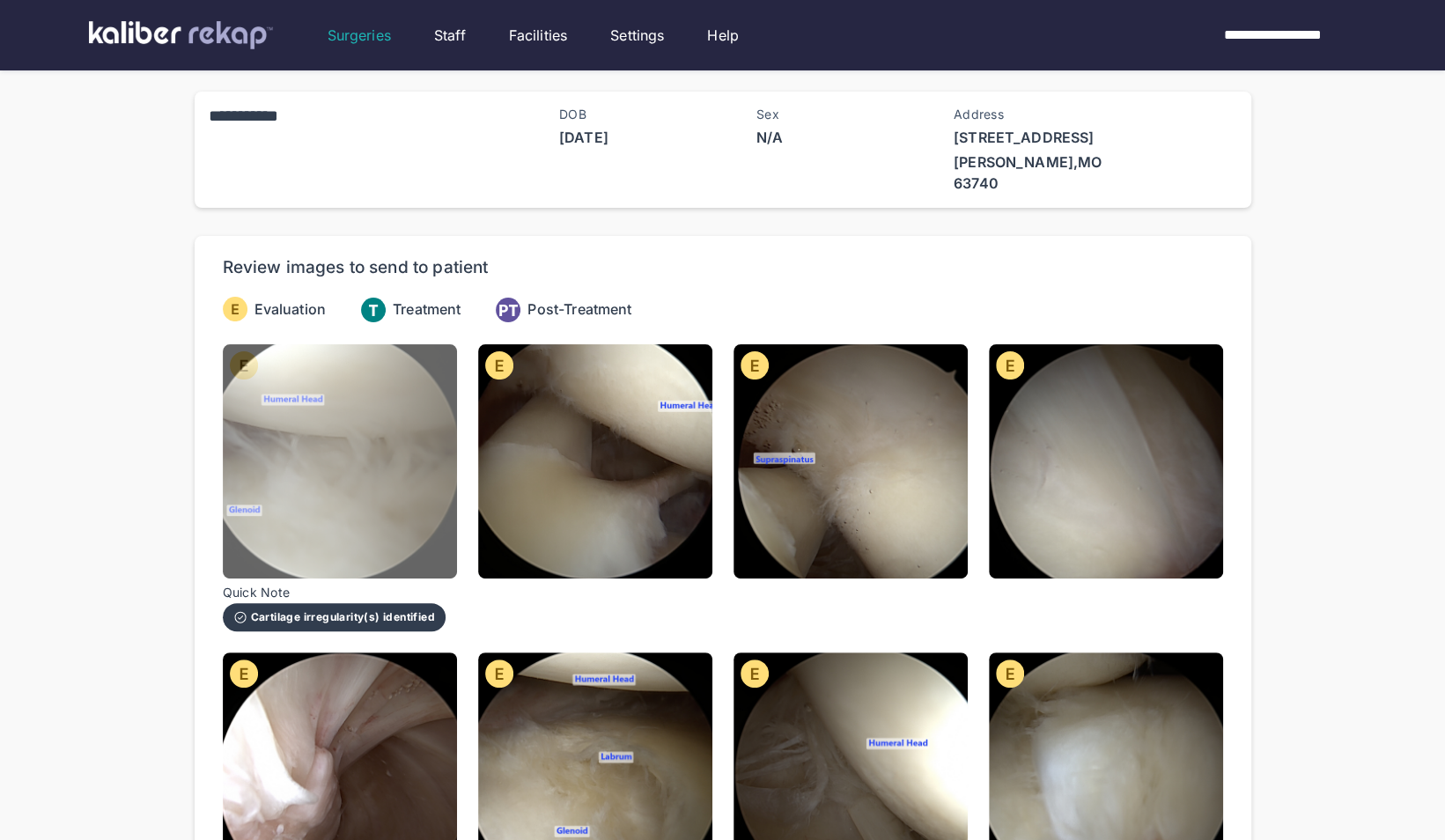
click at [334, 463] on img at bounding box center [339, 461] width 234 height 234
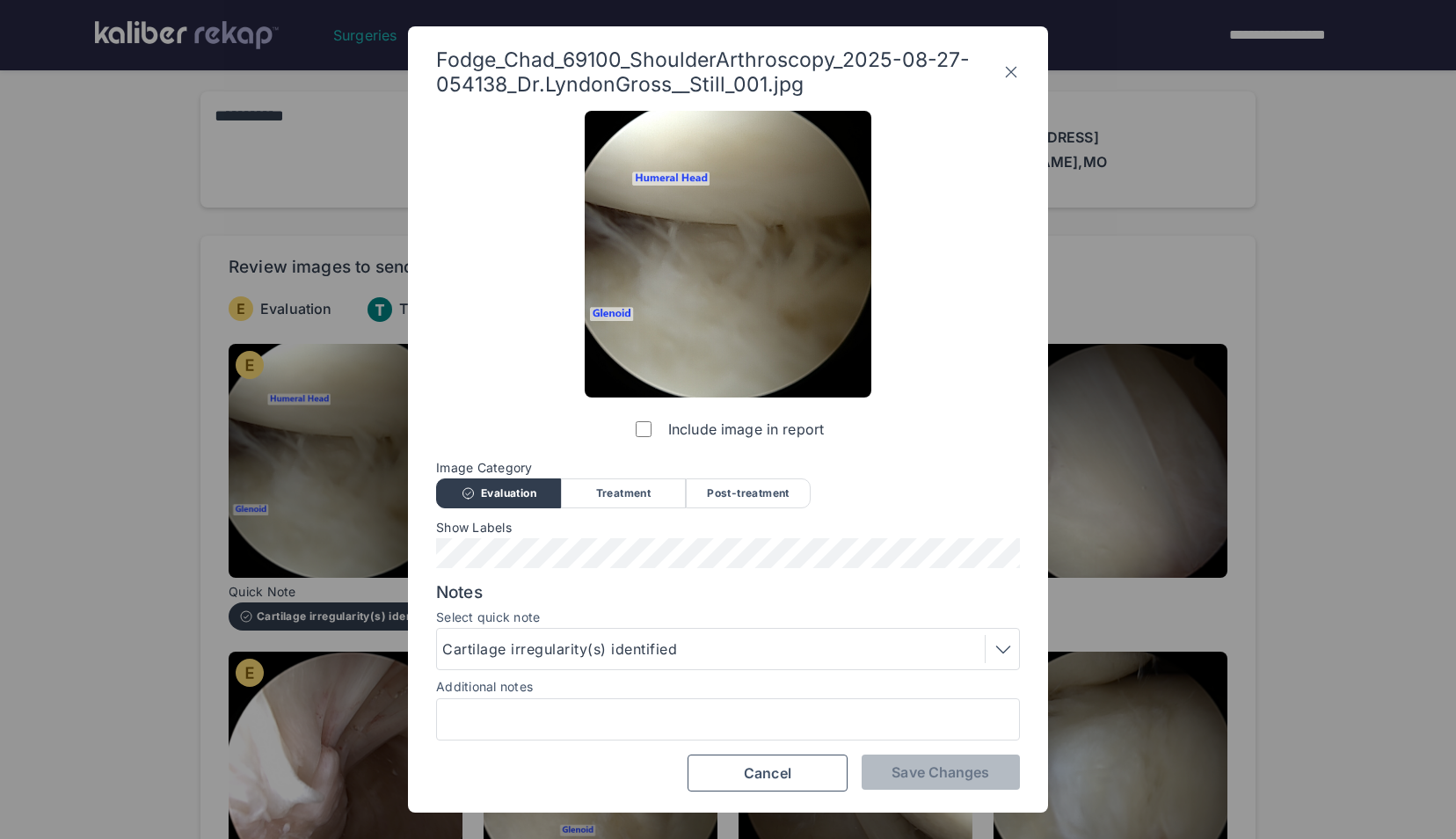
click at [561, 634] on div "Cartilage irregularity(s) identified" at bounding box center [728, 648] width 584 height 42
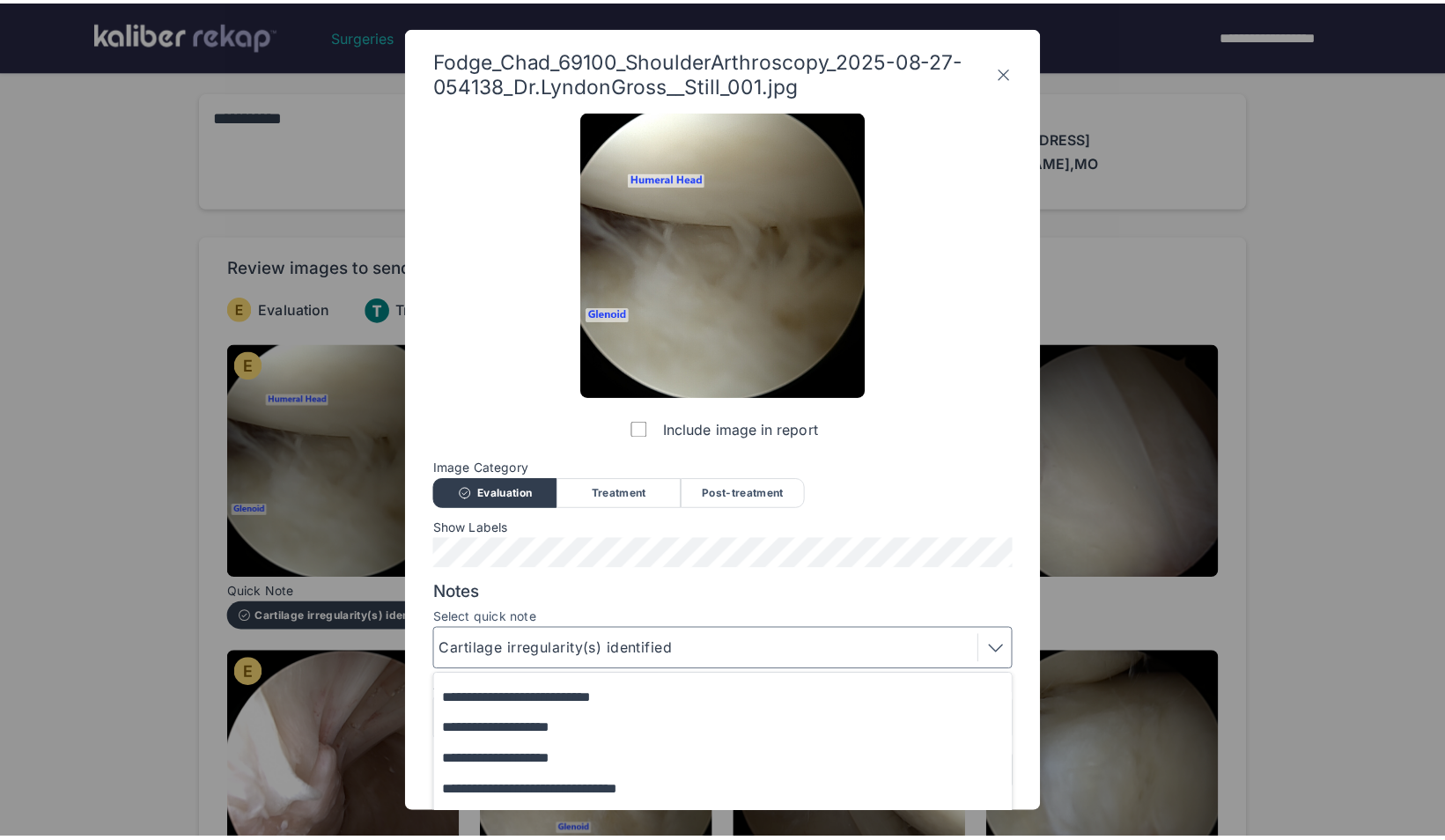
scroll to position [213, 0]
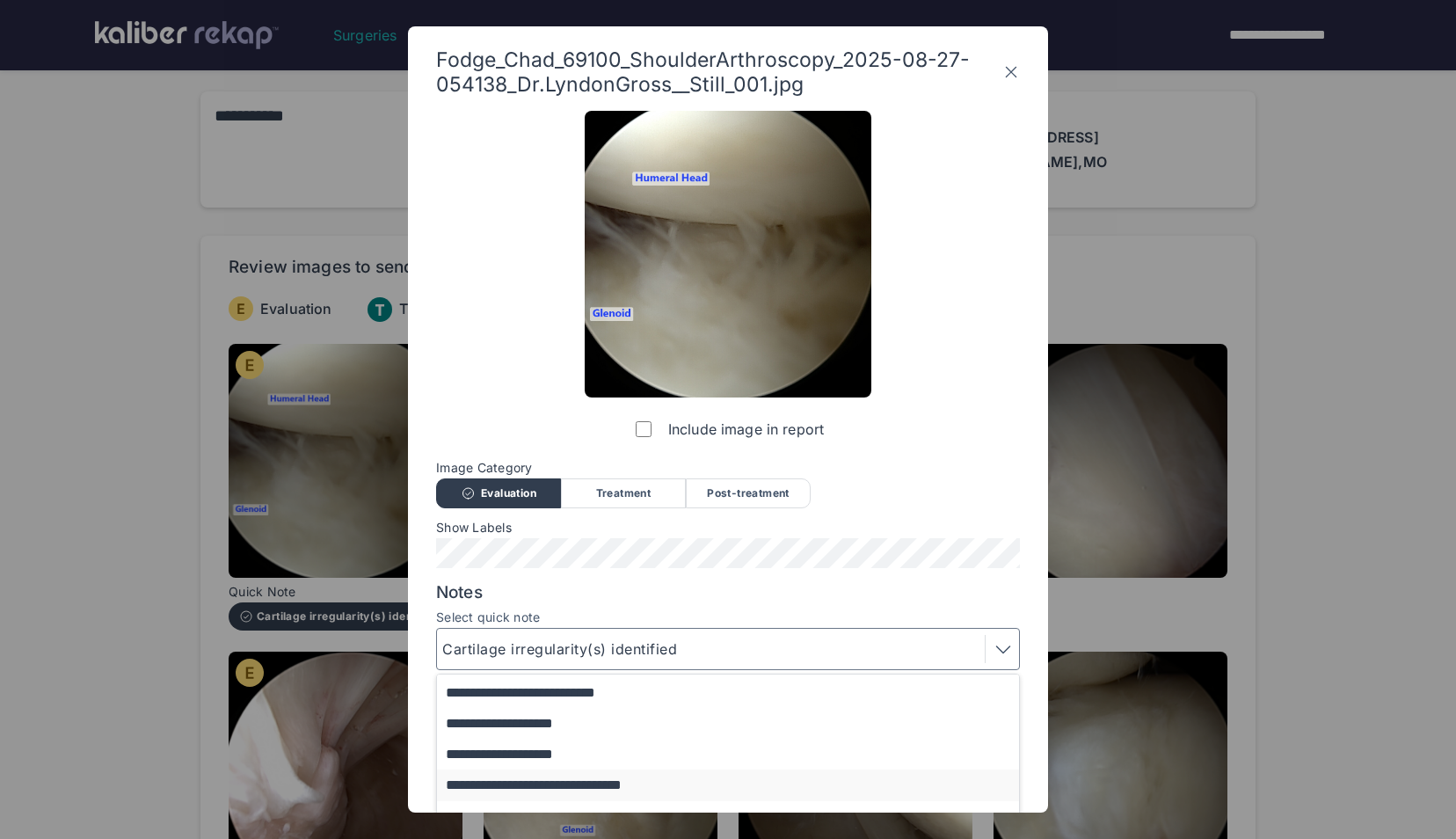
click at [555, 786] on button "**********" at bounding box center [736, 785] width 599 height 31
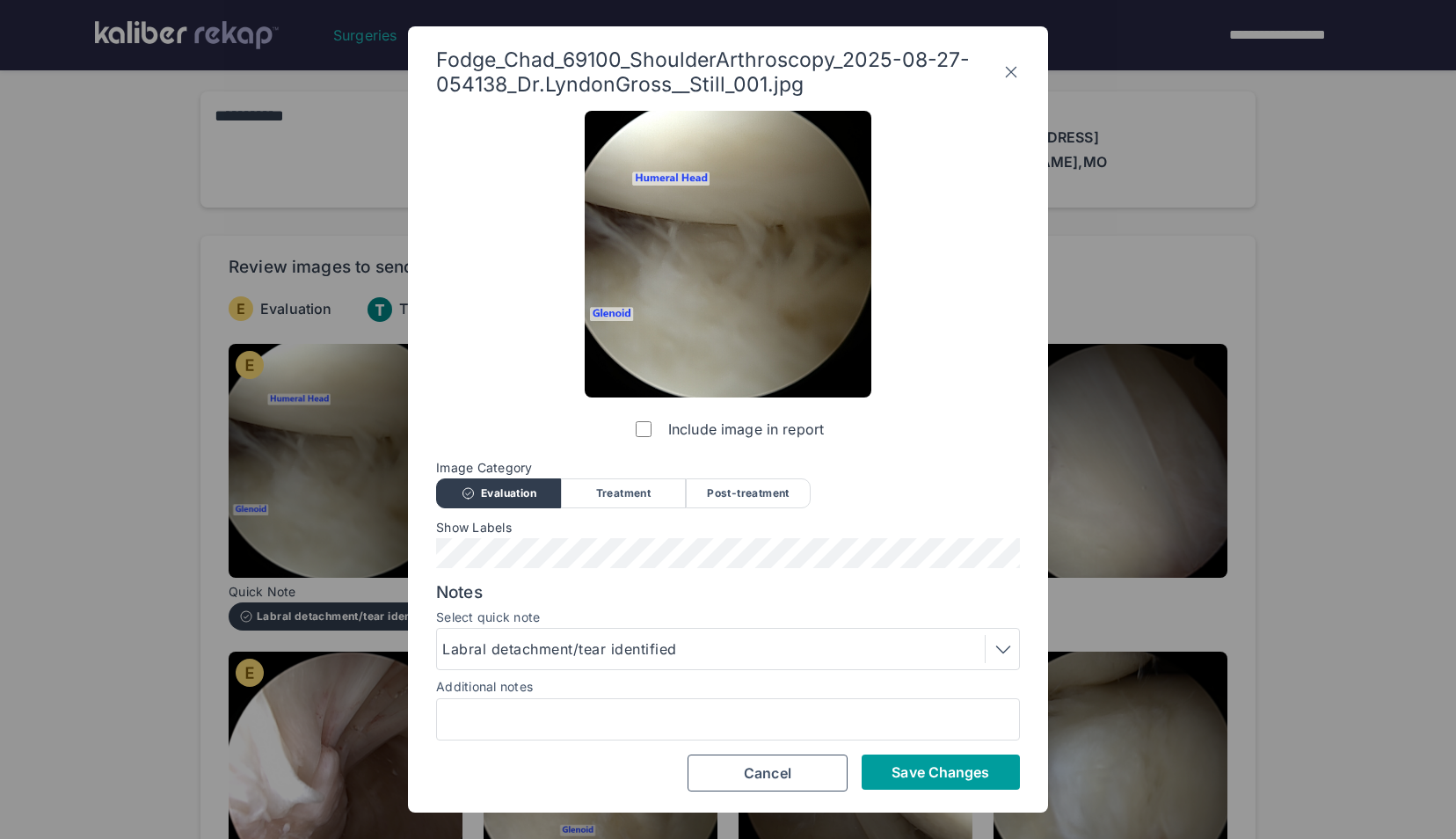
click at [891, 767] on button "Save Changes" at bounding box center [941, 771] width 159 height 35
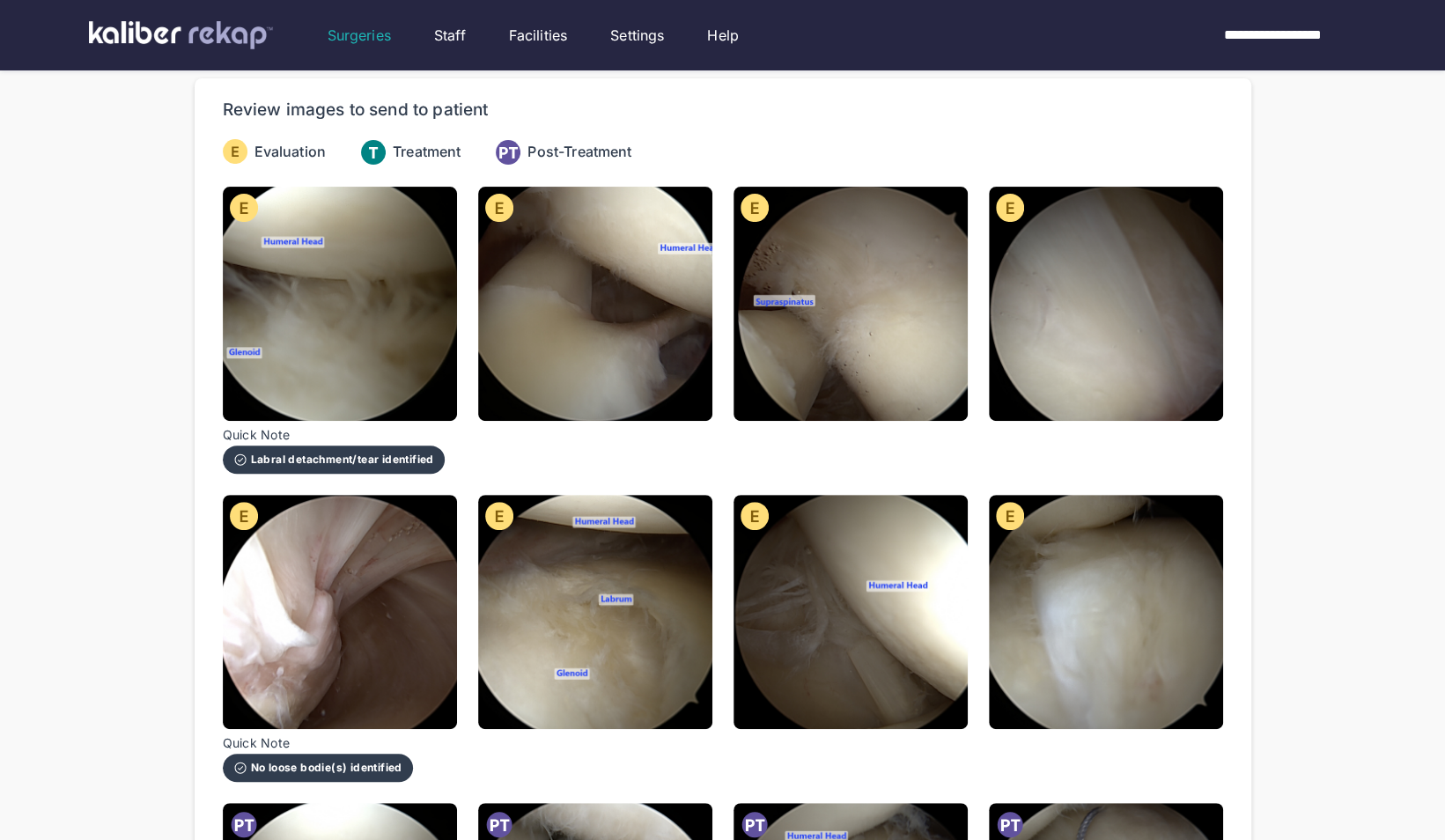
scroll to position [159, 0]
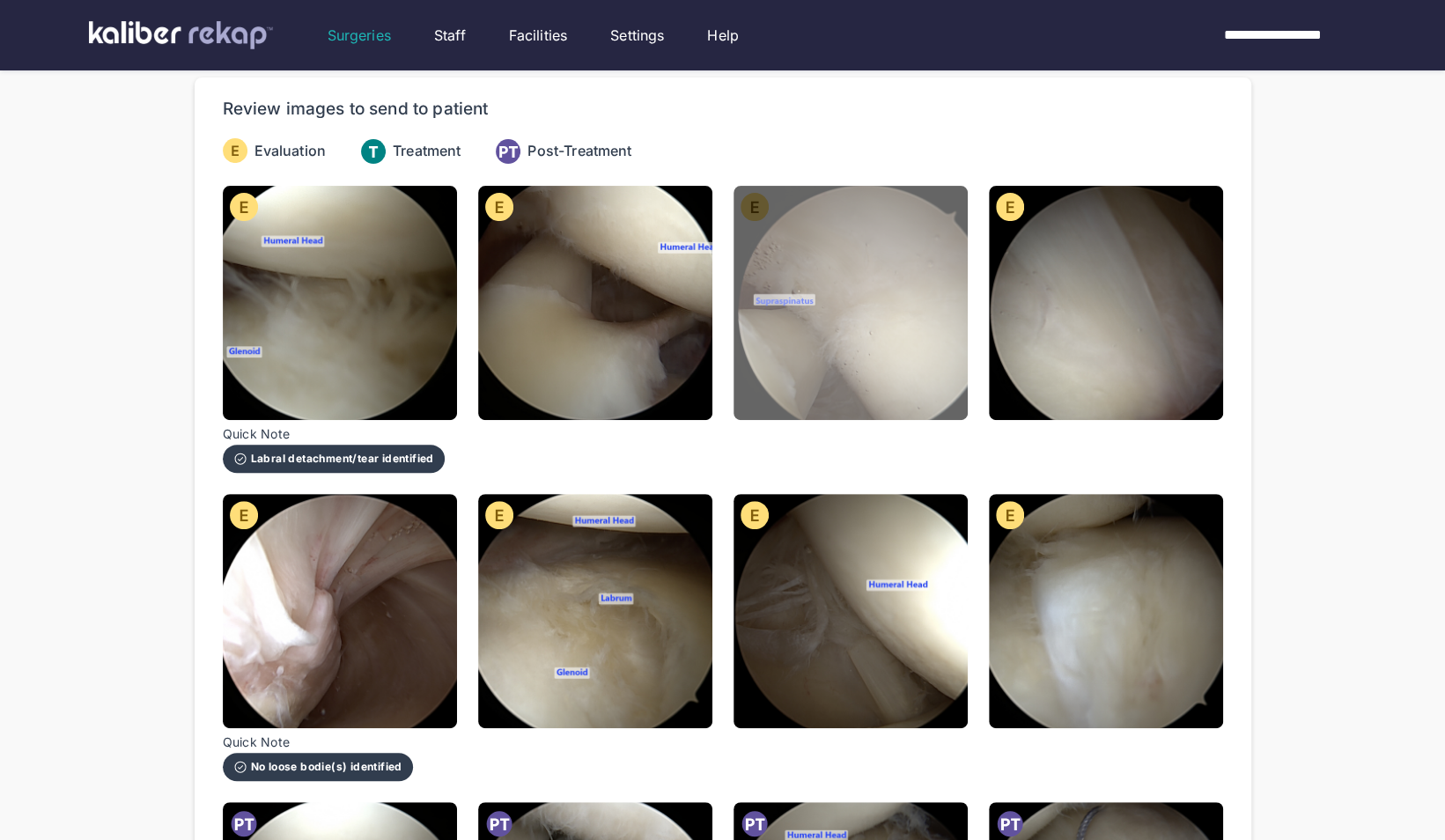
click at [868, 350] on img at bounding box center [850, 303] width 234 height 234
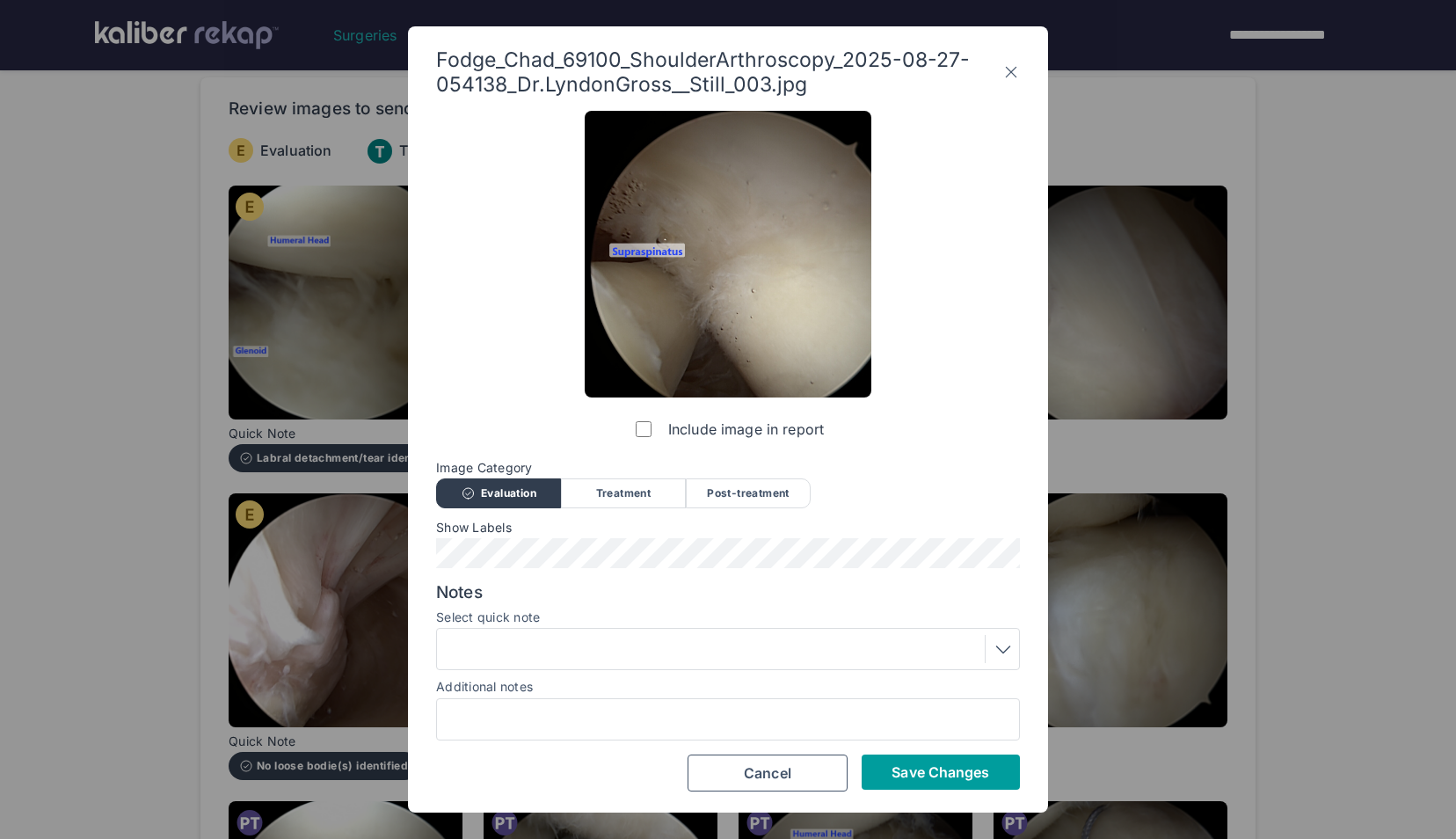
click at [893, 761] on button "Save Changes" at bounding box center [941, 771] width 159 height 35
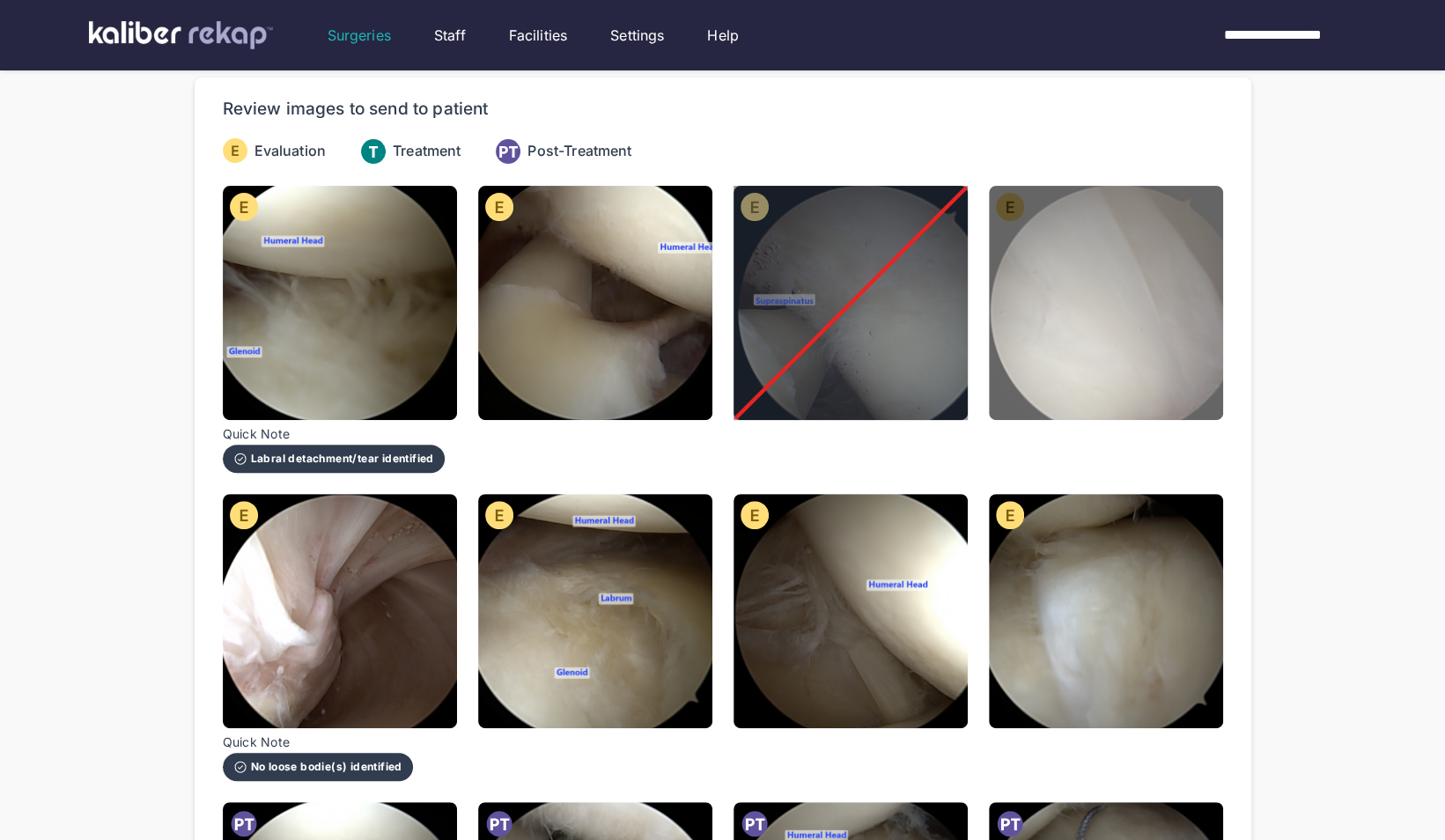
click at [1136, 326] on img at bounding box center [1106, 303] width 234 height 234
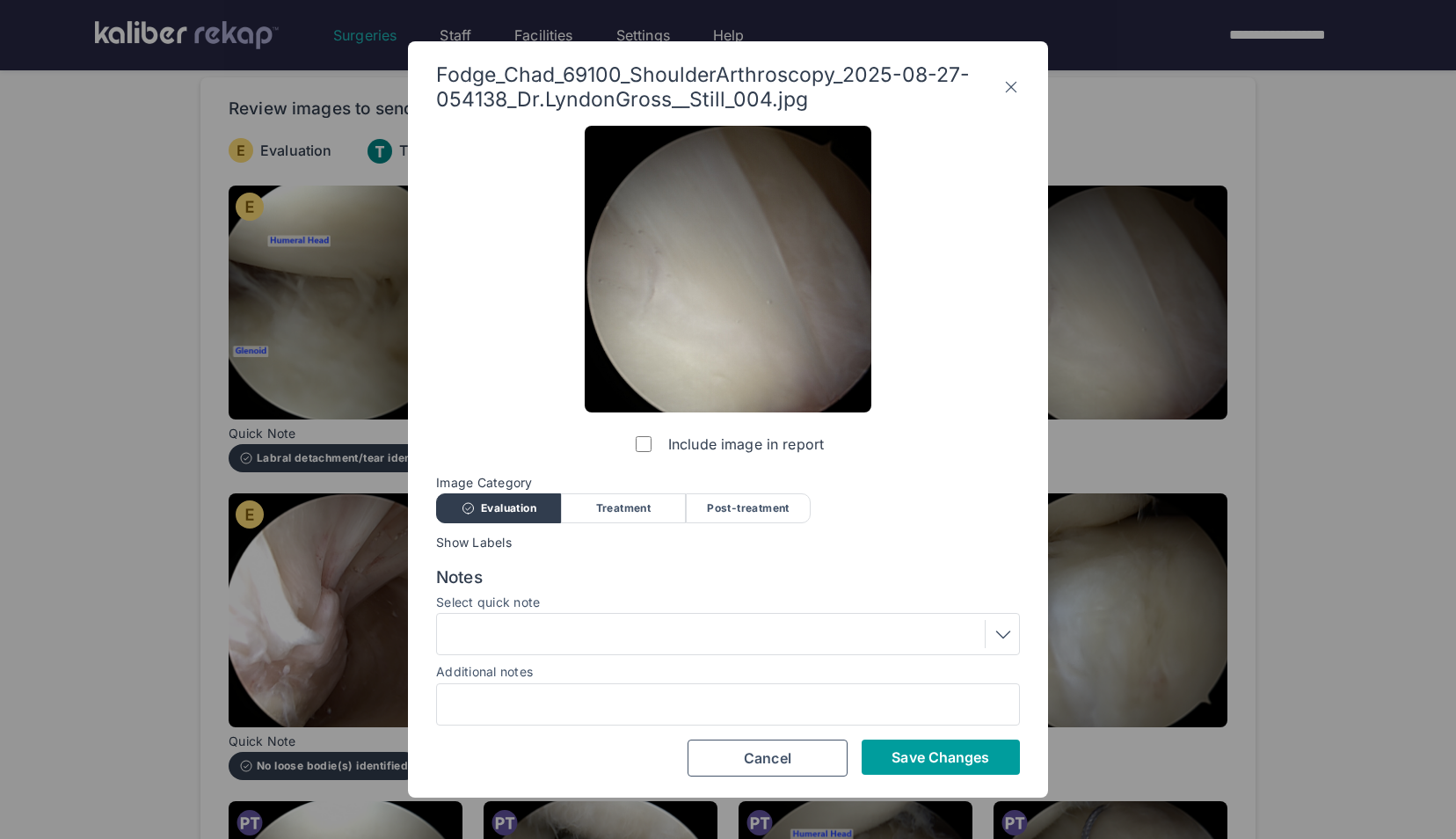
click at [923, 755] on span "Save Changes" at bounding box center [940, 757] width 98 height 18
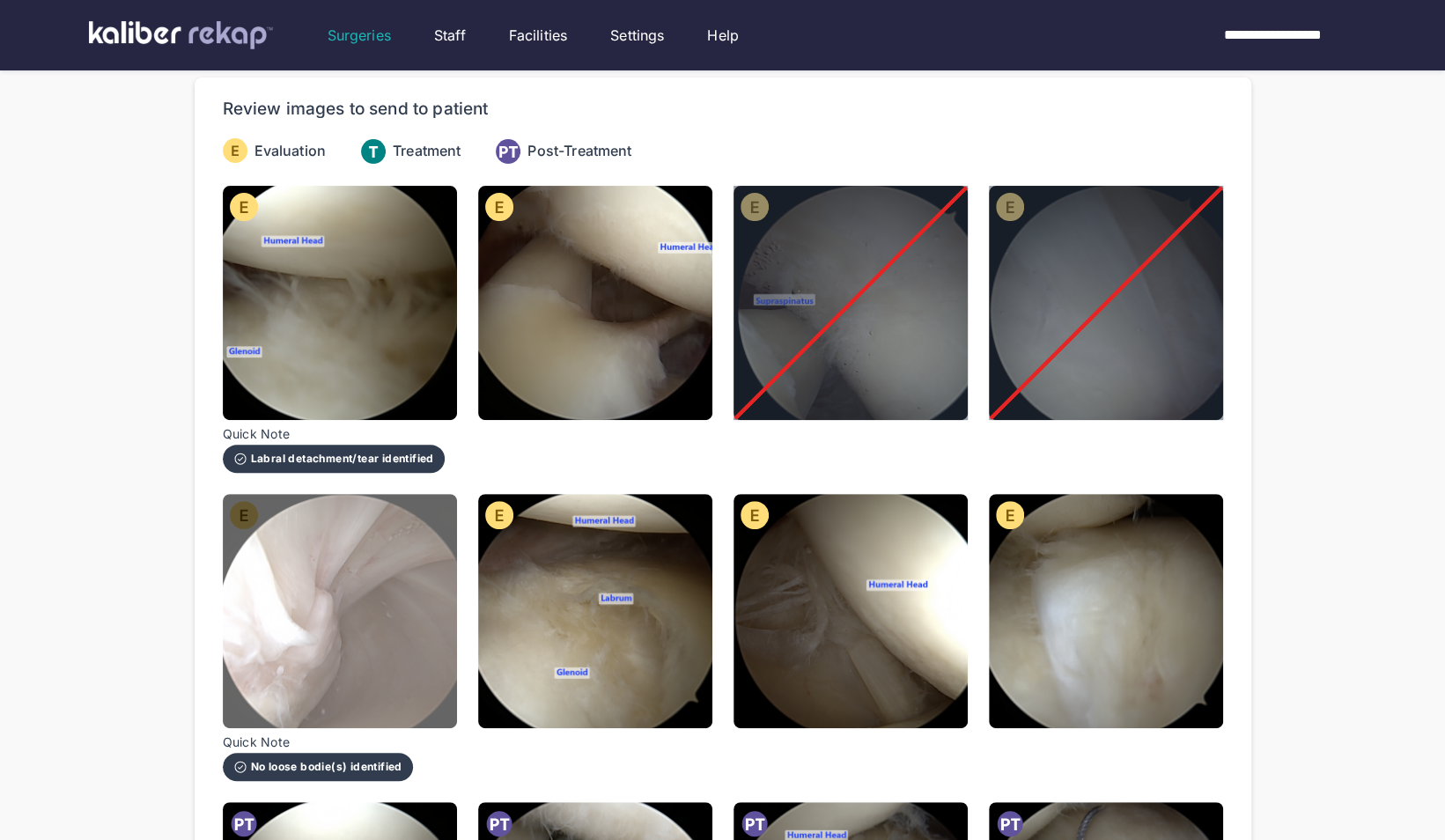
click at [318, 607] on img at bounding box center [339, 611] width 234 height 234
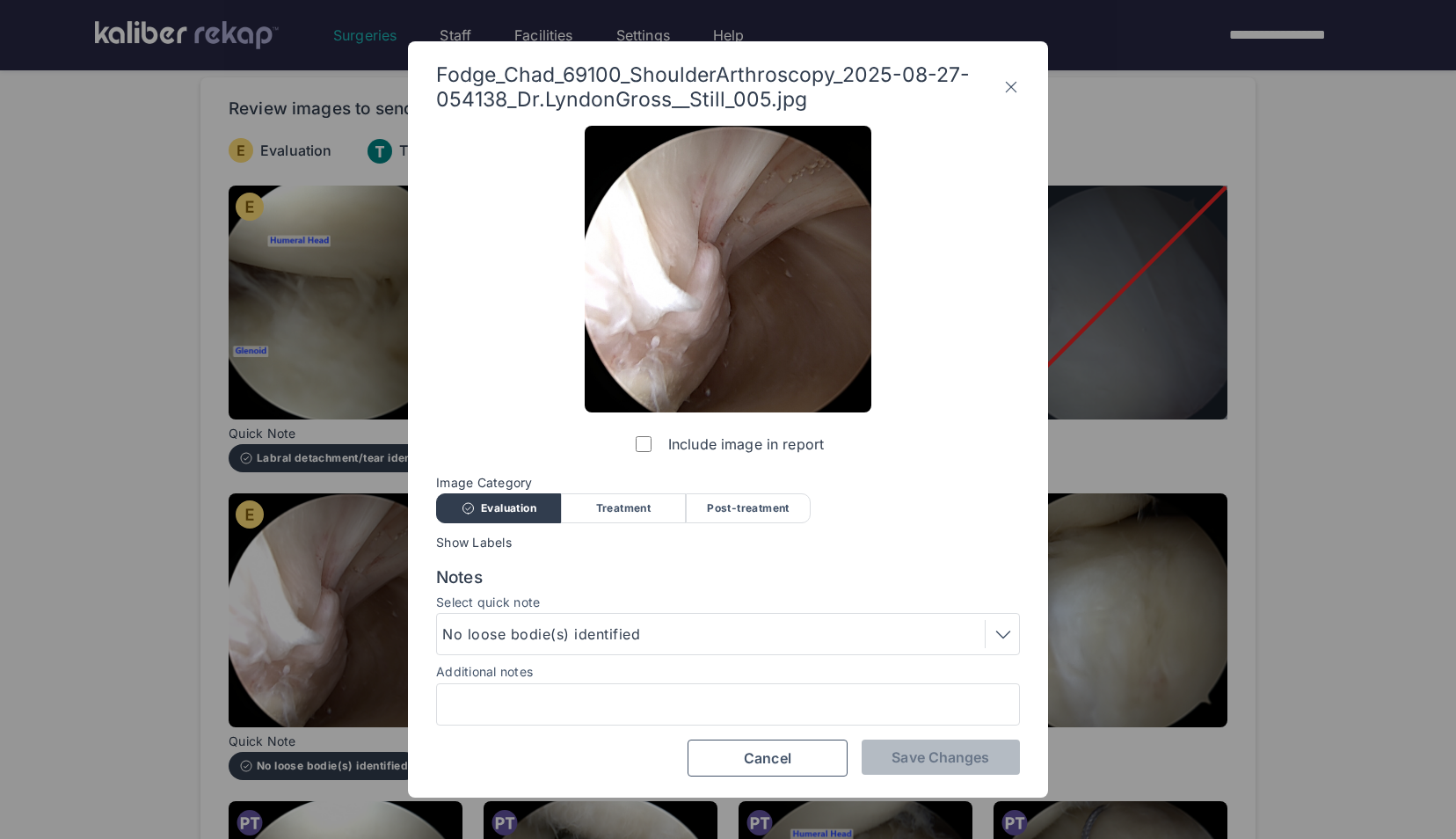
click at [645, 435] on label "Include image in report" at bounding box center [728, 444] width 191 height 35
click at [914, 772] on button "Save Changes" at bounding box center [941, 756] width 159 height 35
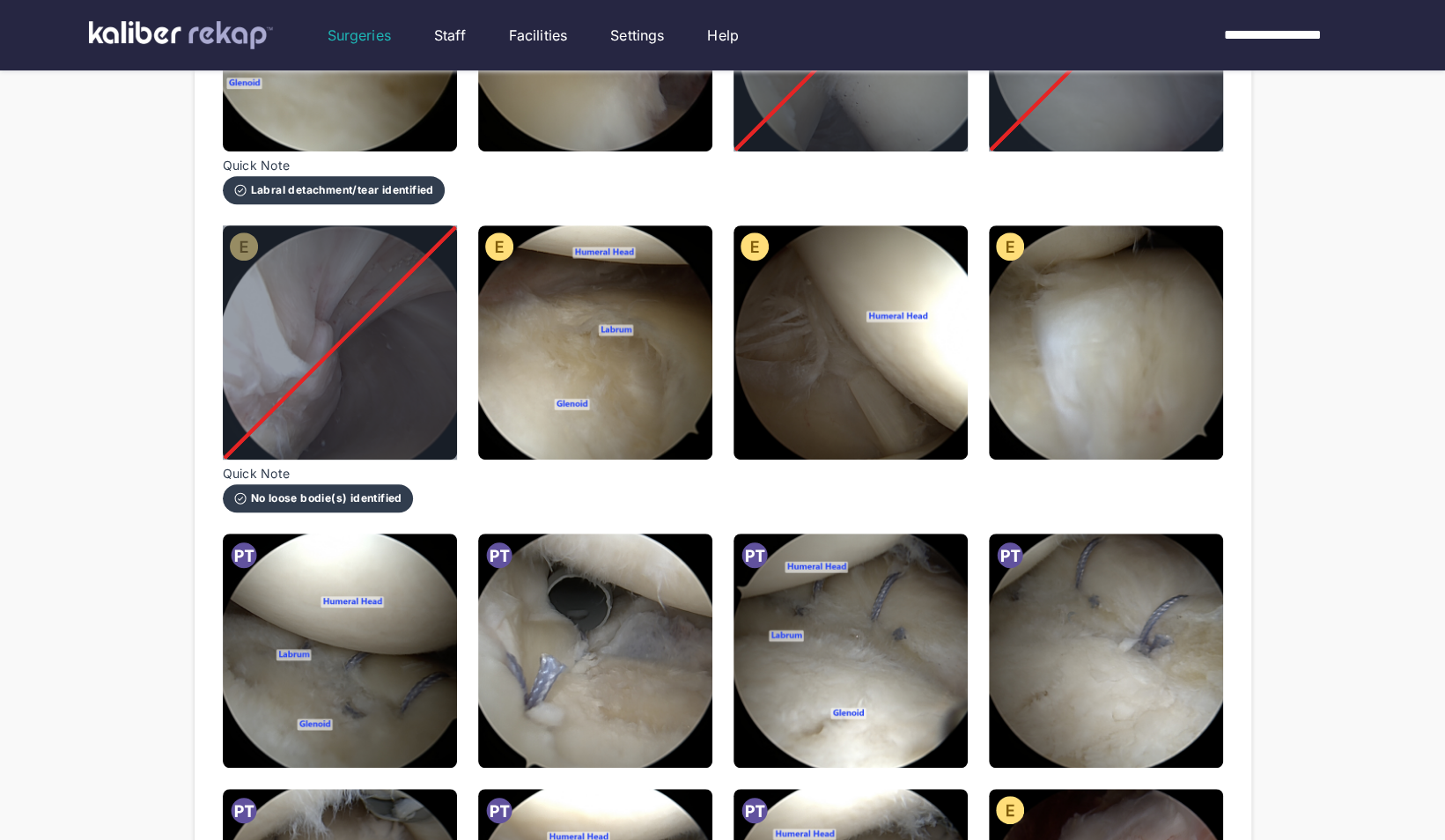
scroll to position [427, 0]
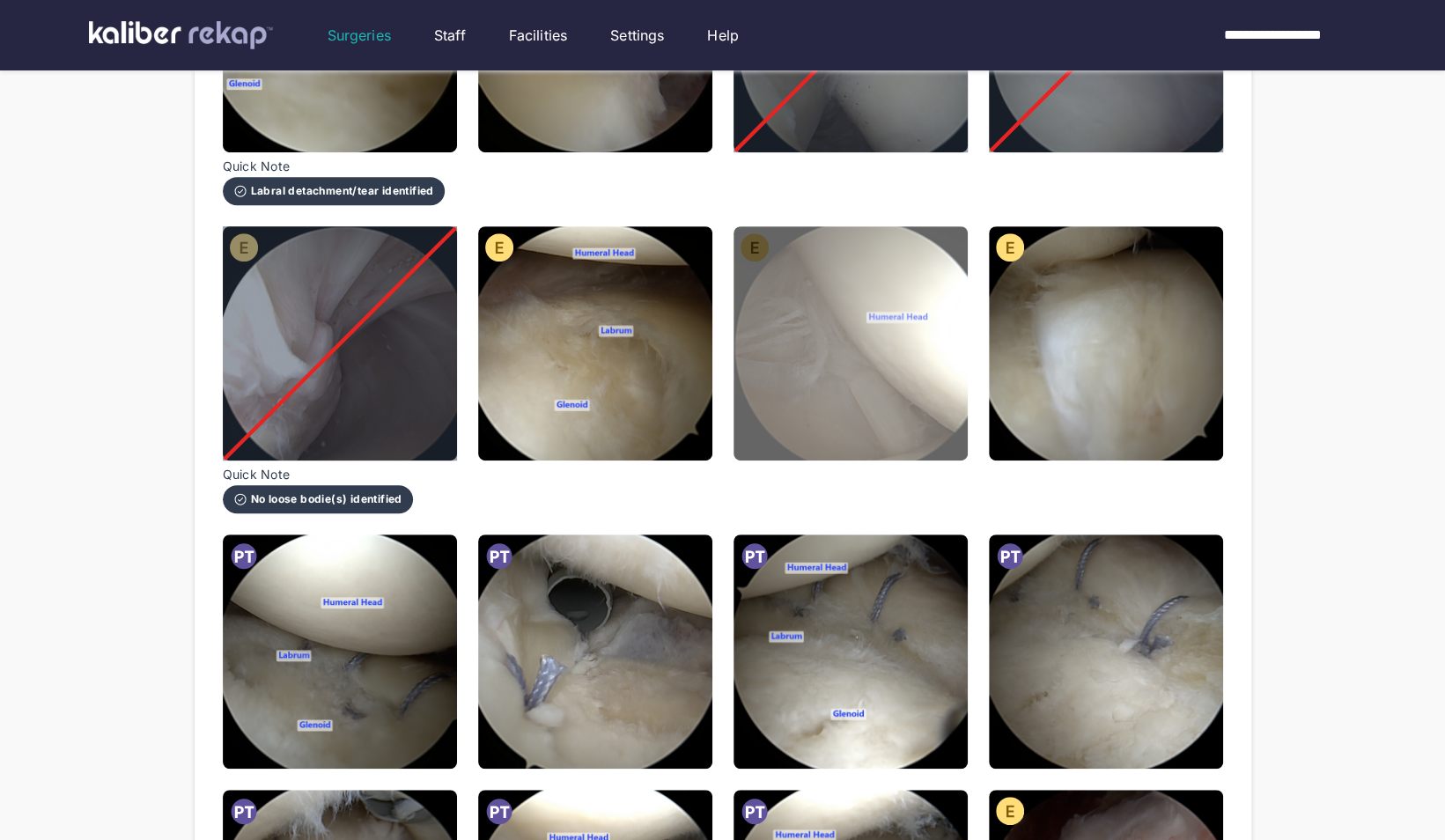
click at [875, 327] on img at bounding box center [850, 343] width 234 height 234
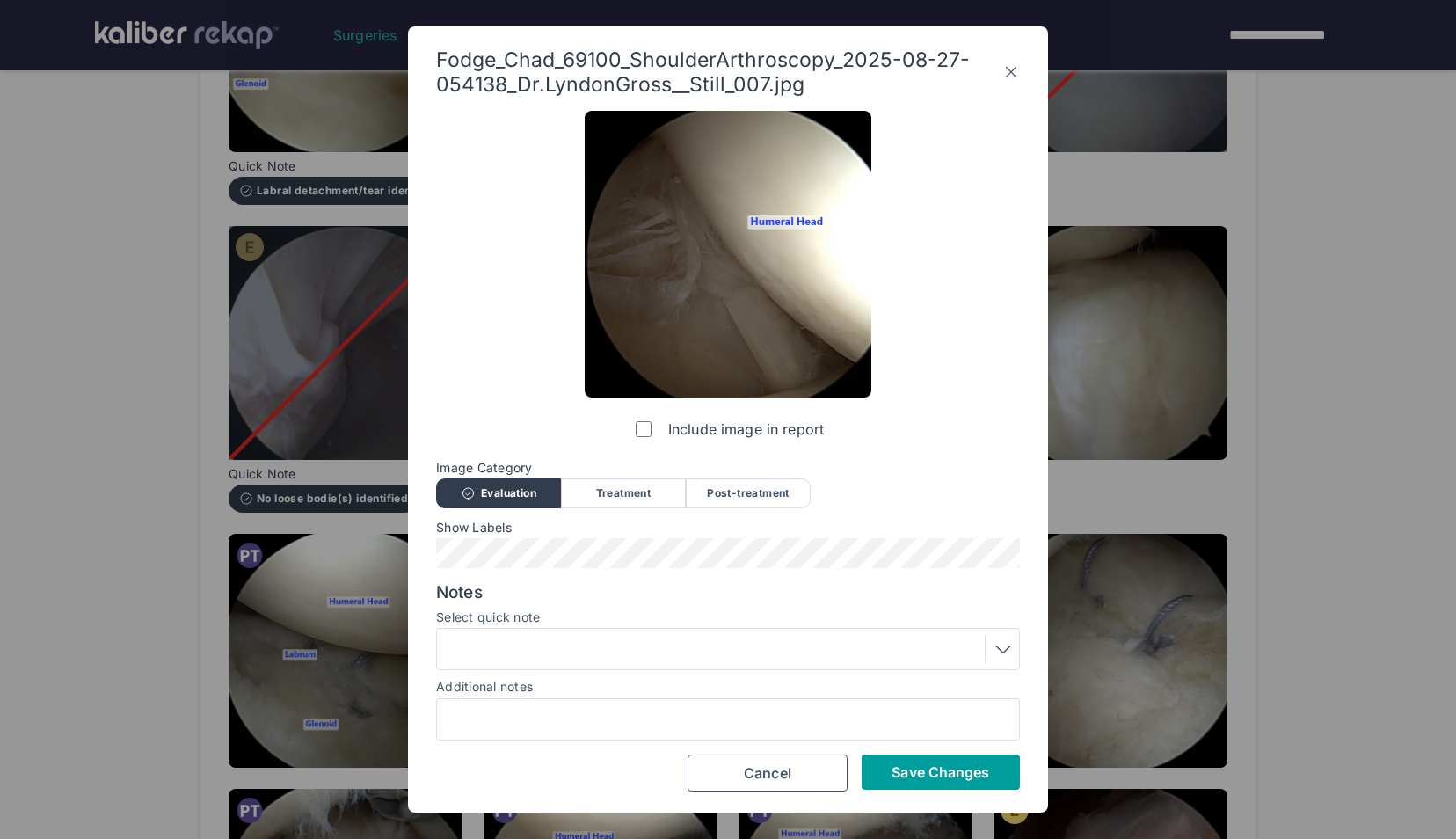
click at [888, 755] on button "Save Changes" at bounding box center [941, 771] width 159 height 35
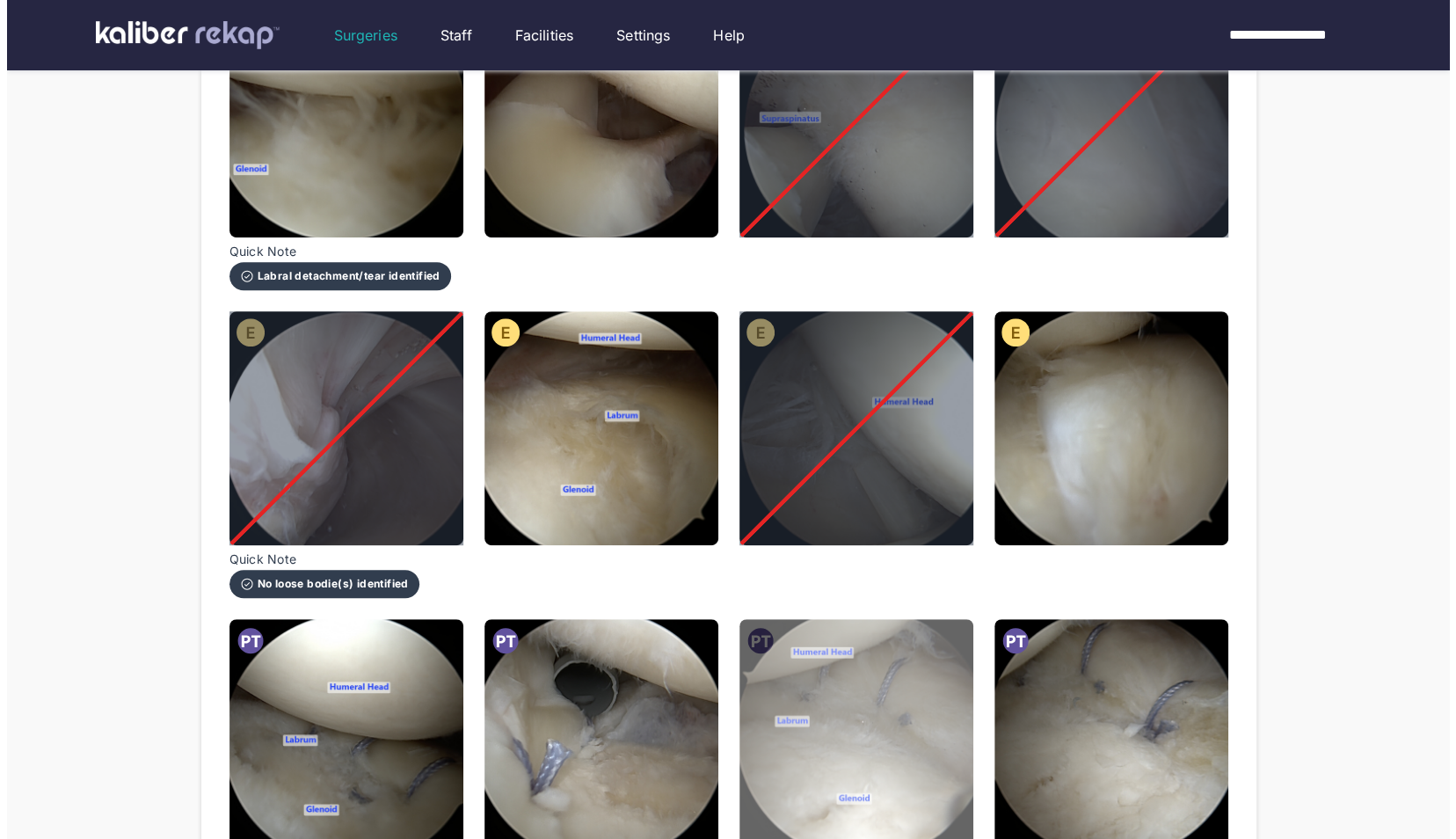
scroll to position [342, 0]
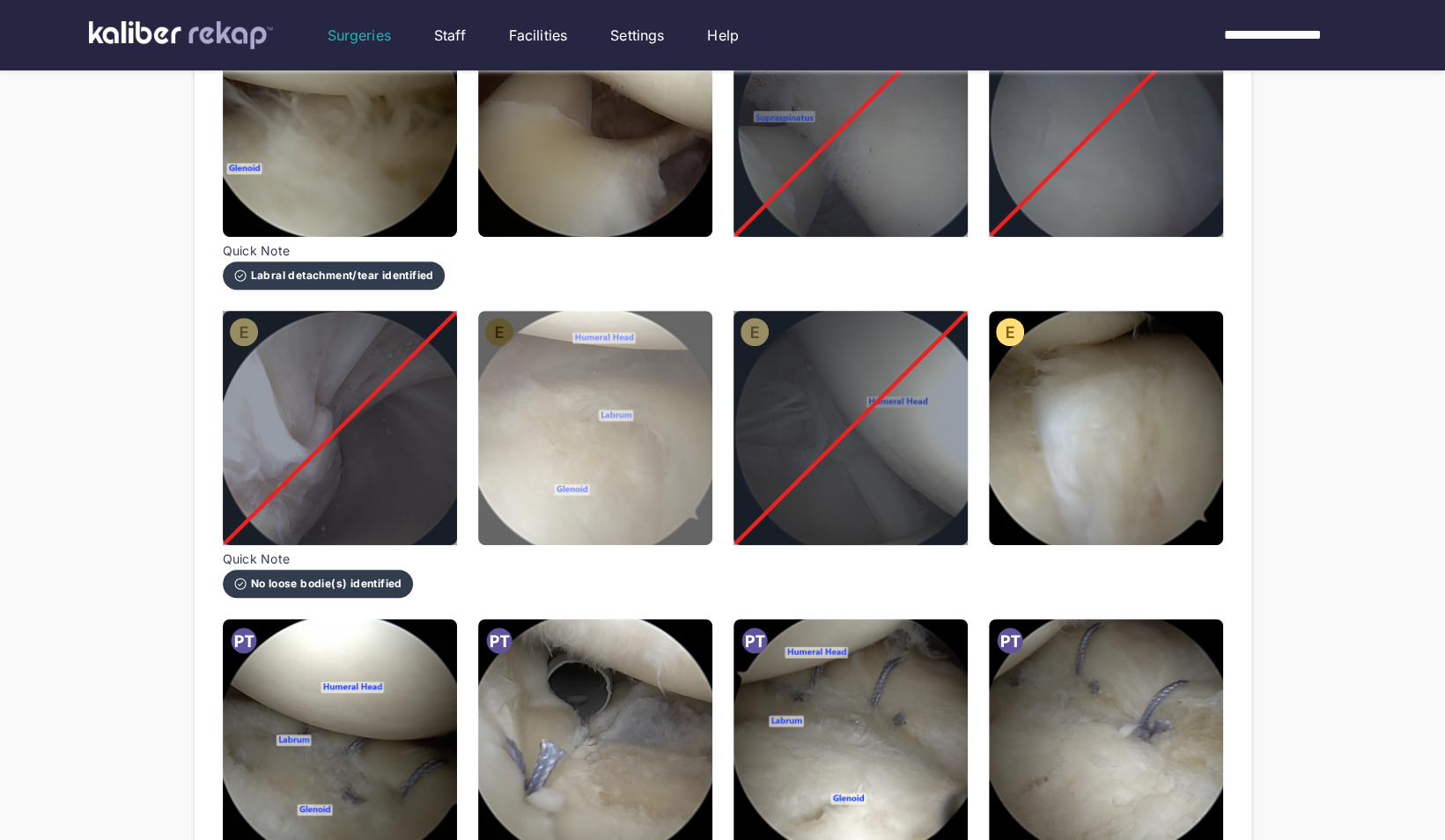
click at [675, 508] on img at bounding box center [595, 428] width 234 height 234
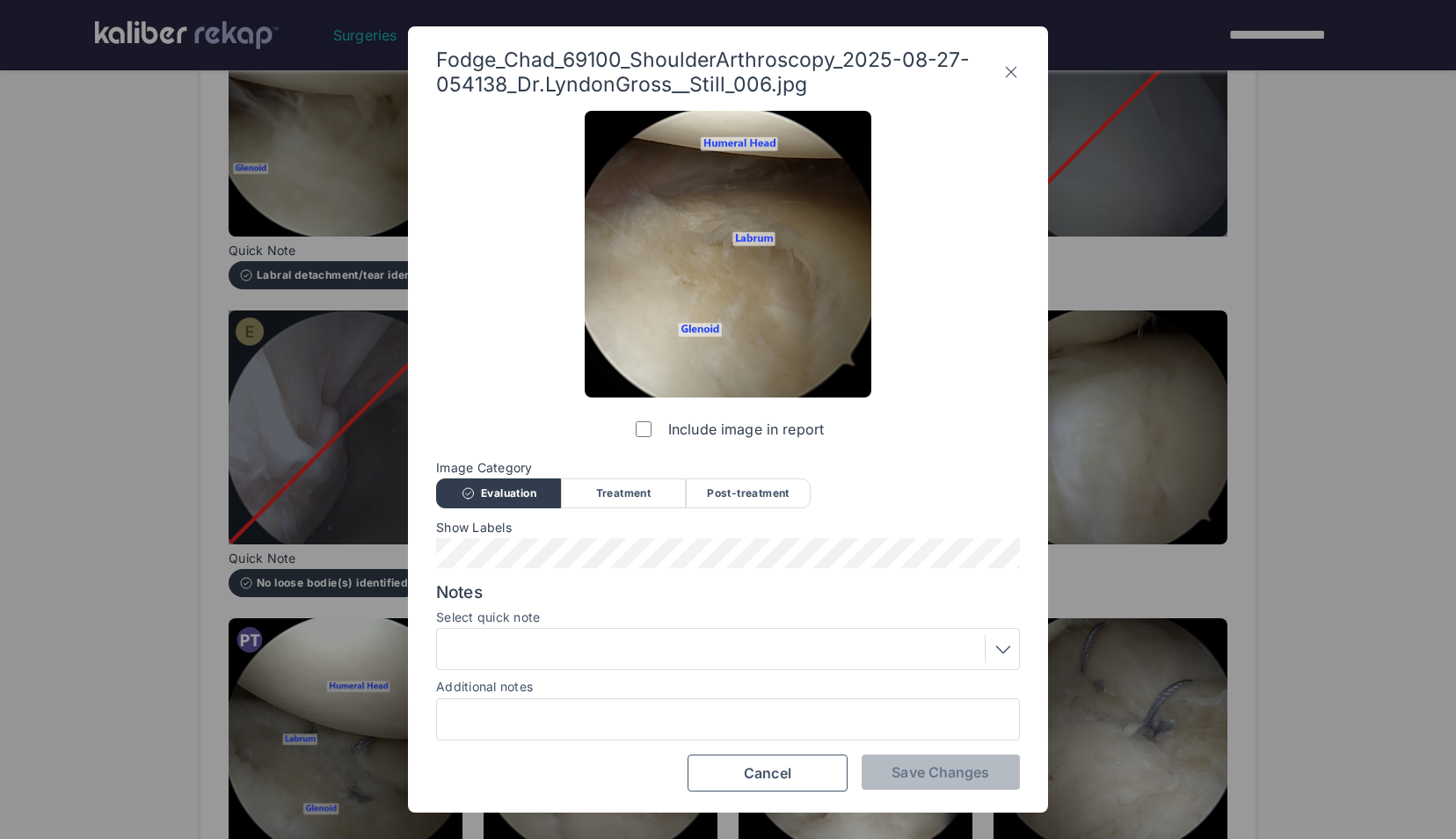
click at [987, 658] on div at bounding box center [999, 649] width 29 height 28
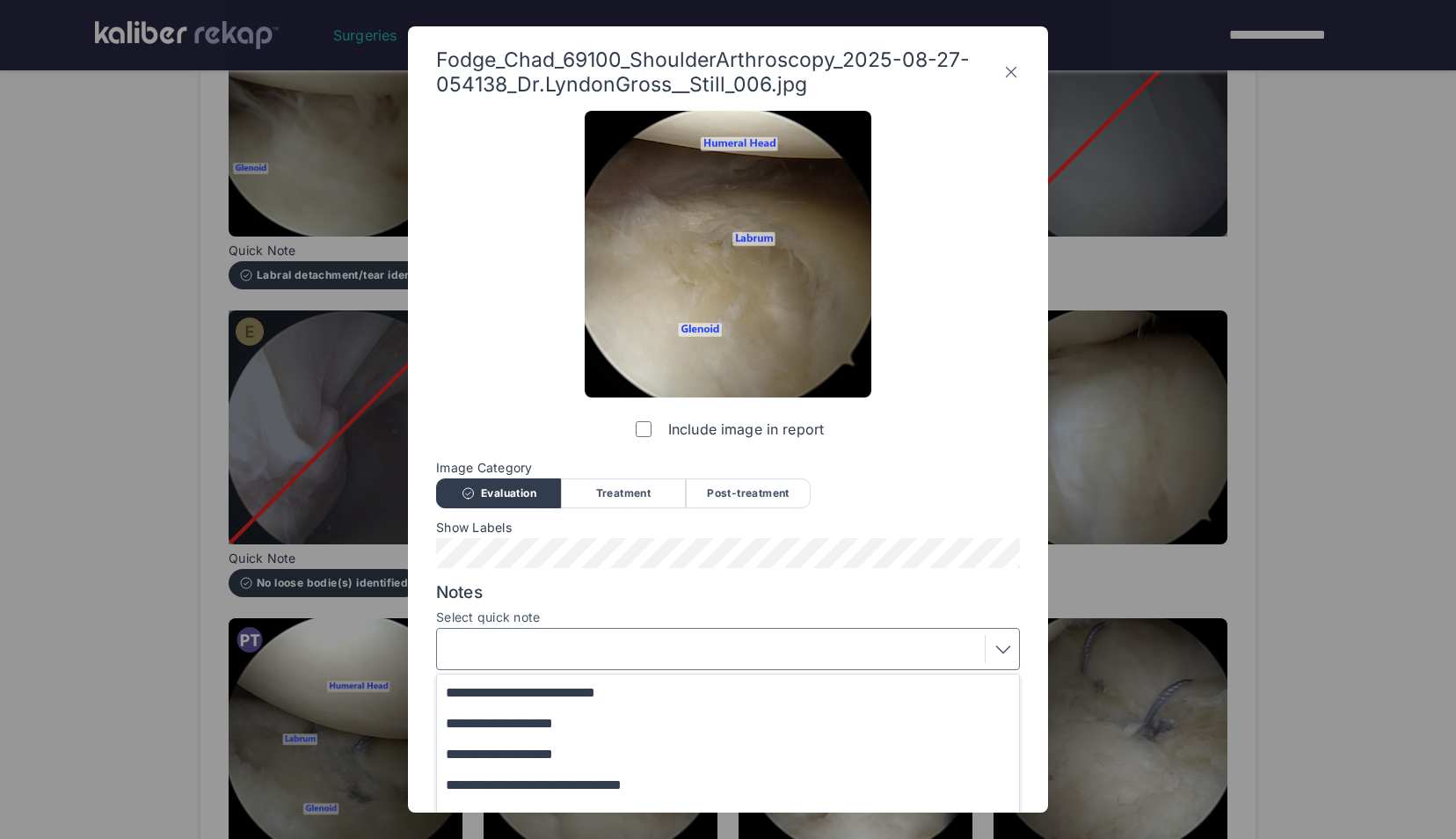
scroll to position [16, 0]
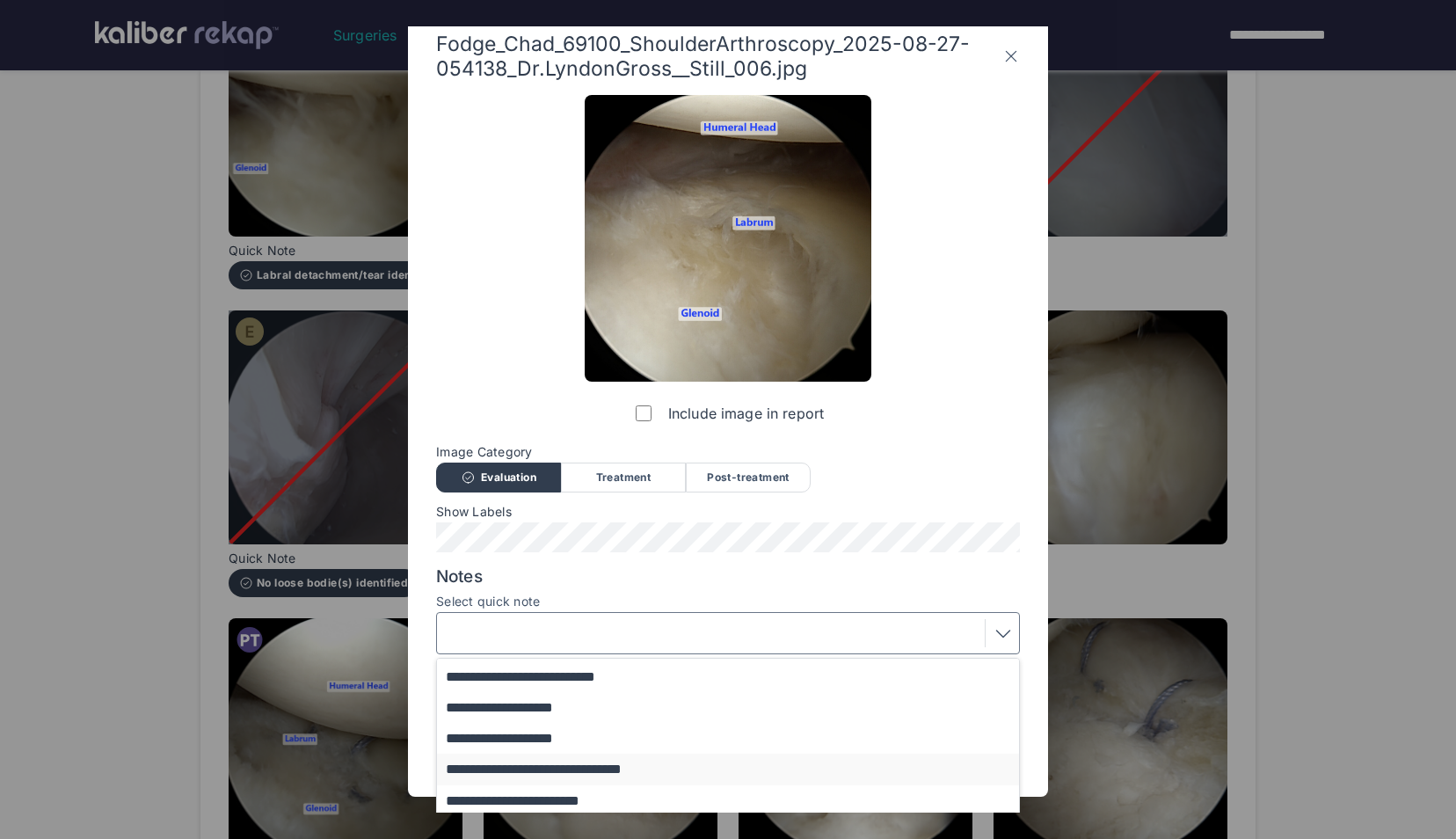
click at [764, 775] on button "**********" at bounding box center [736, 769] width 599 height 31
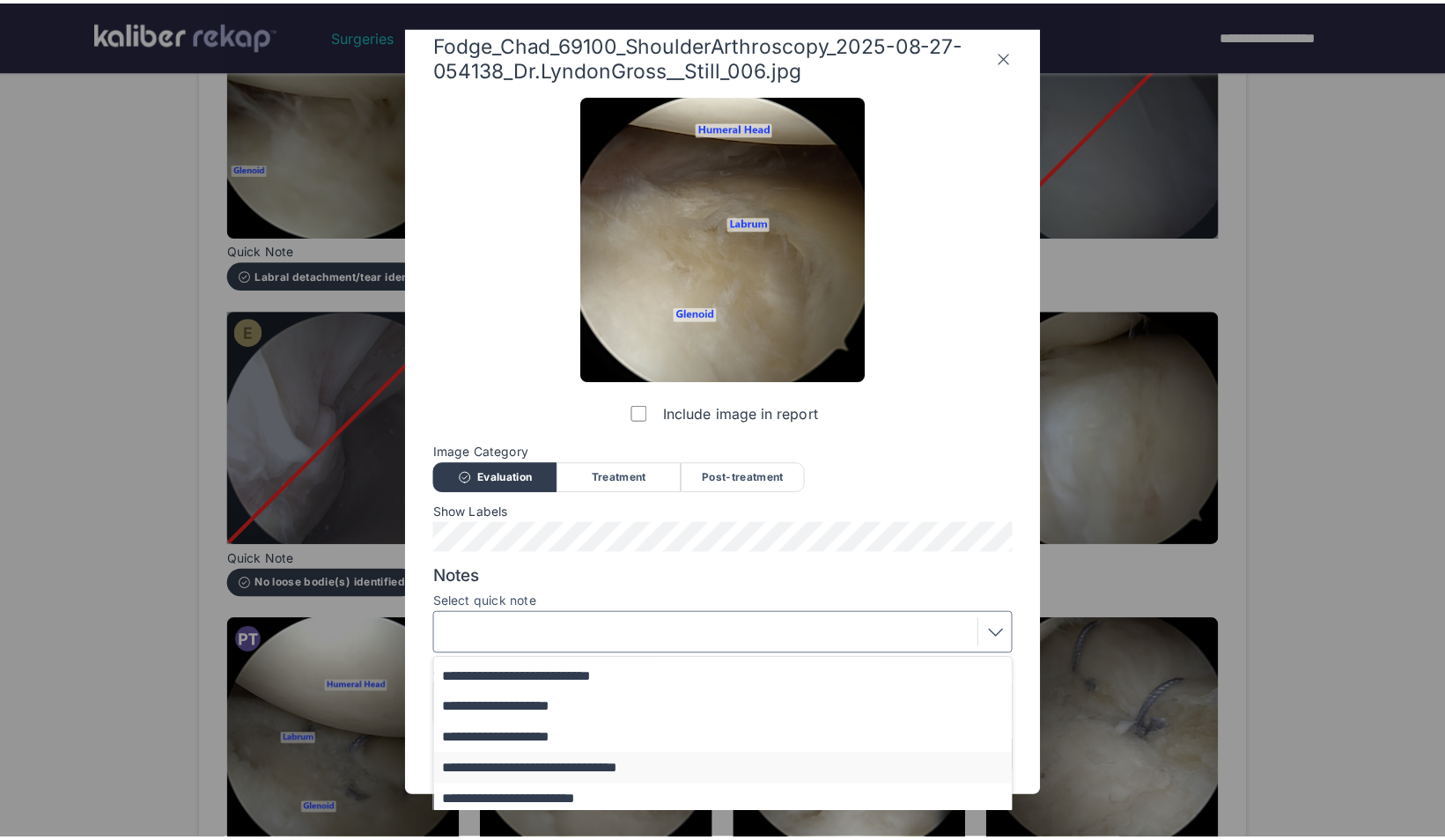
scroll to position [0, 0]
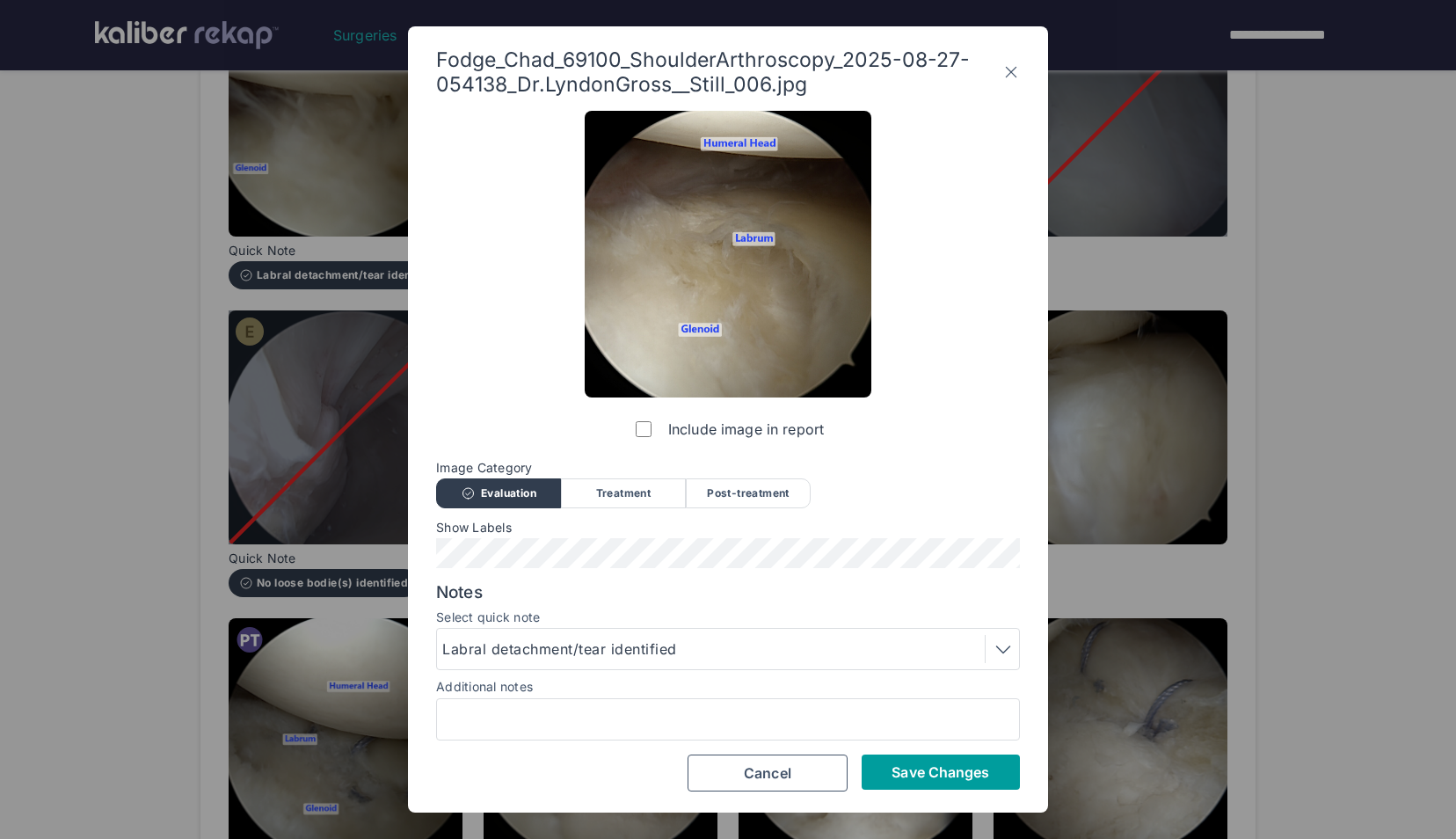
click at [980, 783] on button "Save Changes" at bounding box center [941, 771] width 159 height 35
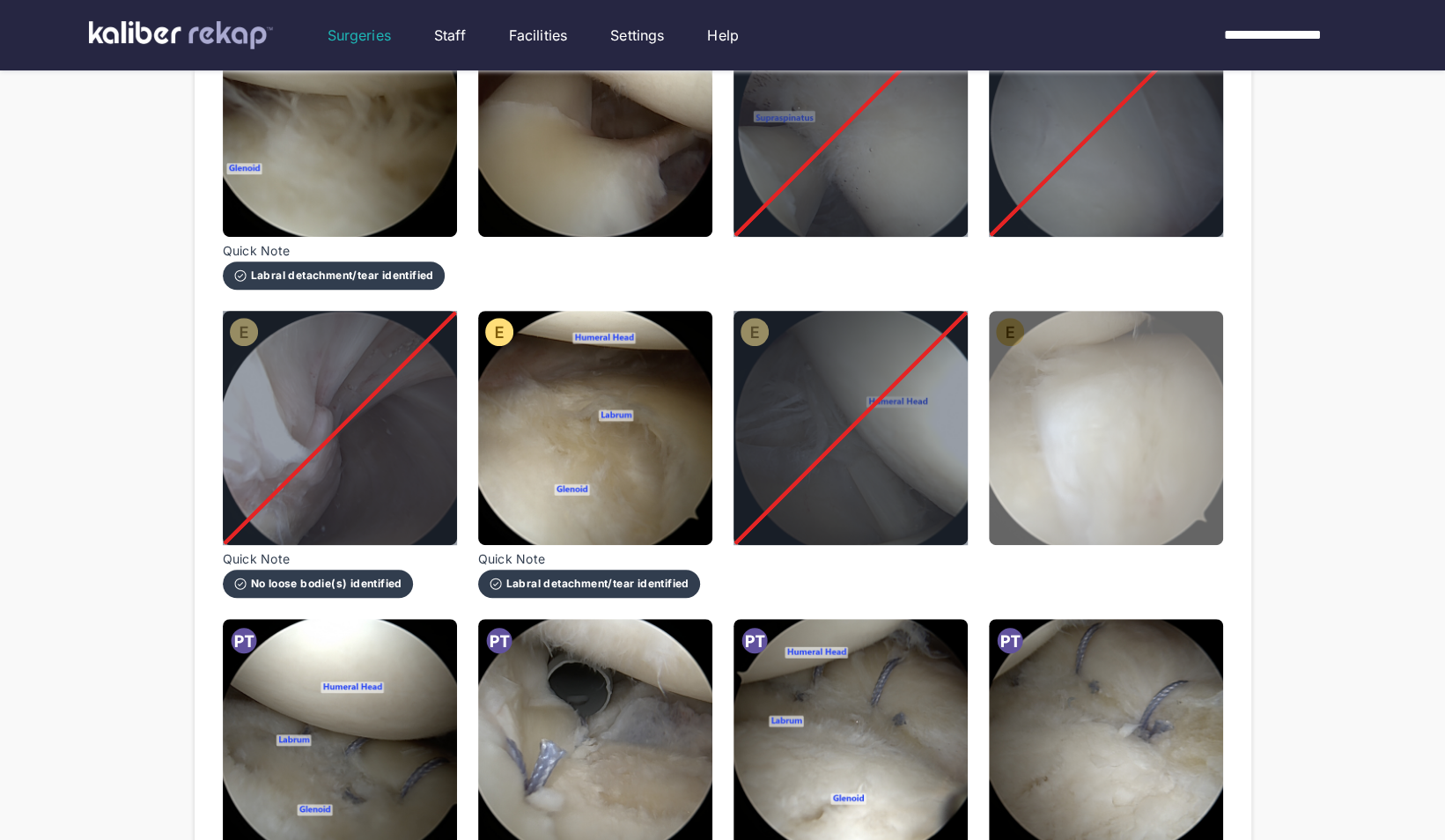
click at [1079, 472] on img at bounding box center [1106, 428] width 234 height 234
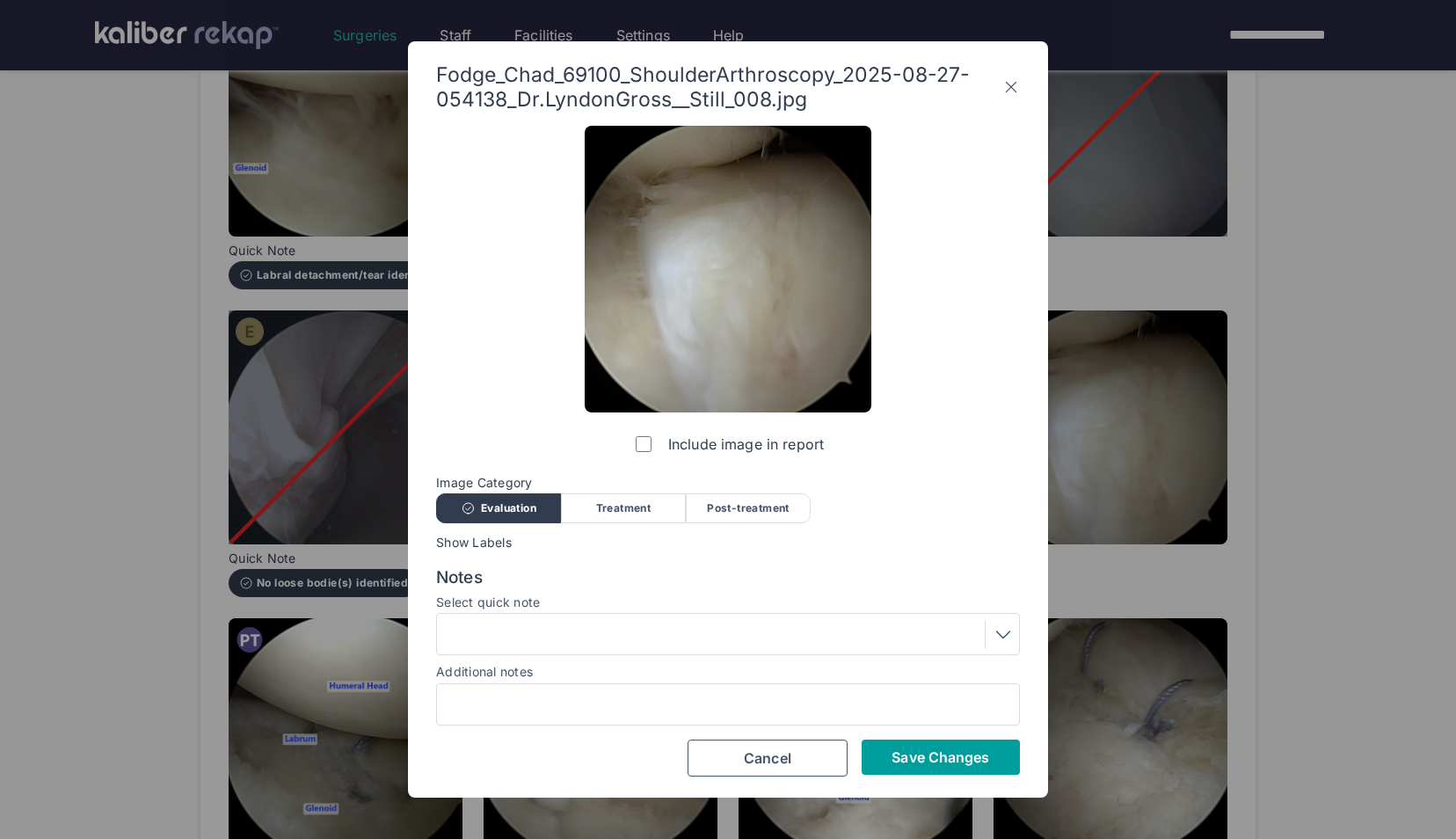
click at [949, 754] on span "Save Changes" at bounding box center [940, 757] width 98 height 18
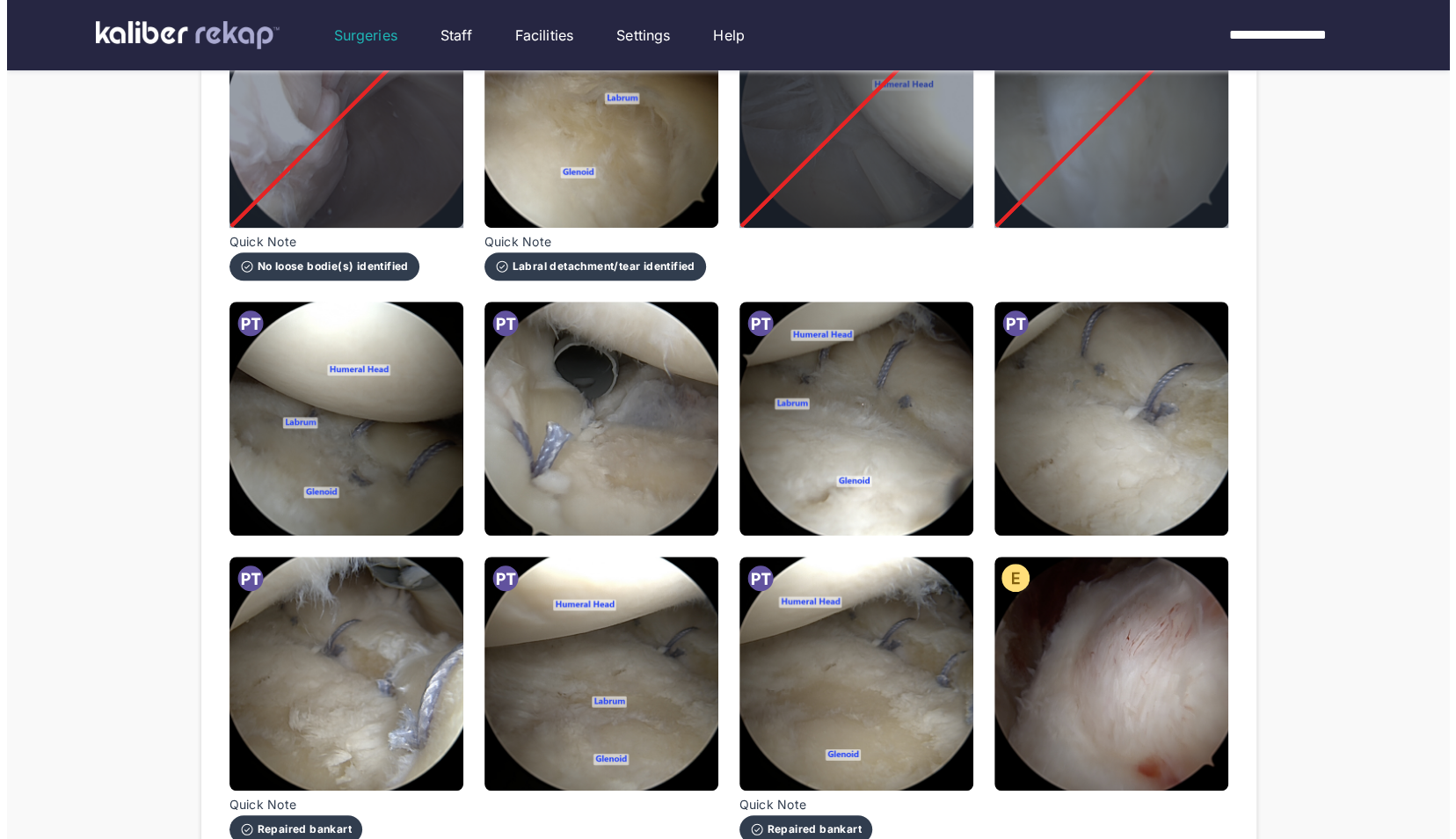
scroll to position [657, 0]
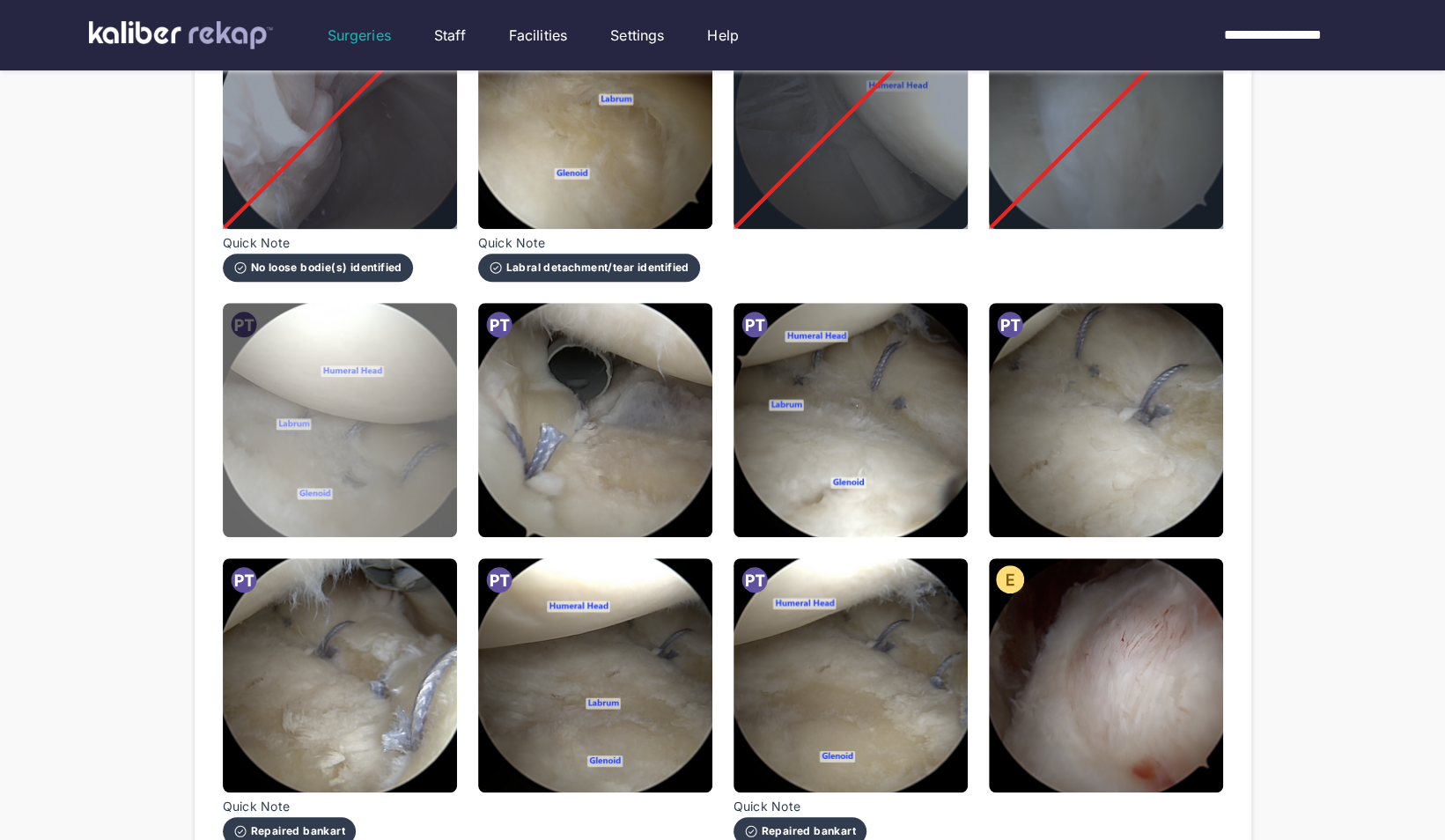
click at [410, 408] on img at bounding box center [339, 419] width 234 height 234
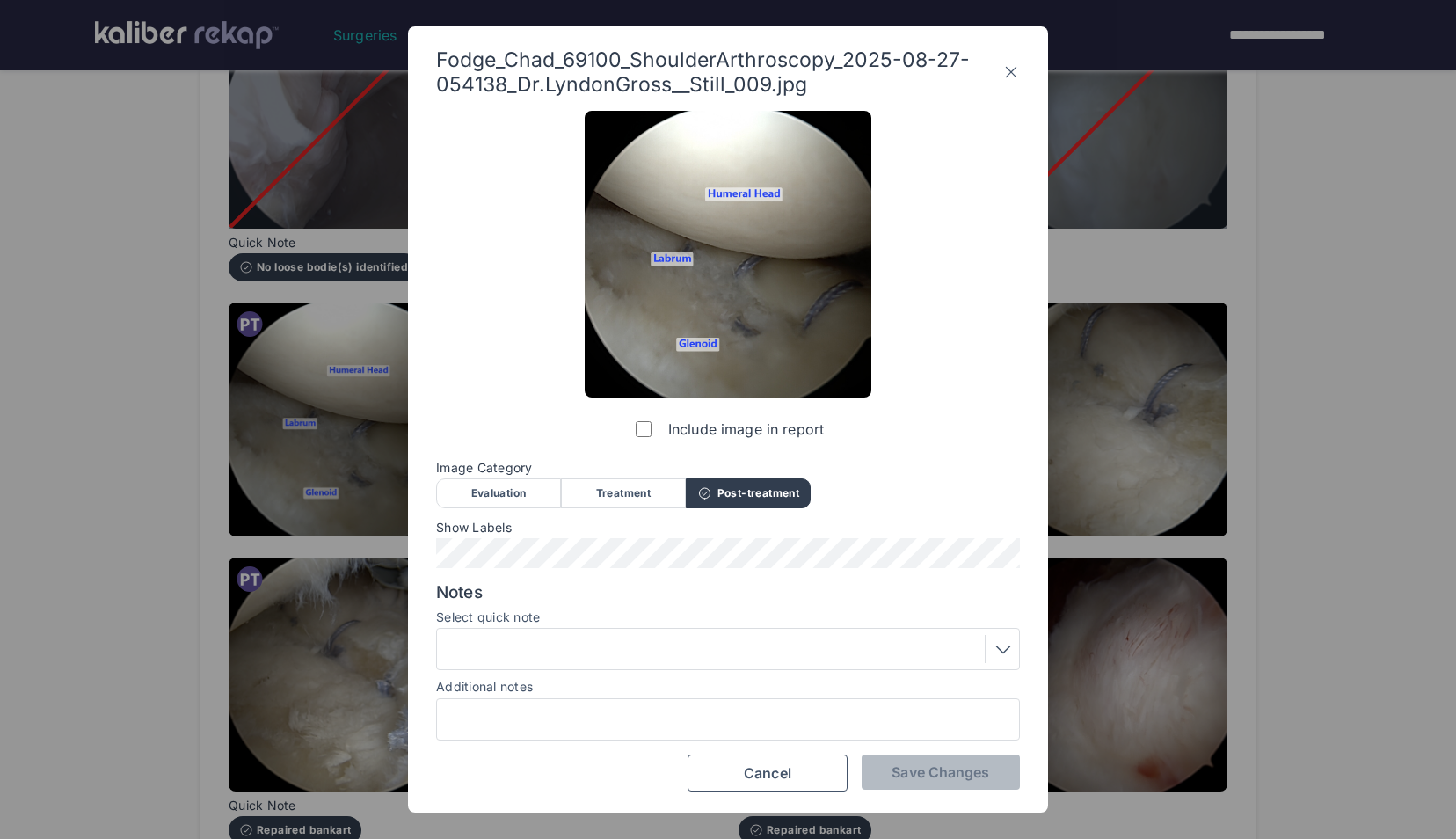
click at [531, 653] on div at bounding box center [727, 649] width 571 height 28
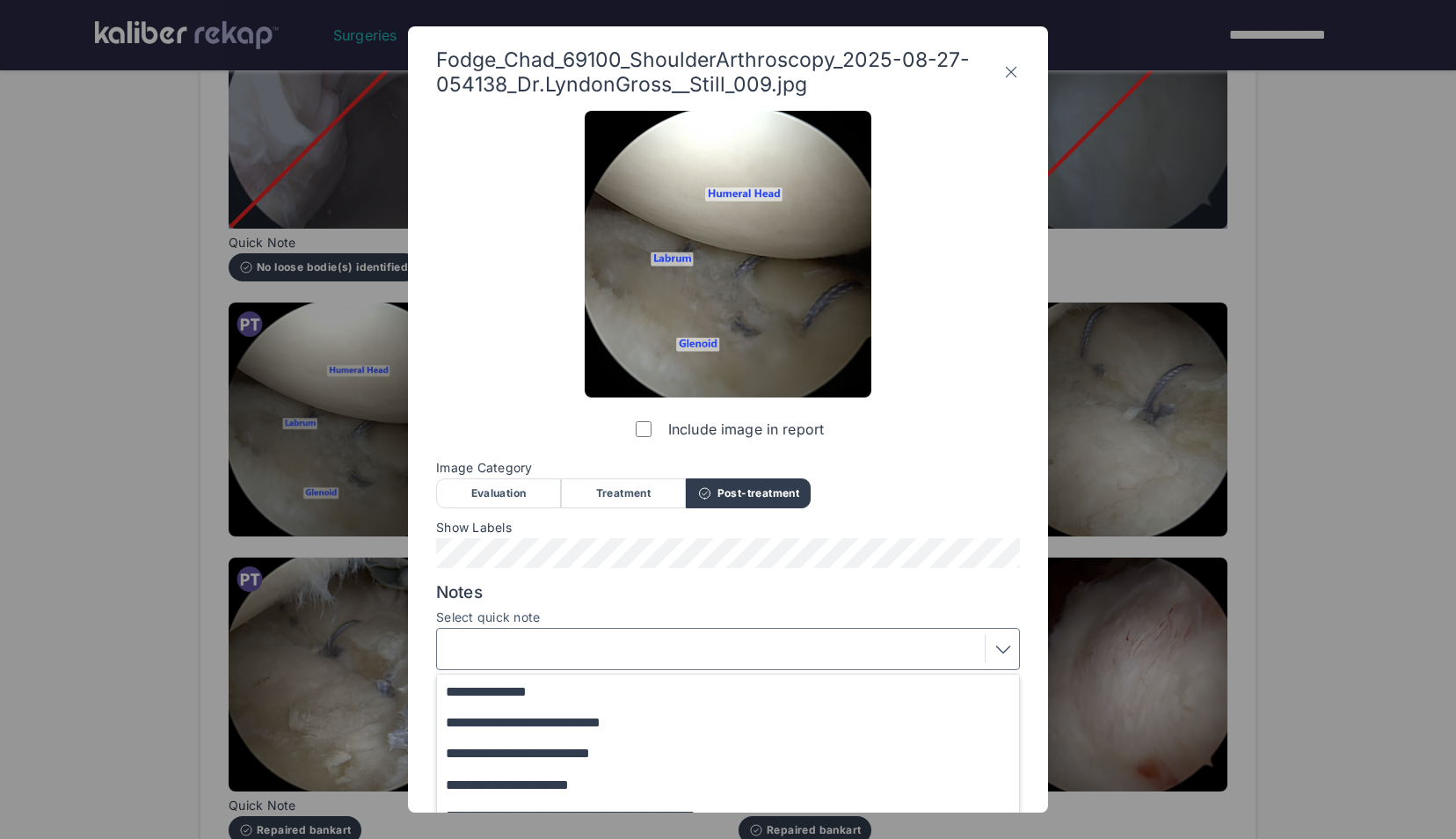
scroll to position [145, 0]
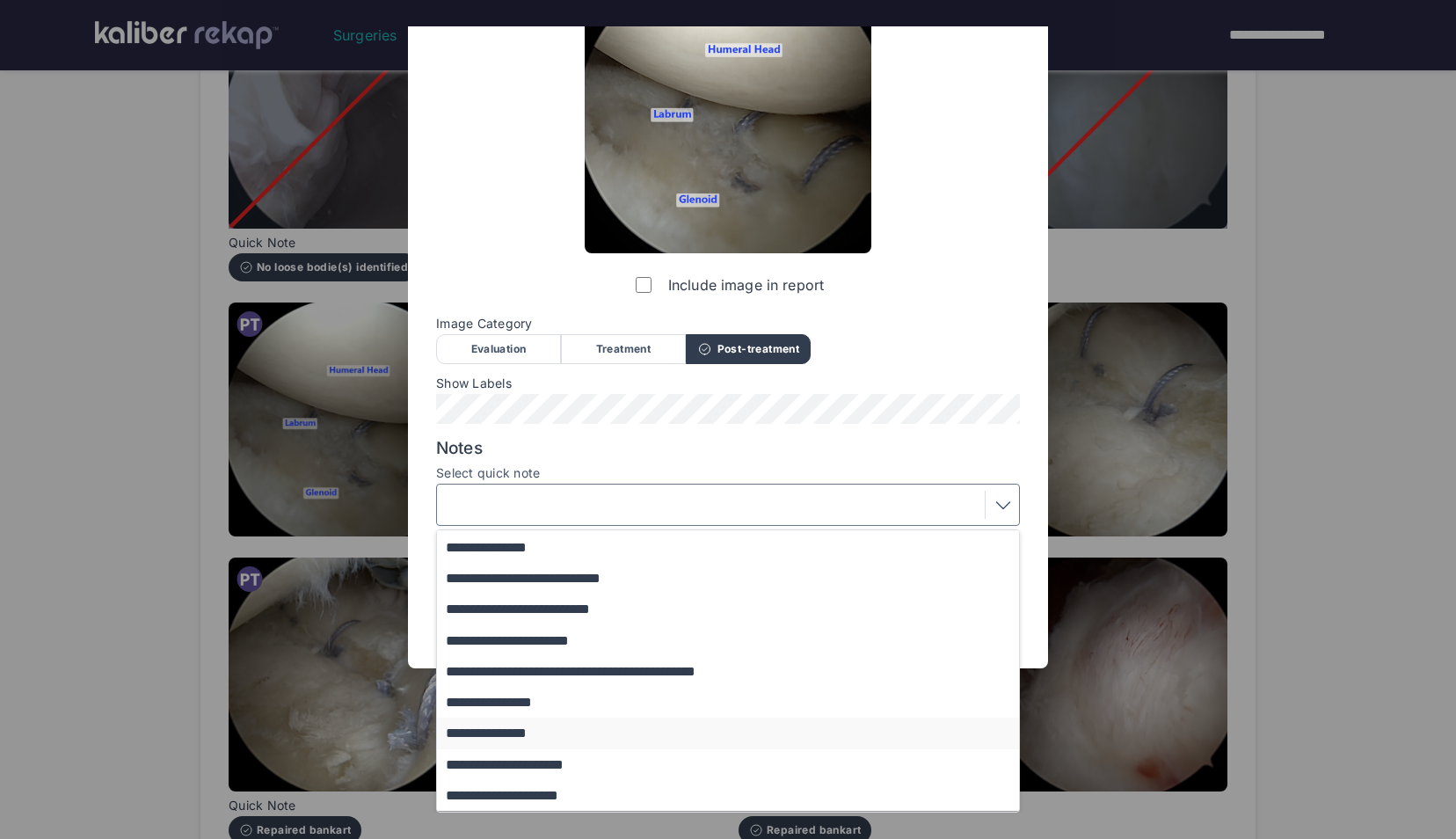
click at [551, 735] on button "**********" at bounding box center [736, 733] width 599 height 31
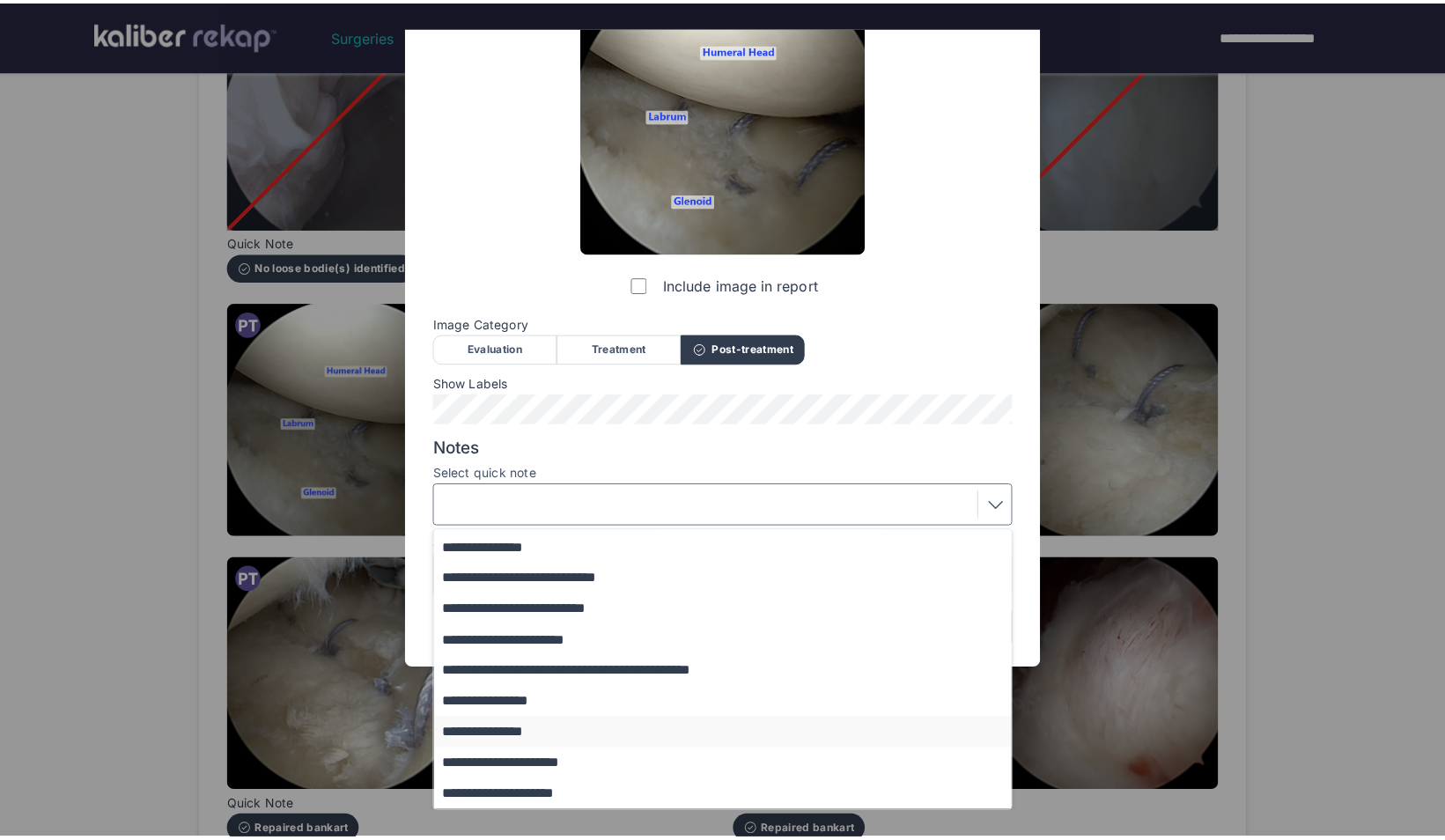
scroll to position [0, 0]
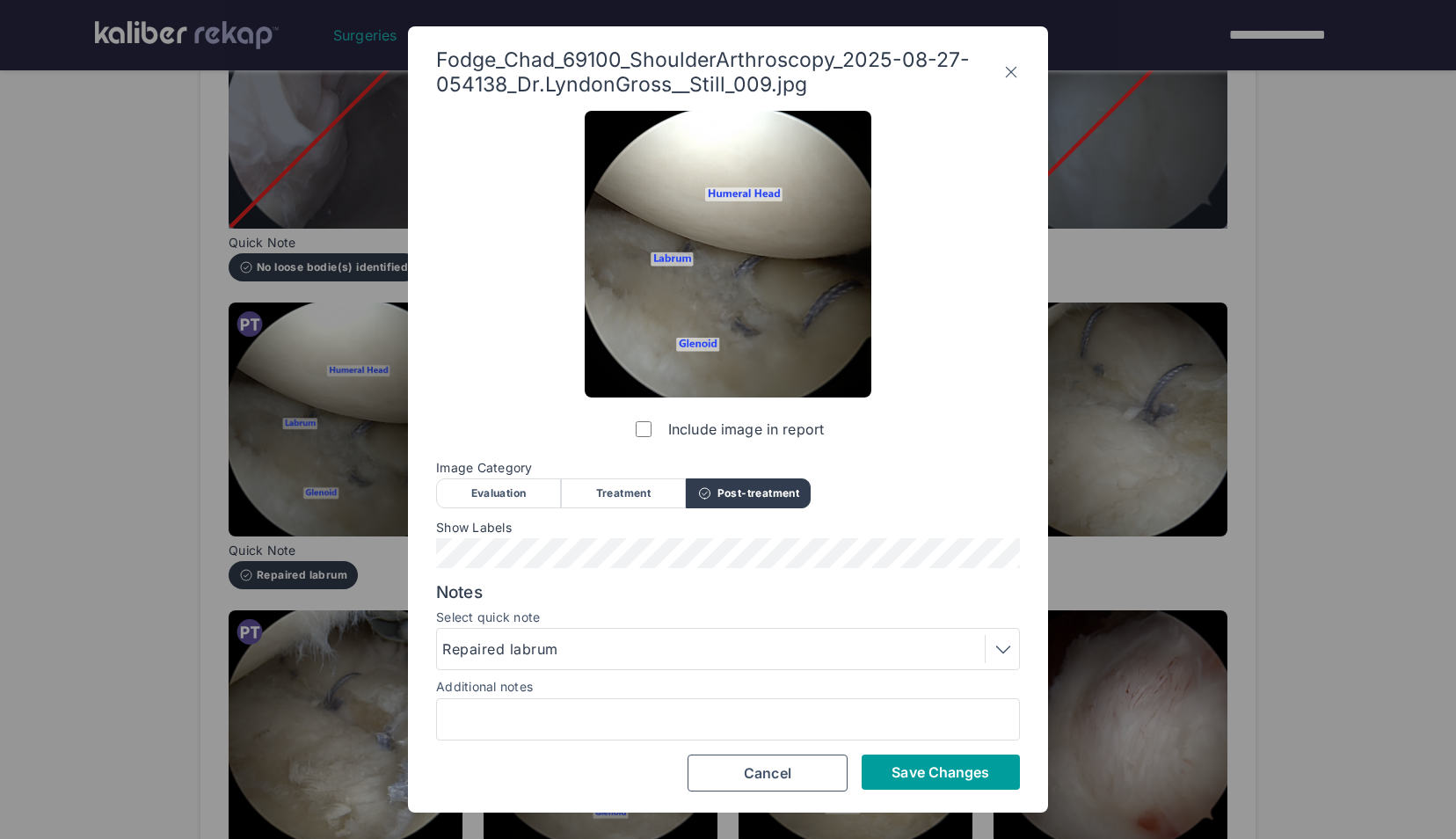
click at [931, 765] on span "Save Changes" at bounding box center [940, 772] width 98 height 18
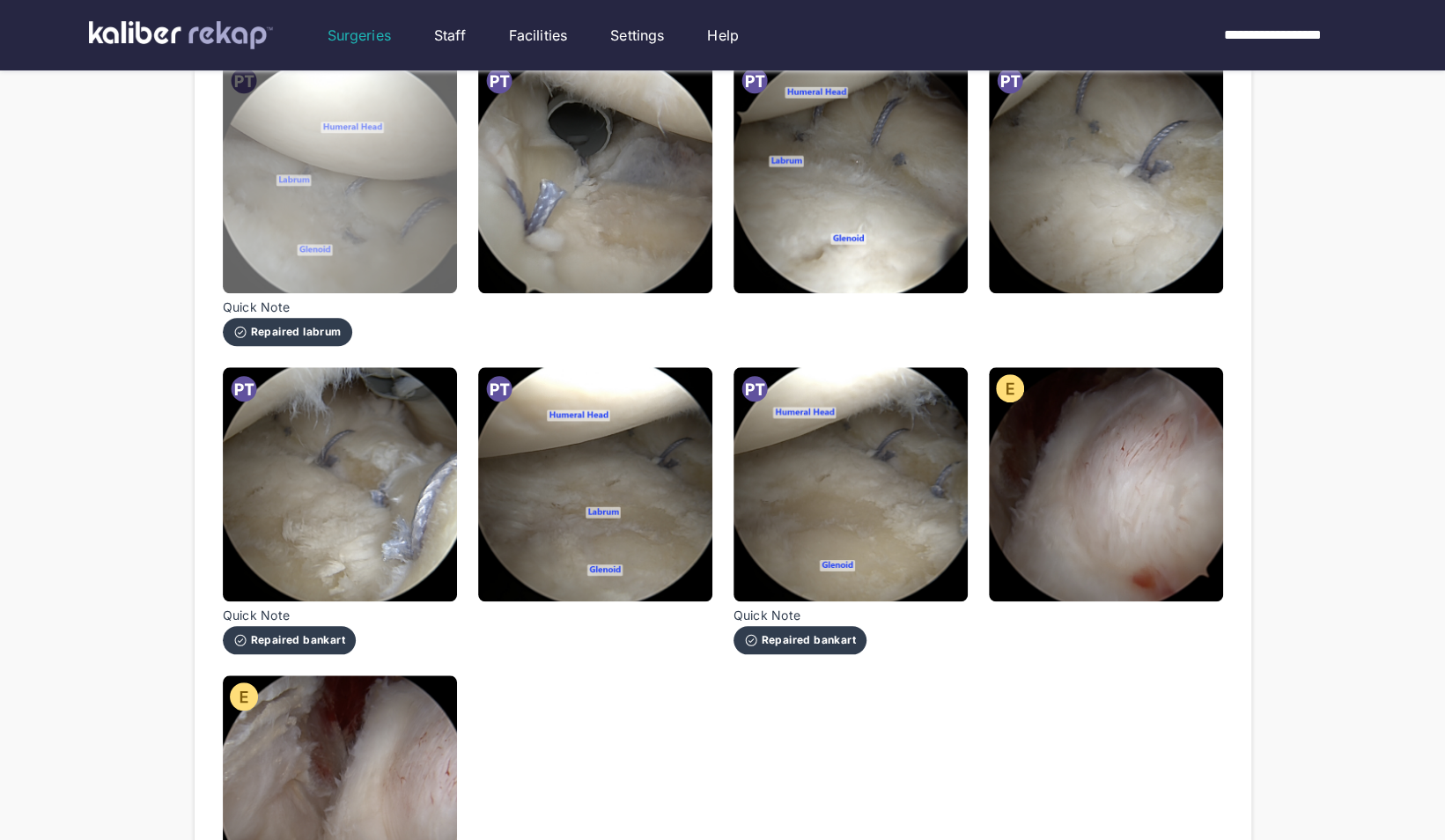
scroll to position [894, 0]
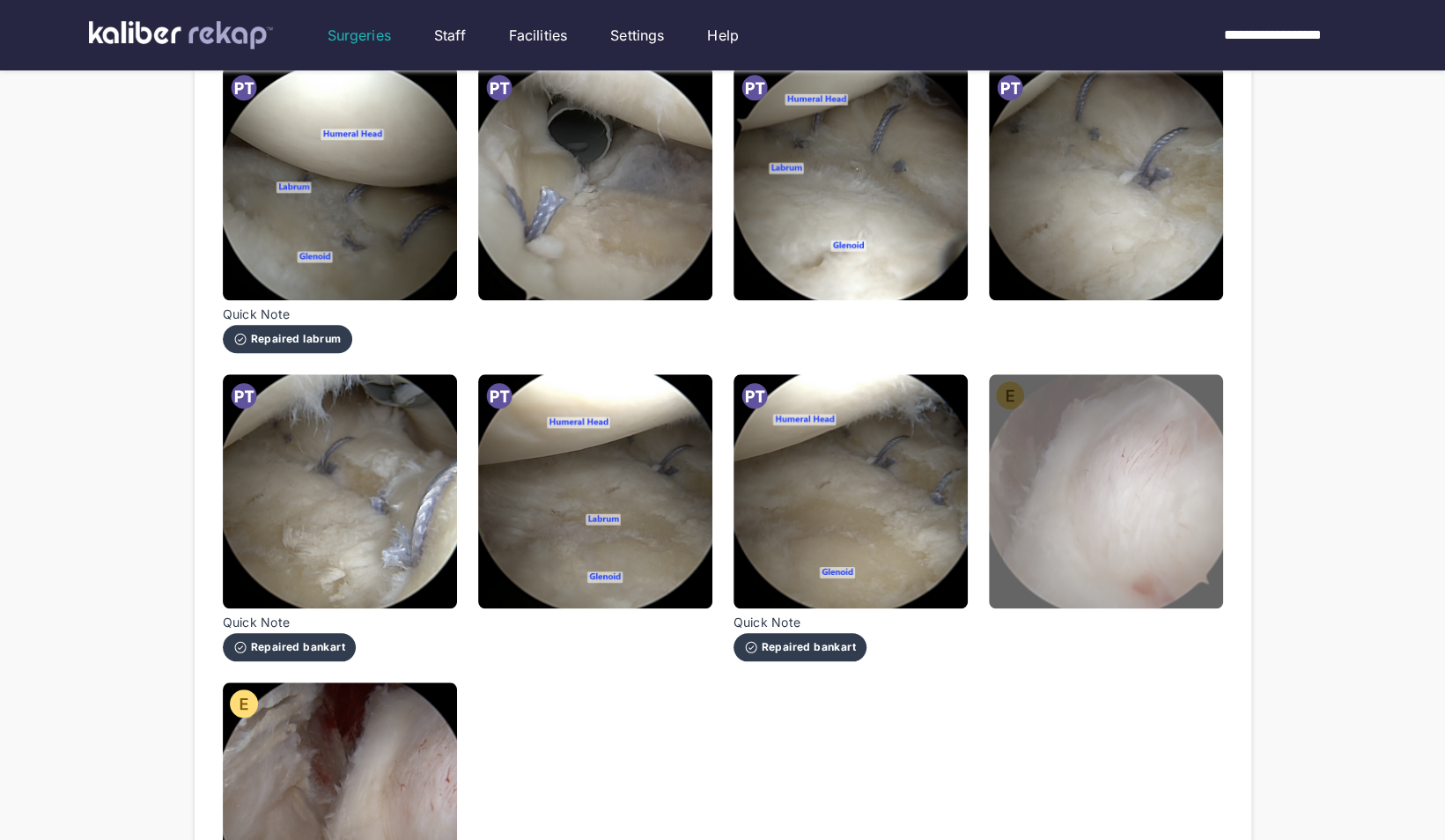
click at [1129, 448] on img at bounding box center [1106, 490] width 234 height 234
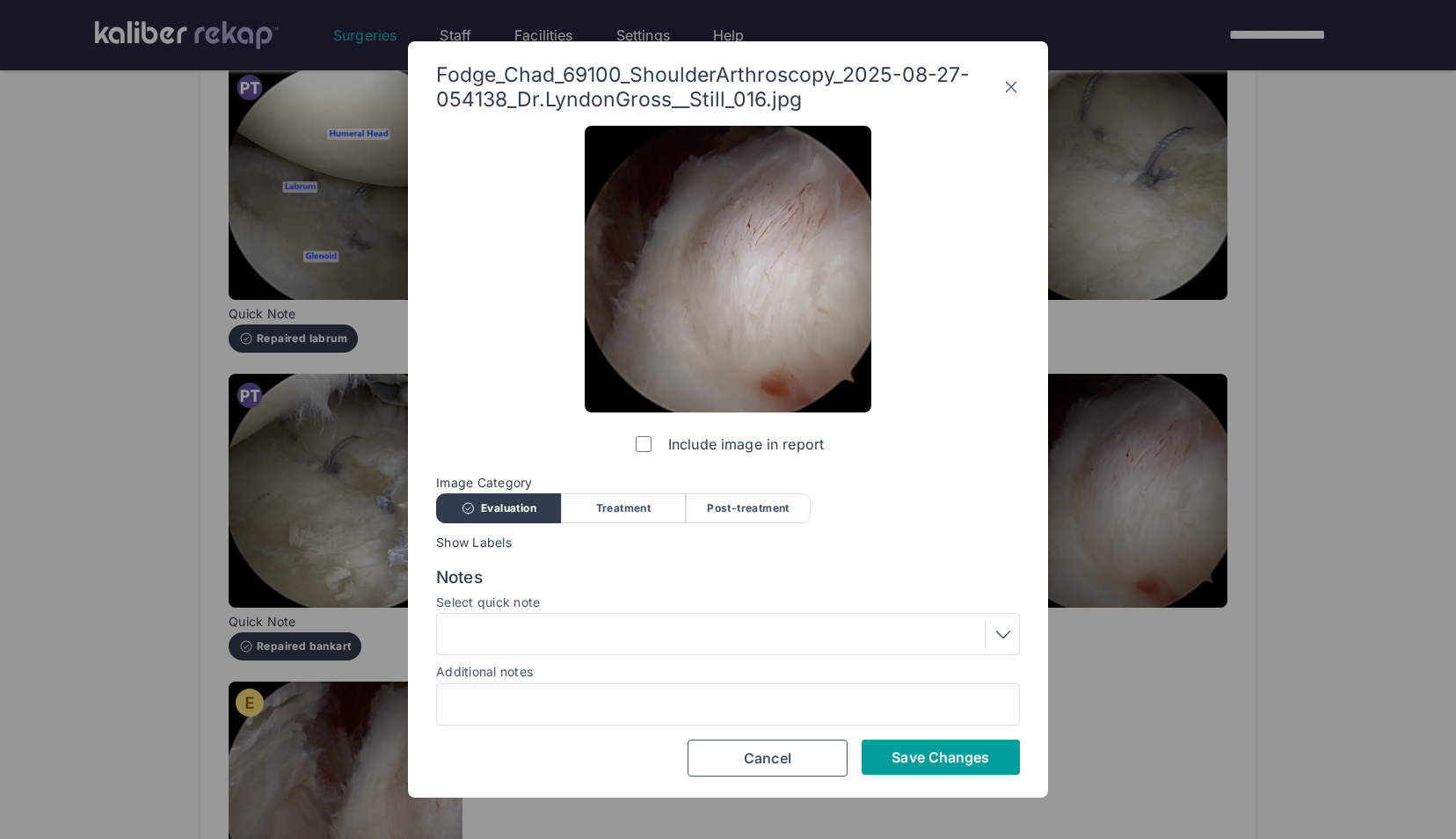
click at [963, 750] on span "Save Changes" at bounding box center [940, 757] width 98 height 18
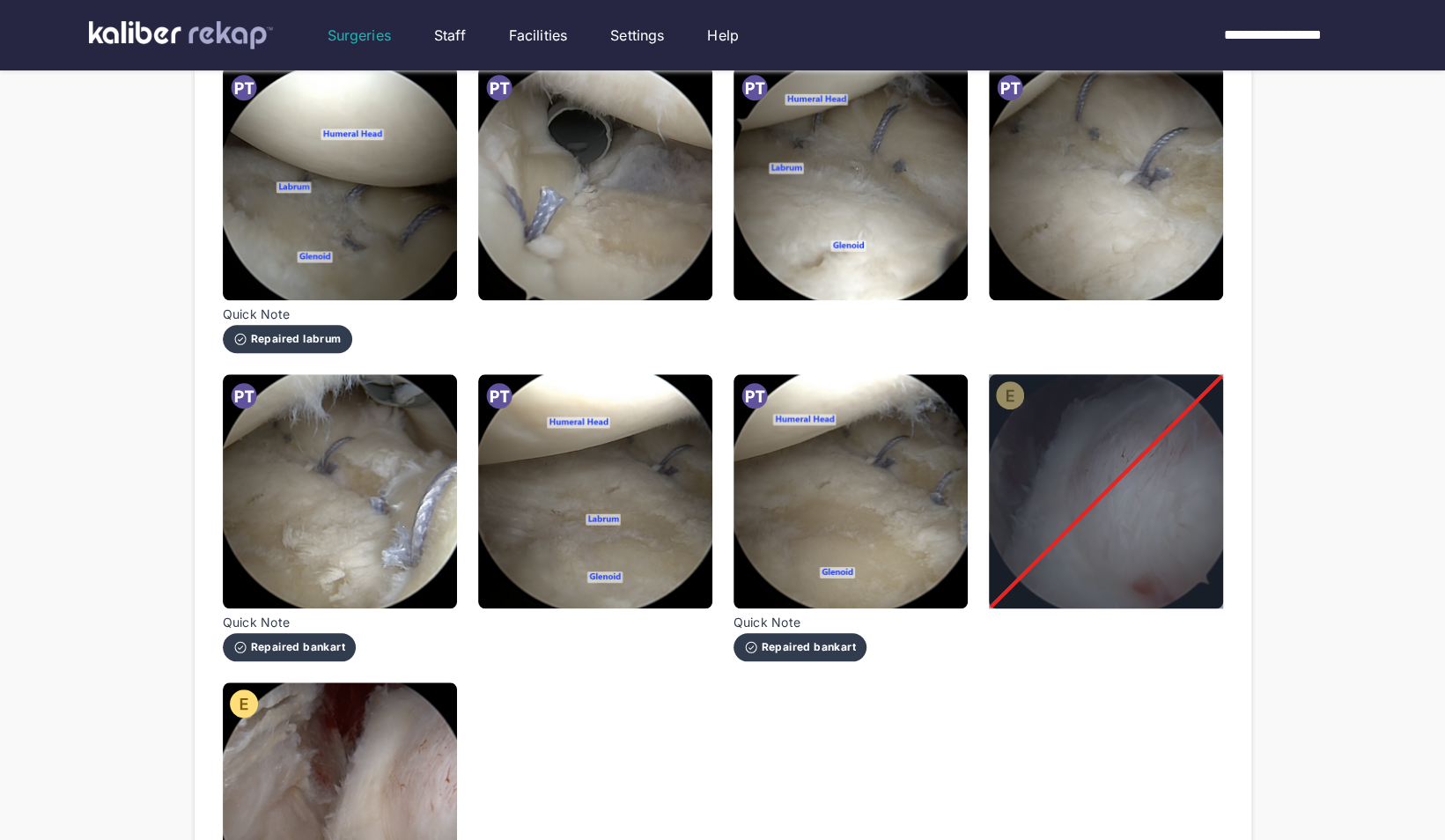
click at [459, 752] on div "Quick Note Labral detachment/tear identified Fodge_Chad_69100_ShoulderArthrosco…" at bounding box center [722, 183] width 1001 height 1468
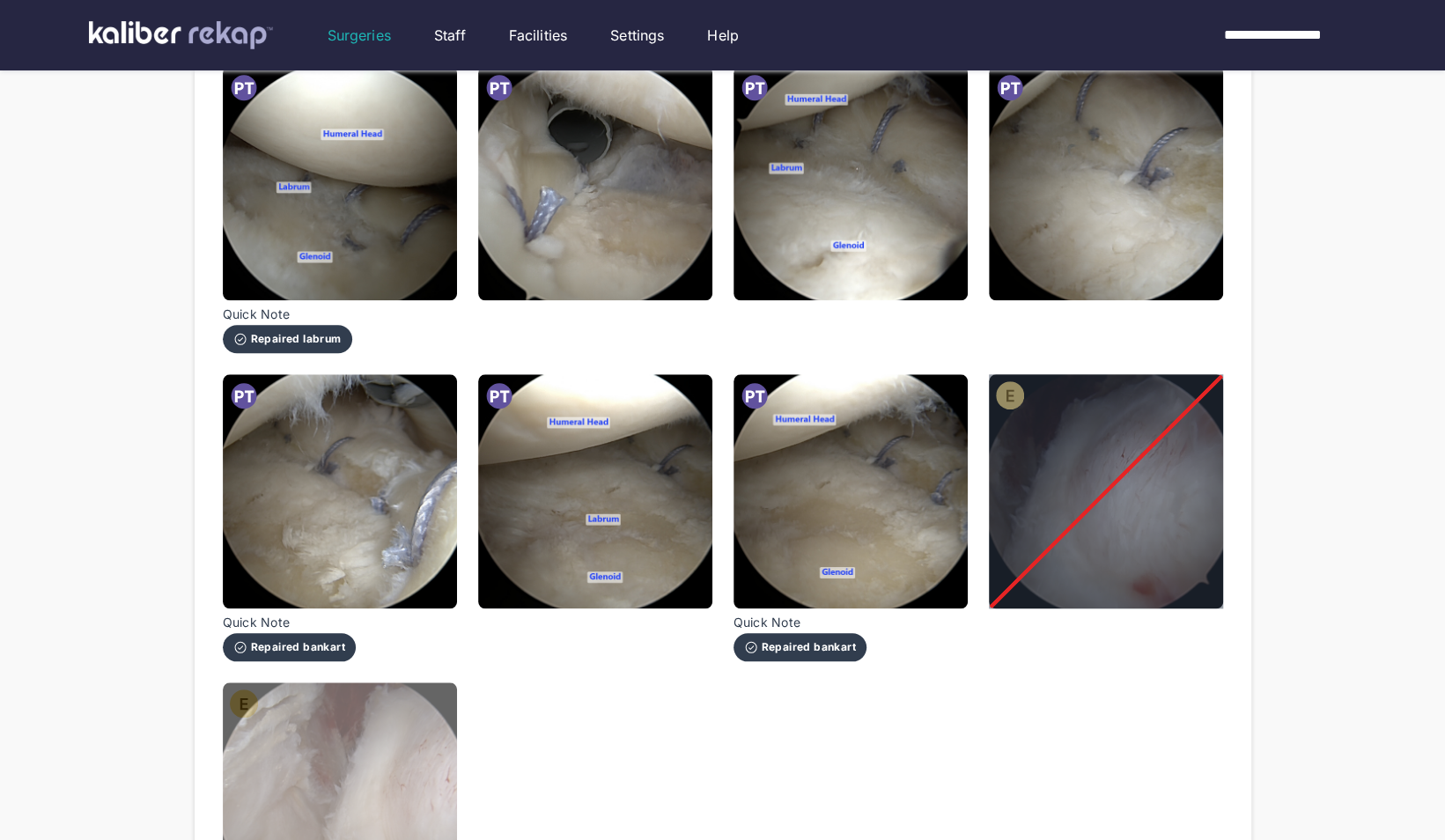
click at [431, 751] on img at bounding box center [339, 799] width 234 height 234
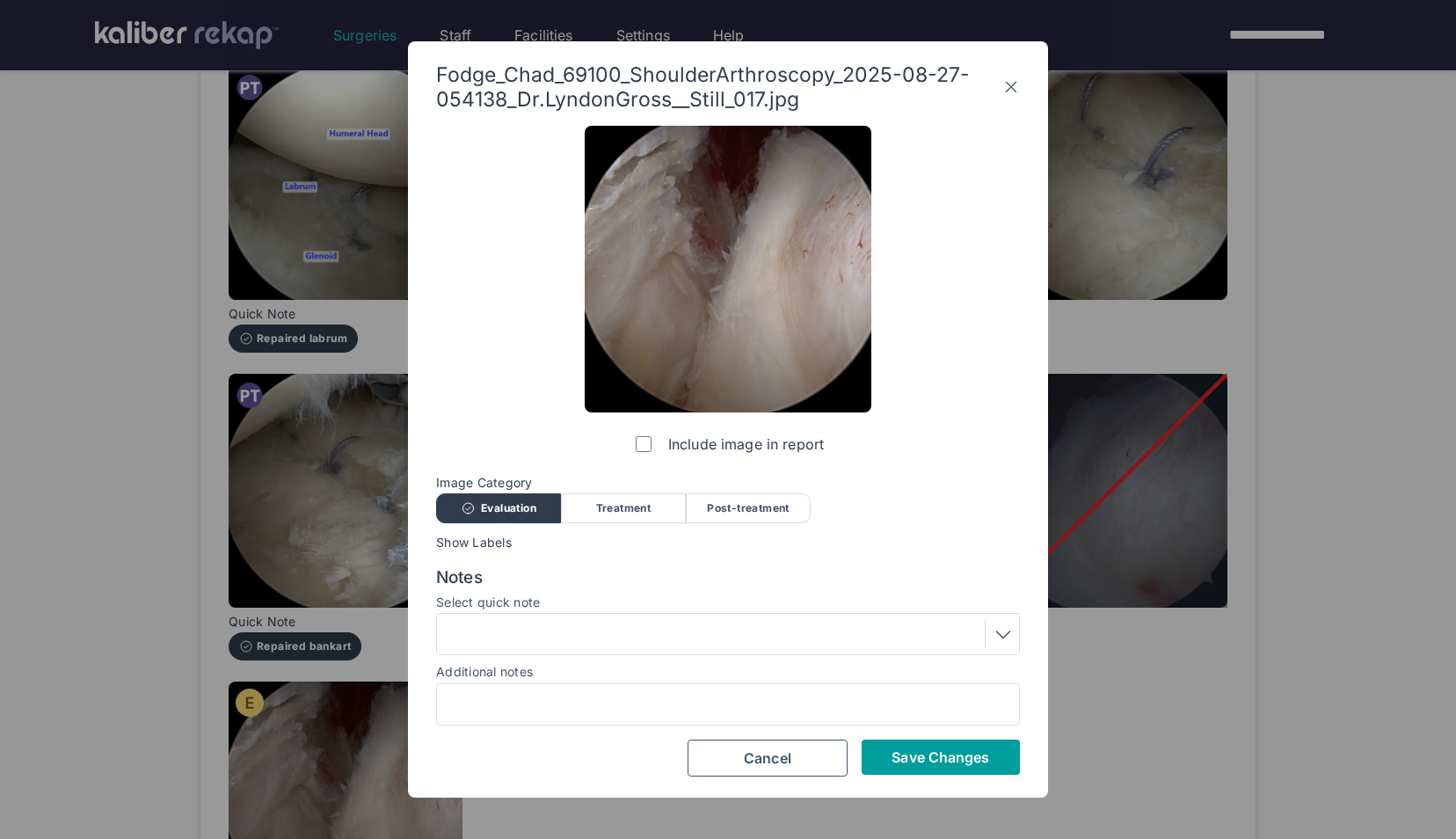
click at [931, 749] on span "Save Changes" at bounding box center [940, 757] width 98 height 18
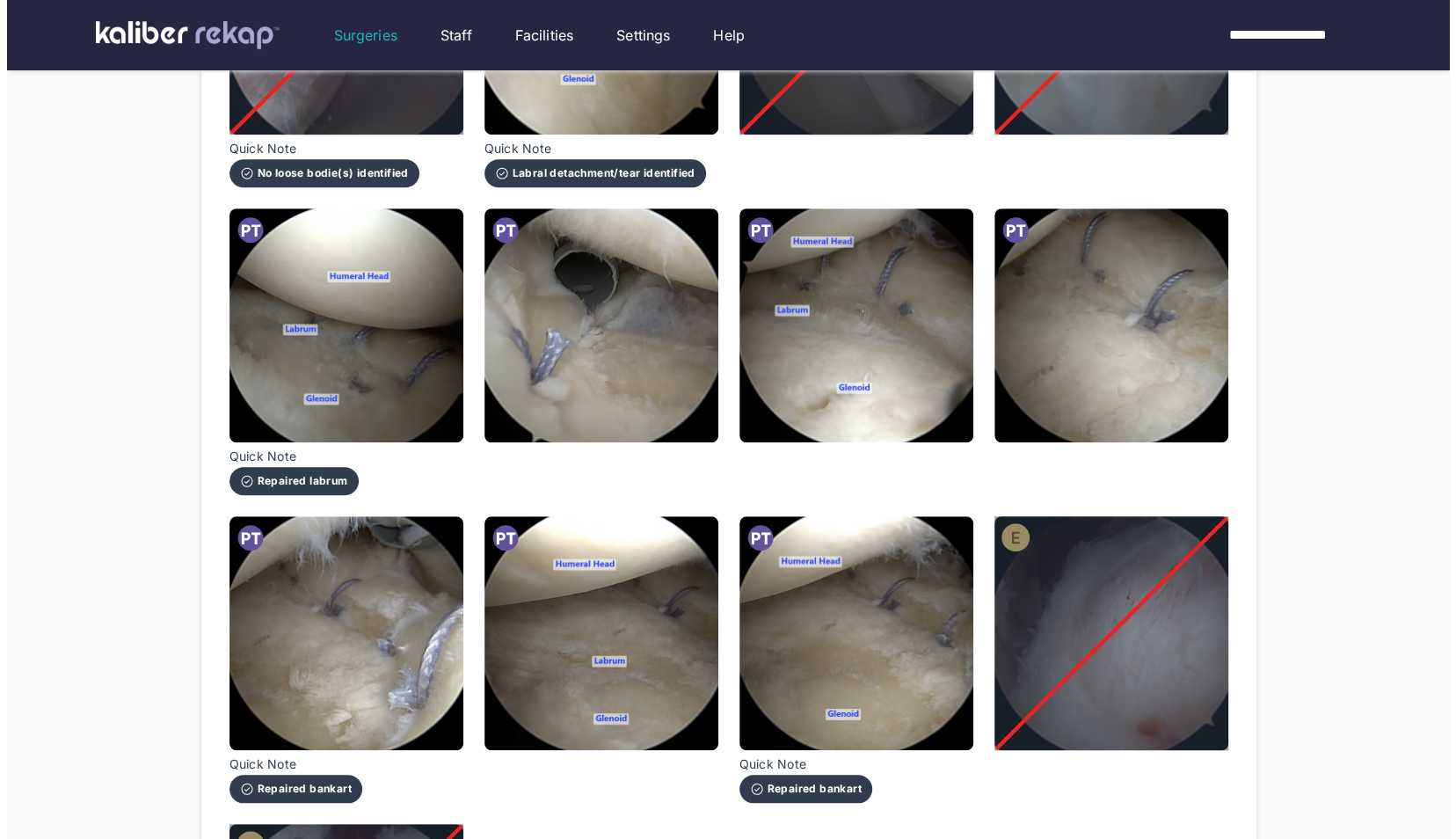
scroll to position [747, 0]
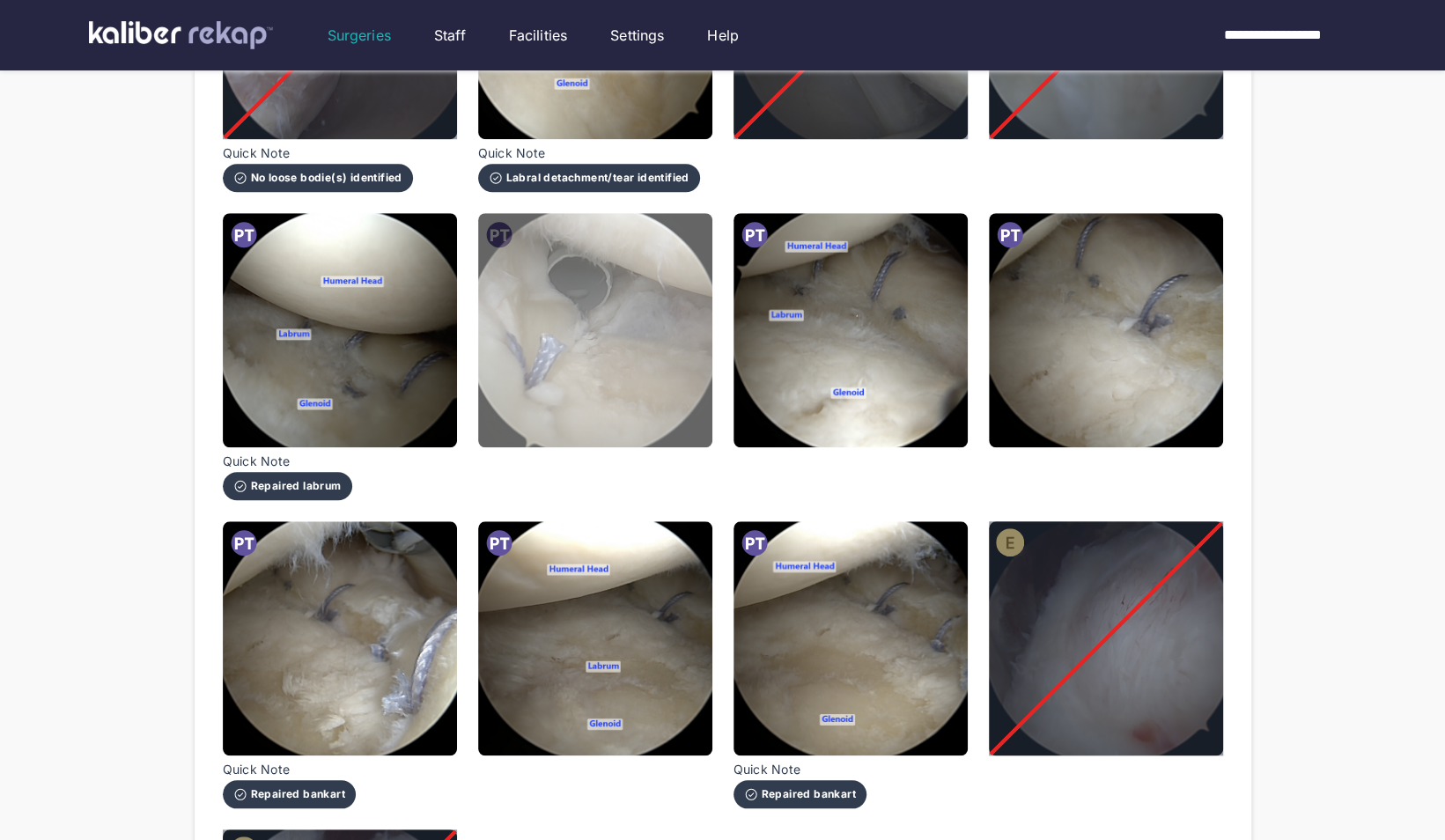
click at [643, 355] on img at bounding box center [595, 330] width 234 height 234
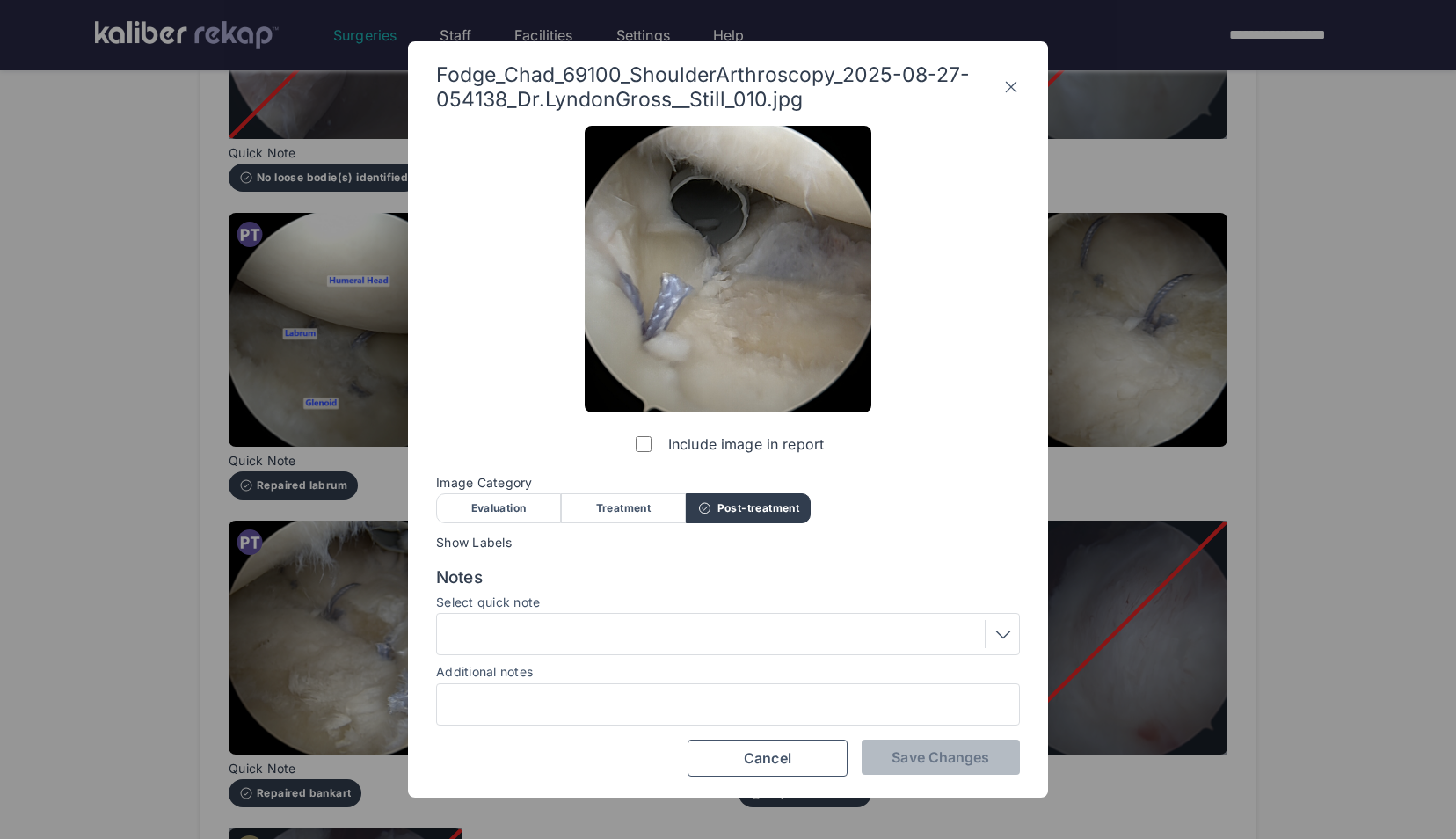
click at [704, 646] on div at bounding box center [727, 634] width 571 height 28
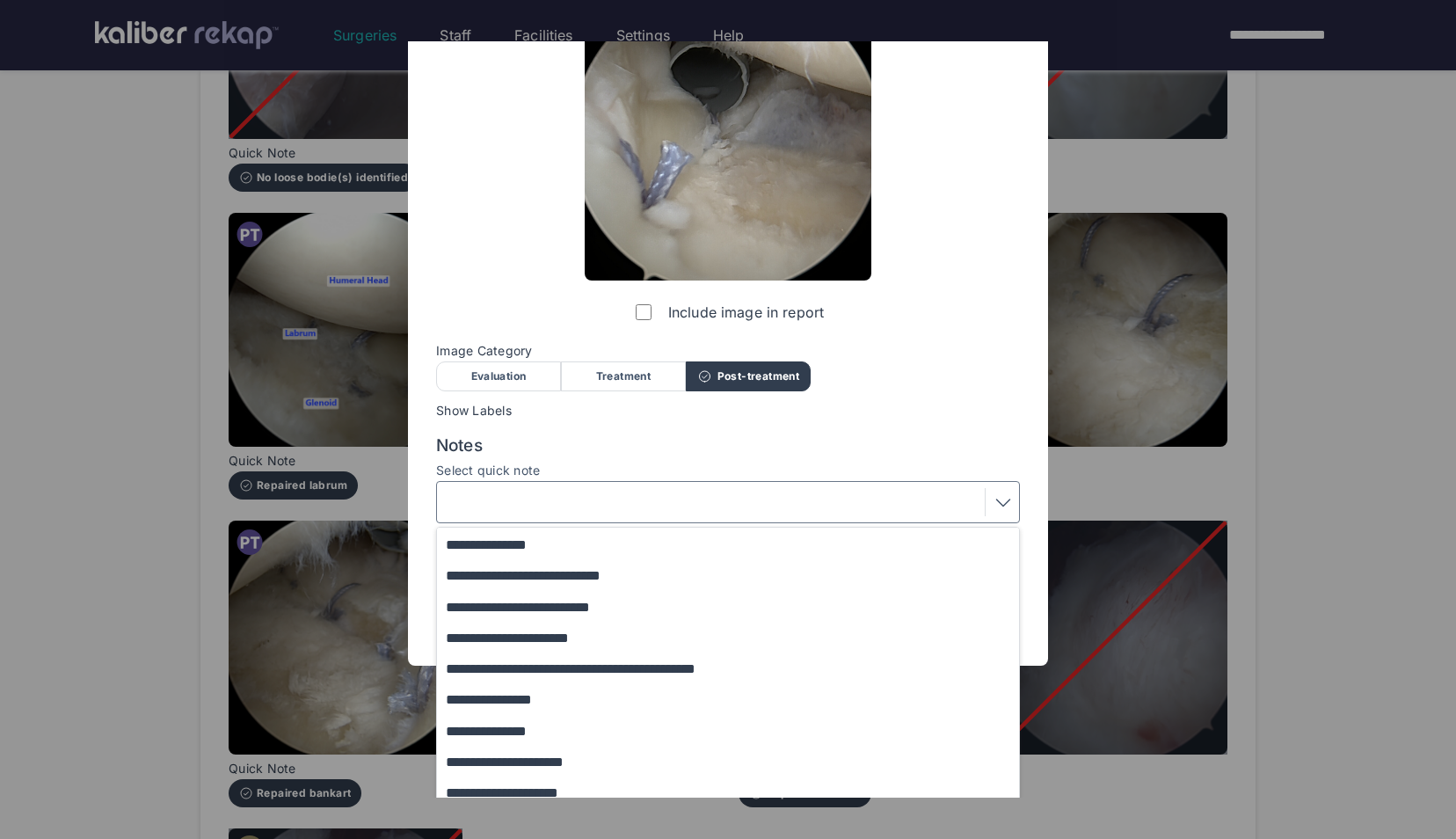
scroll to position [145, 0]
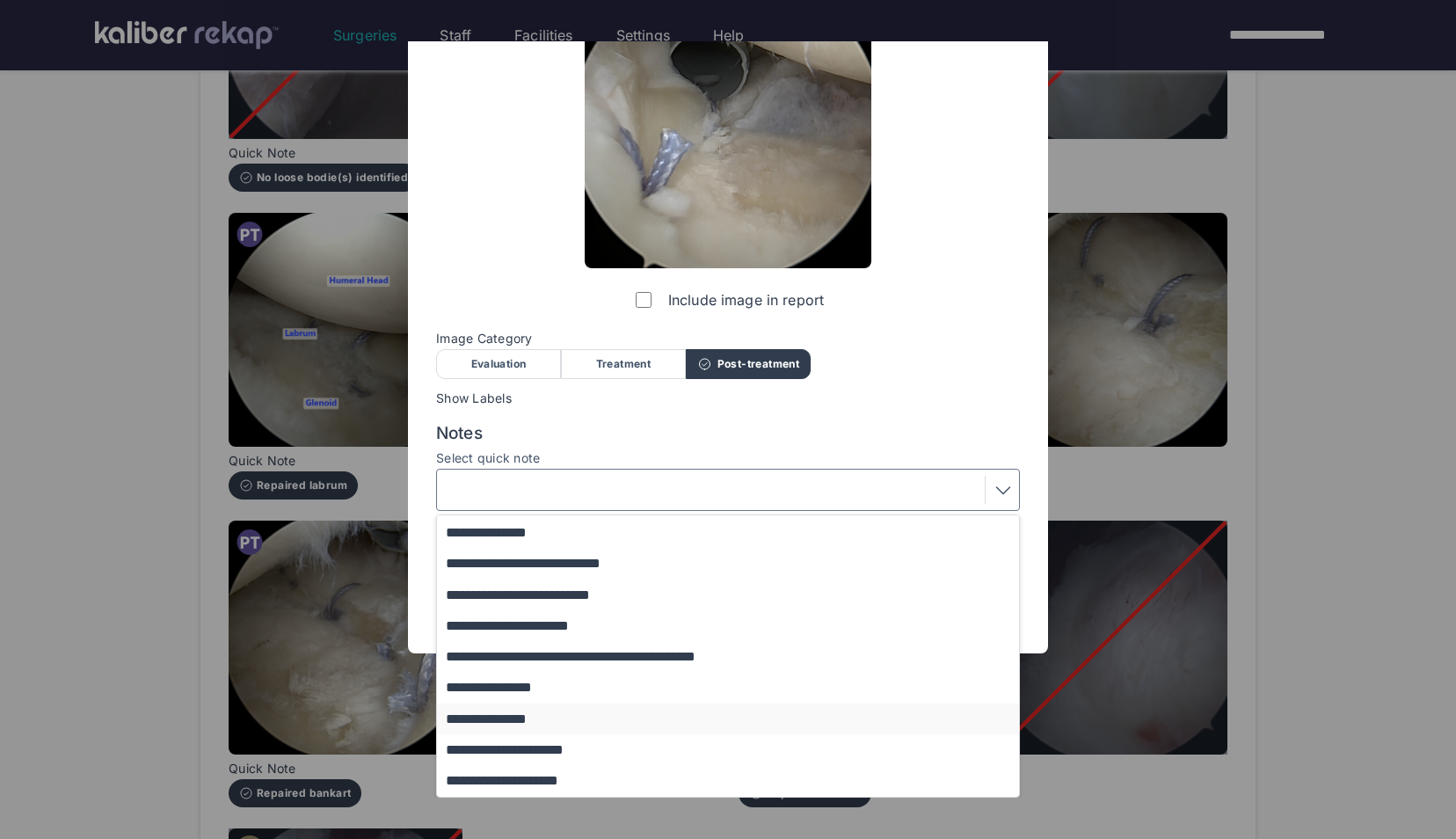
click at [568, 718] on button "**********" at bounding box center [736, 719] width 599 height 31
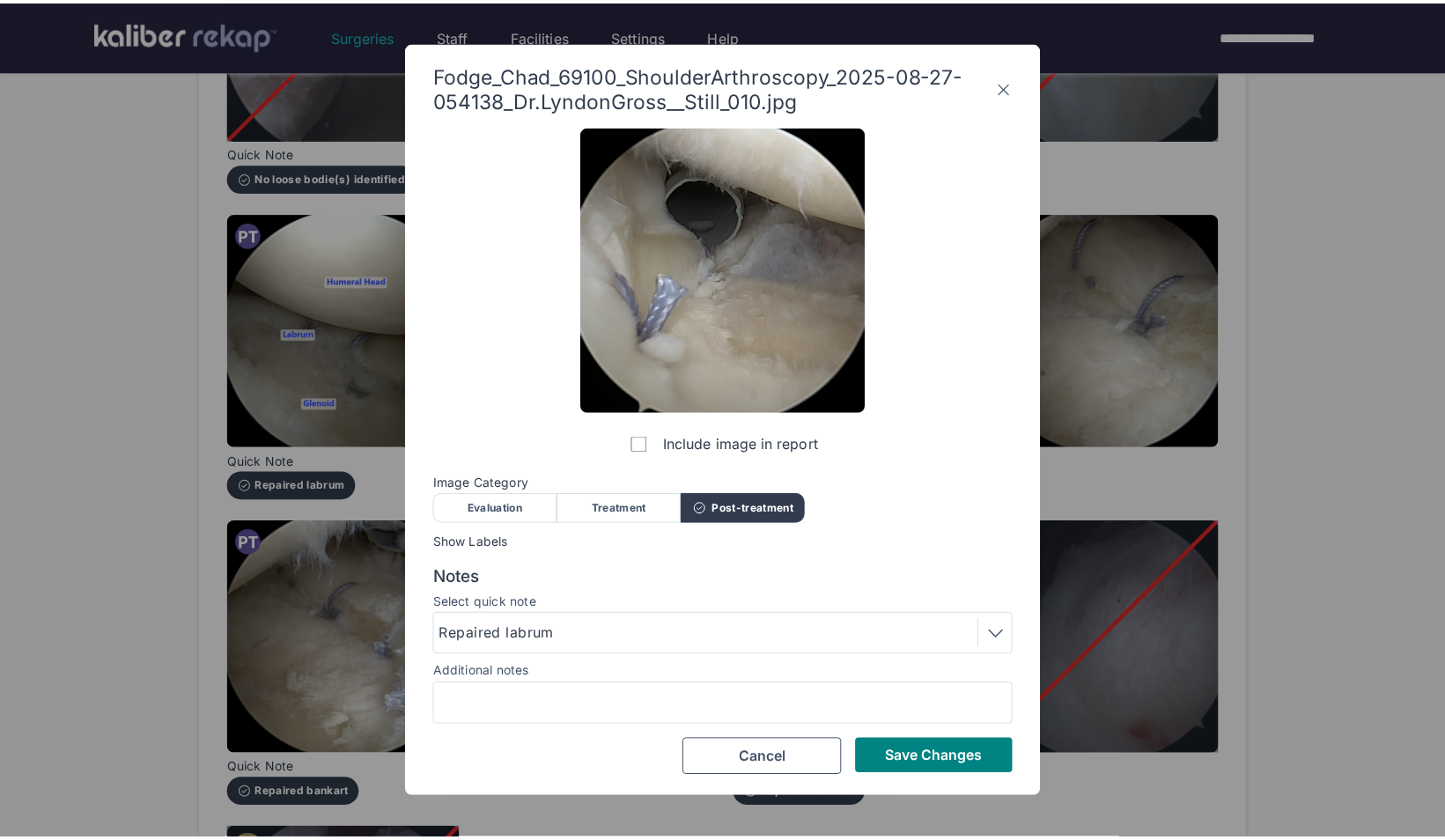
scroll to position [0, 0]
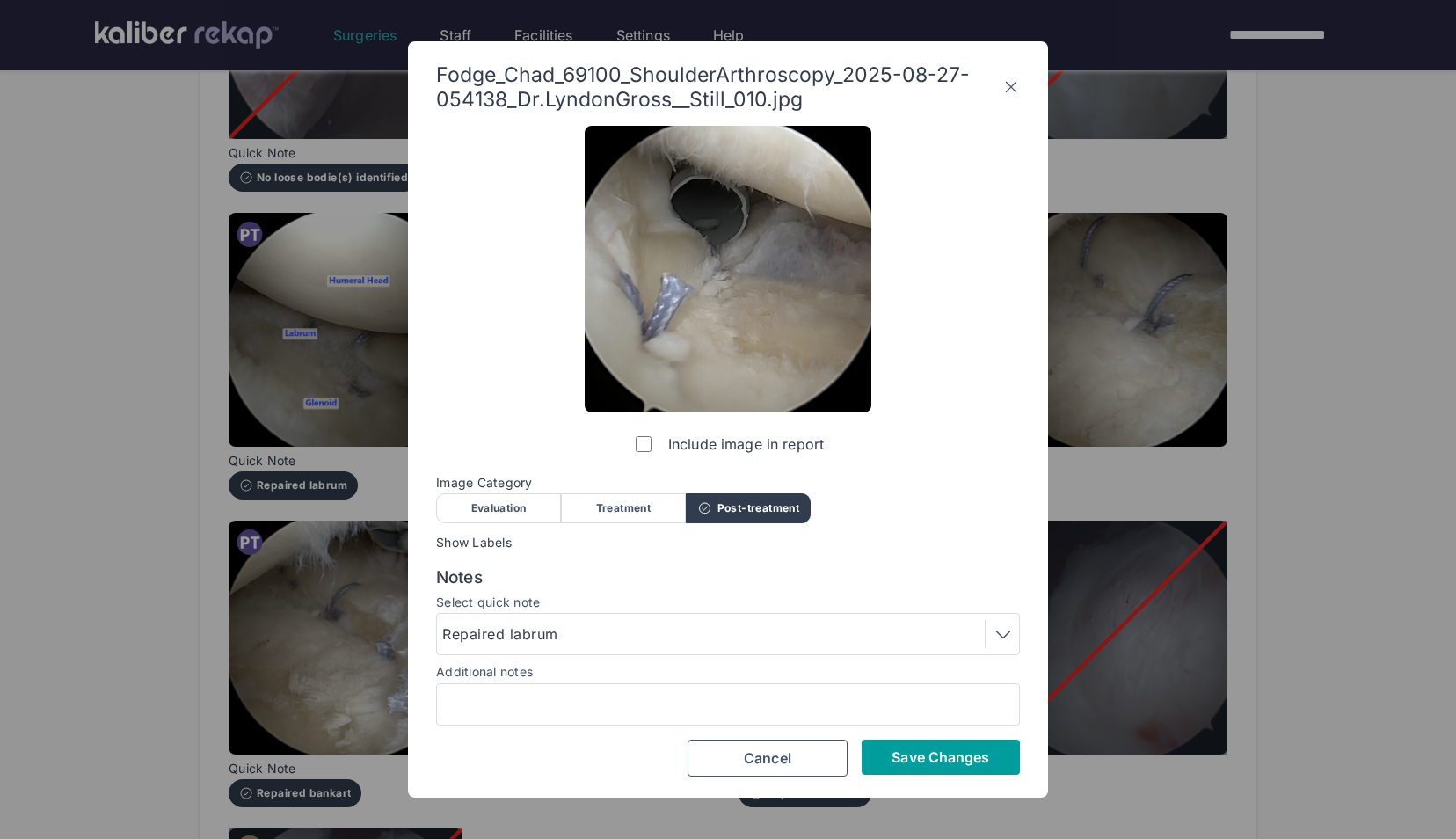
click at [921, 751] on span "Save Changes" at bounding box center [940, 757] width 98 height 18
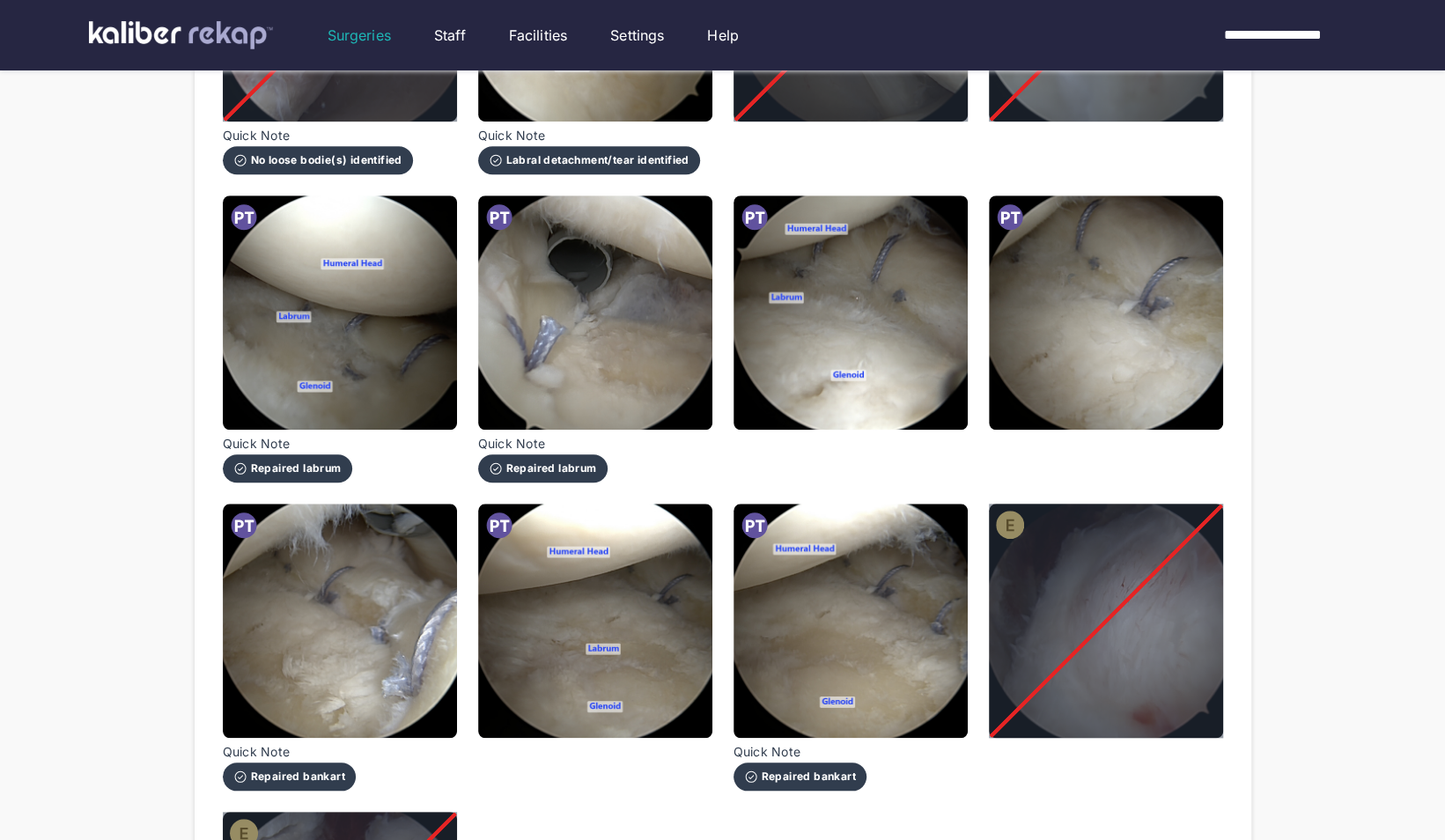
scroll to position [764, 0]
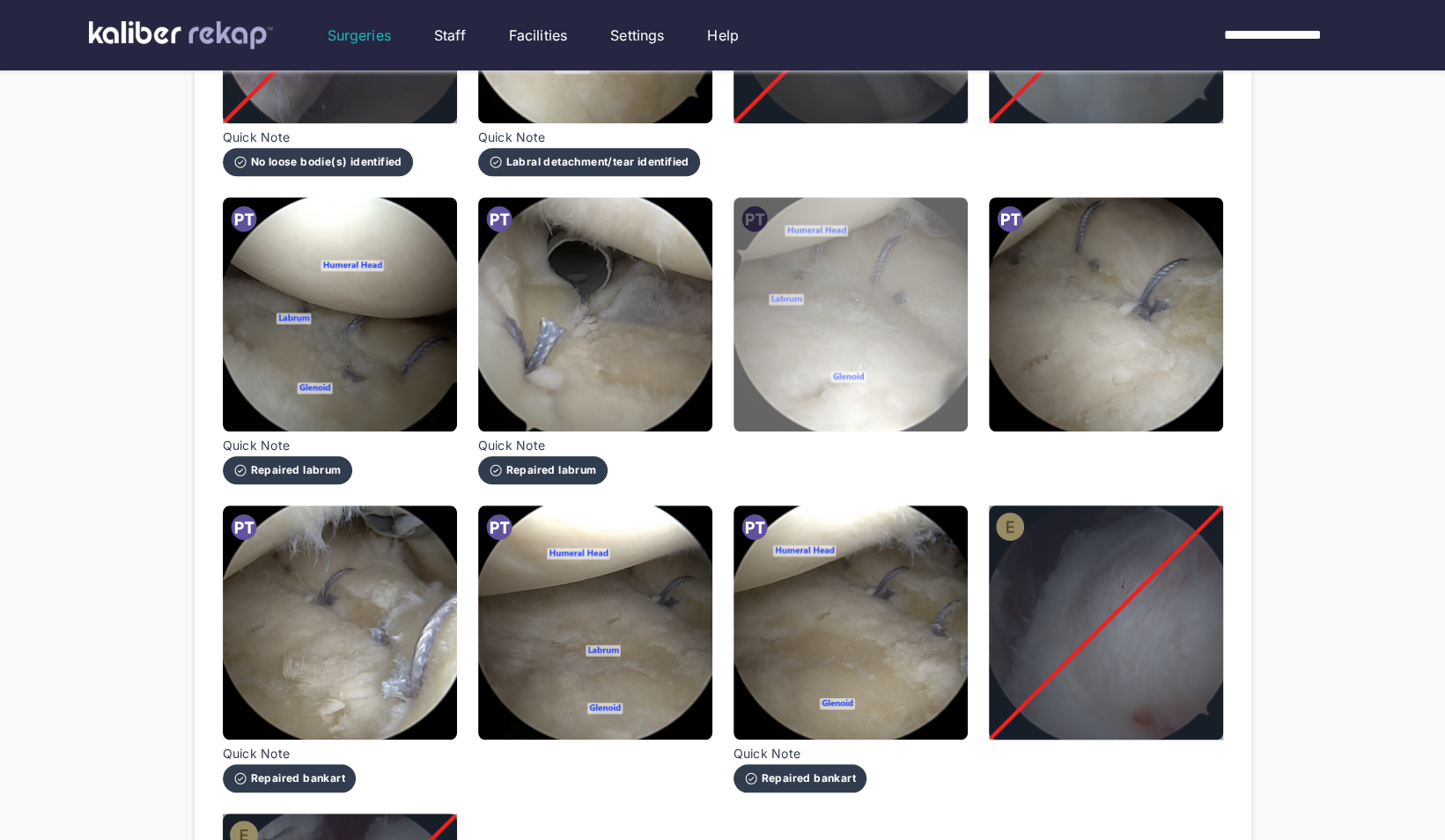
click at [926, 302] on img at bounding box center [850, 314] width 234 height 234
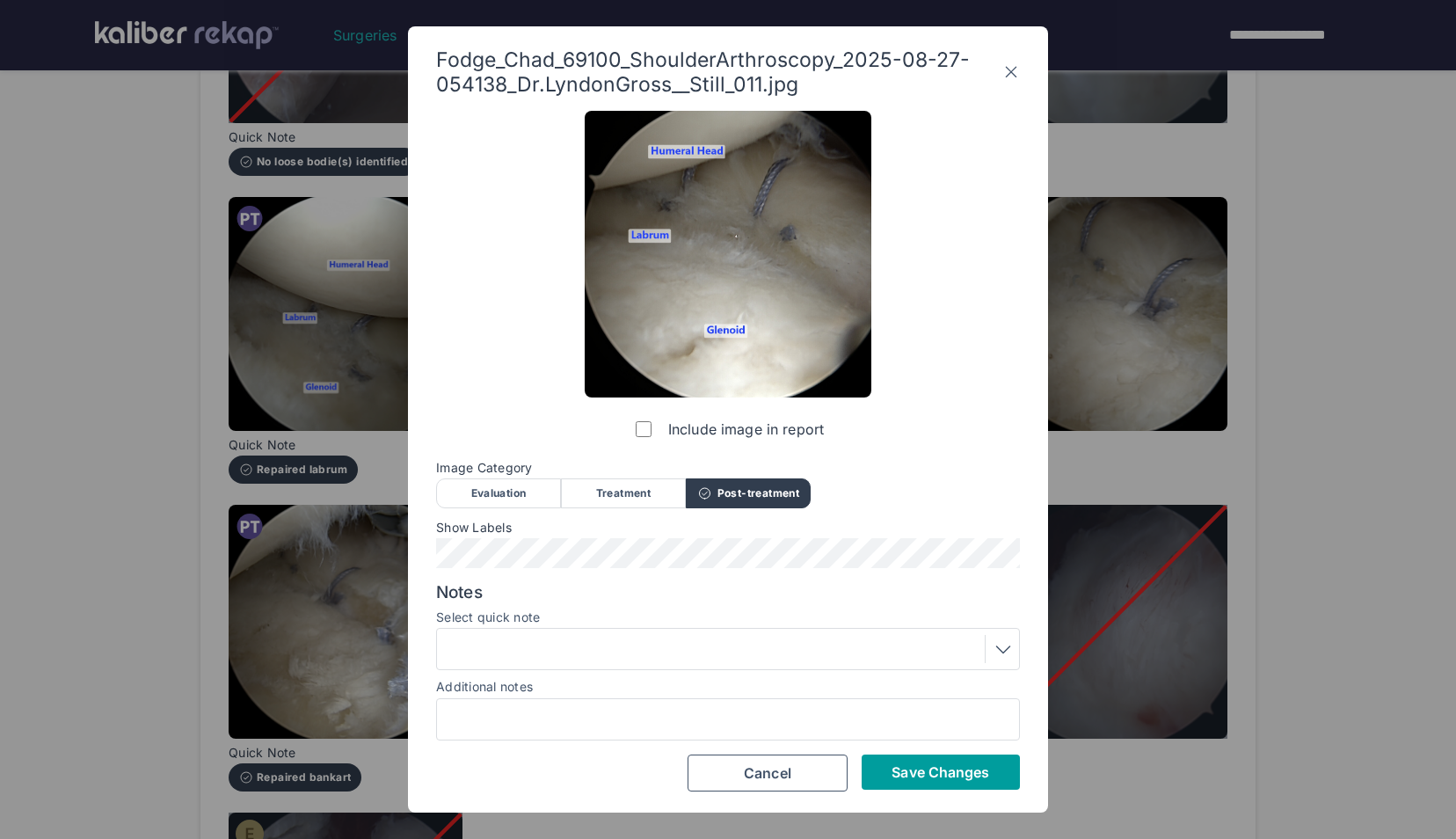
click at [888, 770] on button "Save Changes" at bounding box center [941, 771] width 159 height 35
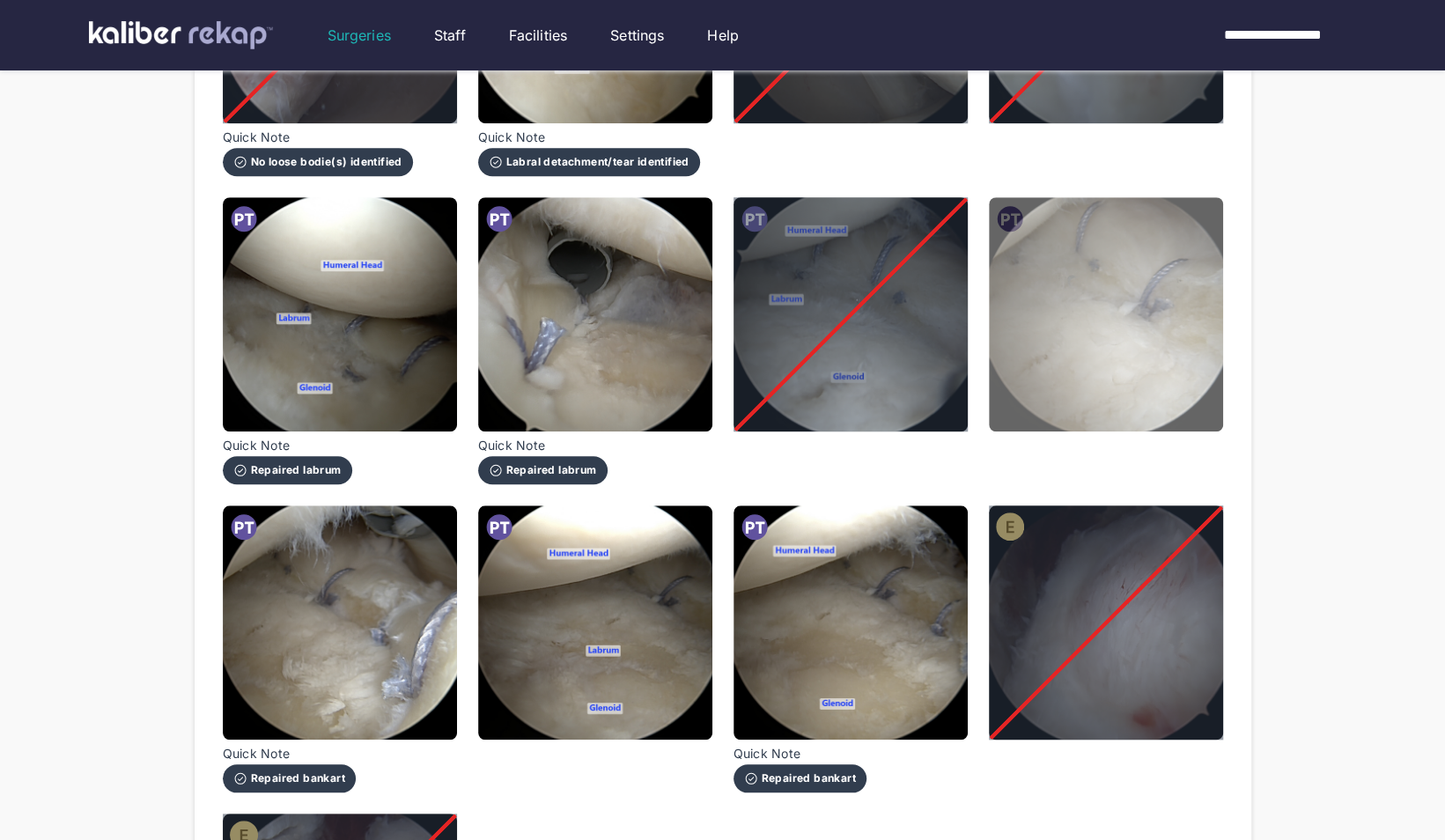
click at [1069, 386] on img at bounding box center [1106, 314] width 234 height 234
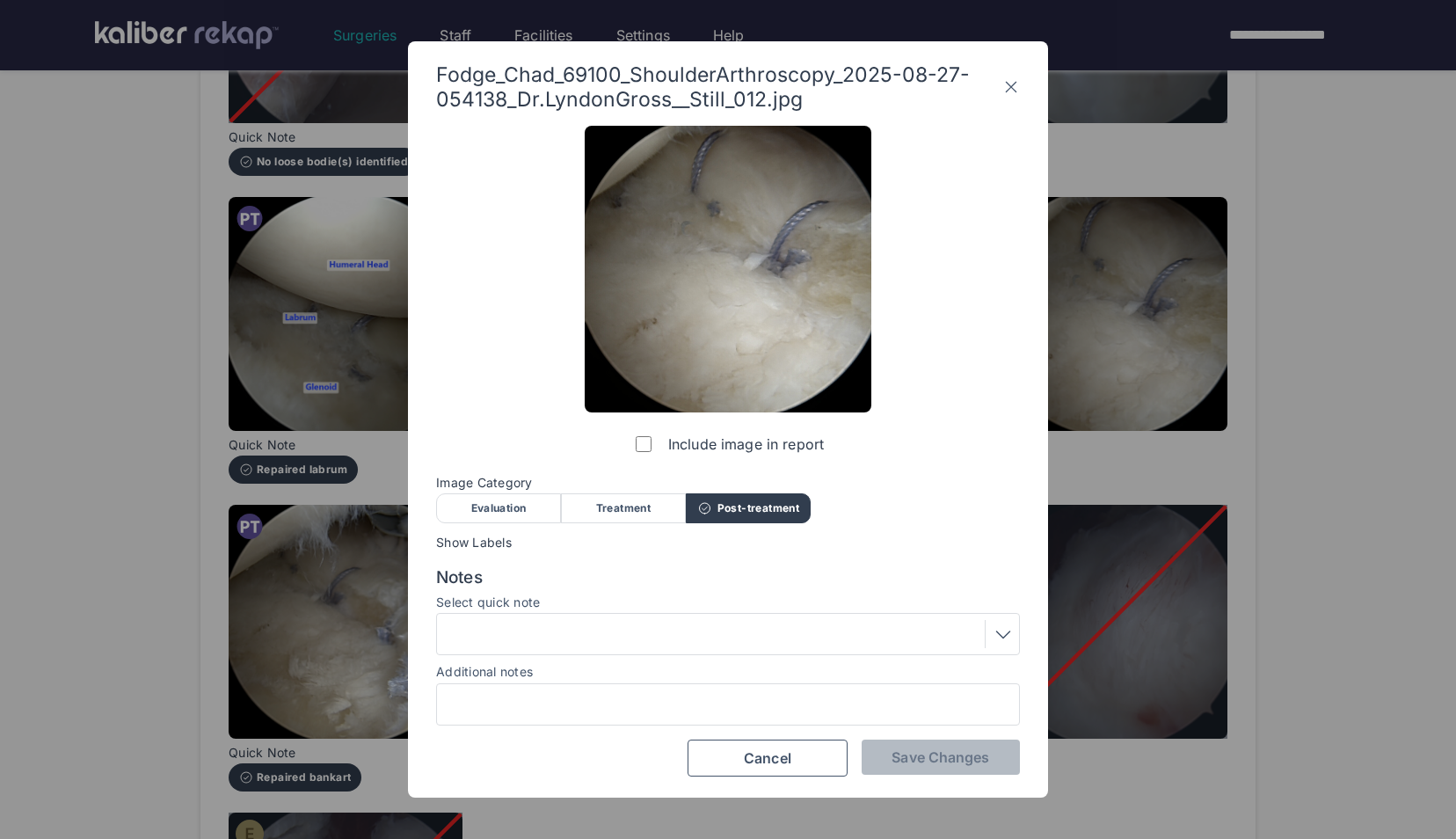
click at [656, 440] on label "Include image in report" at bounding box center [728, 444] width 191 height 35
click at [954, 764] on span "Save Changes" at bounding box center [940, 757] width 98 height 18
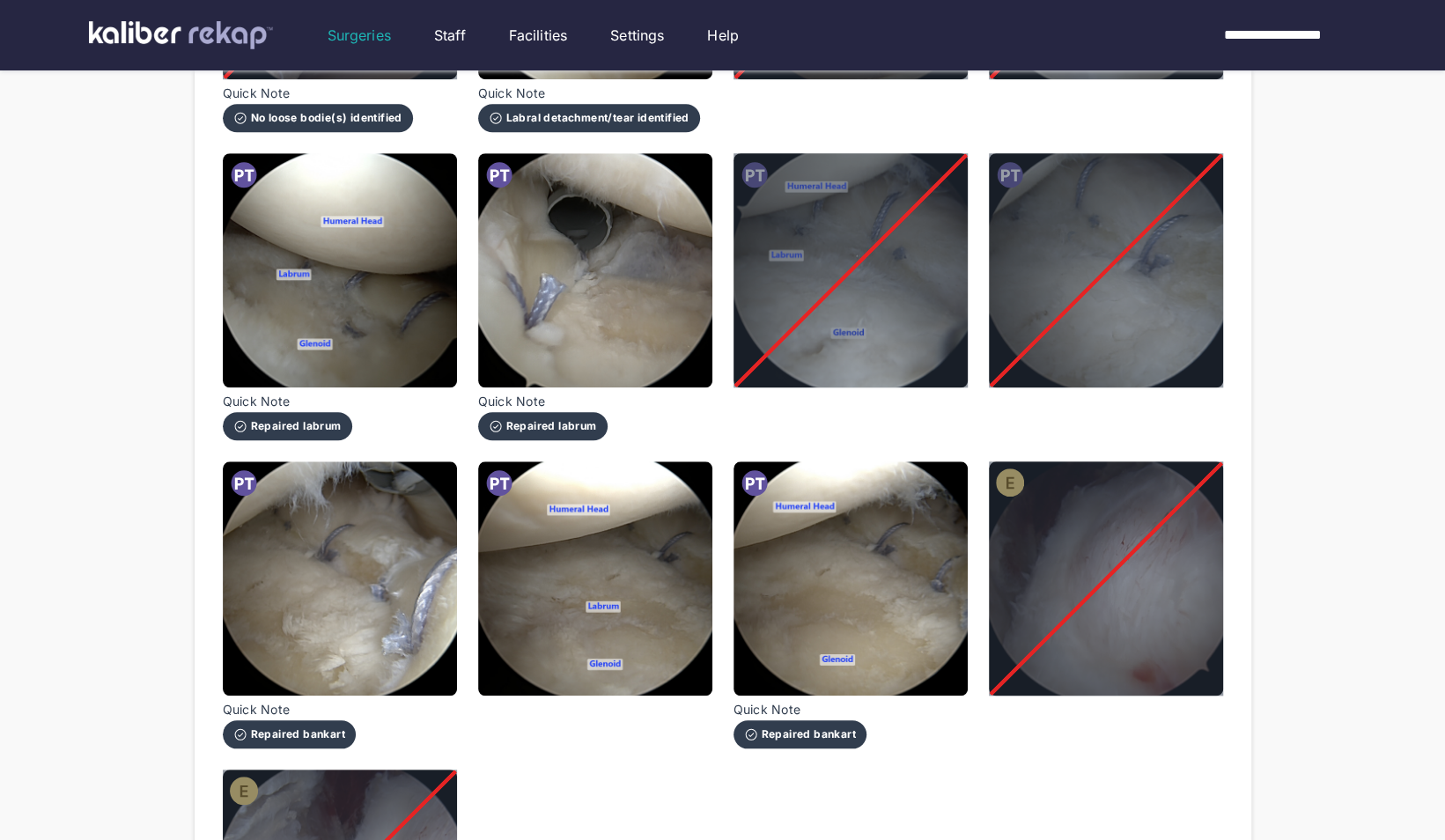
scroll to position [807, 0]
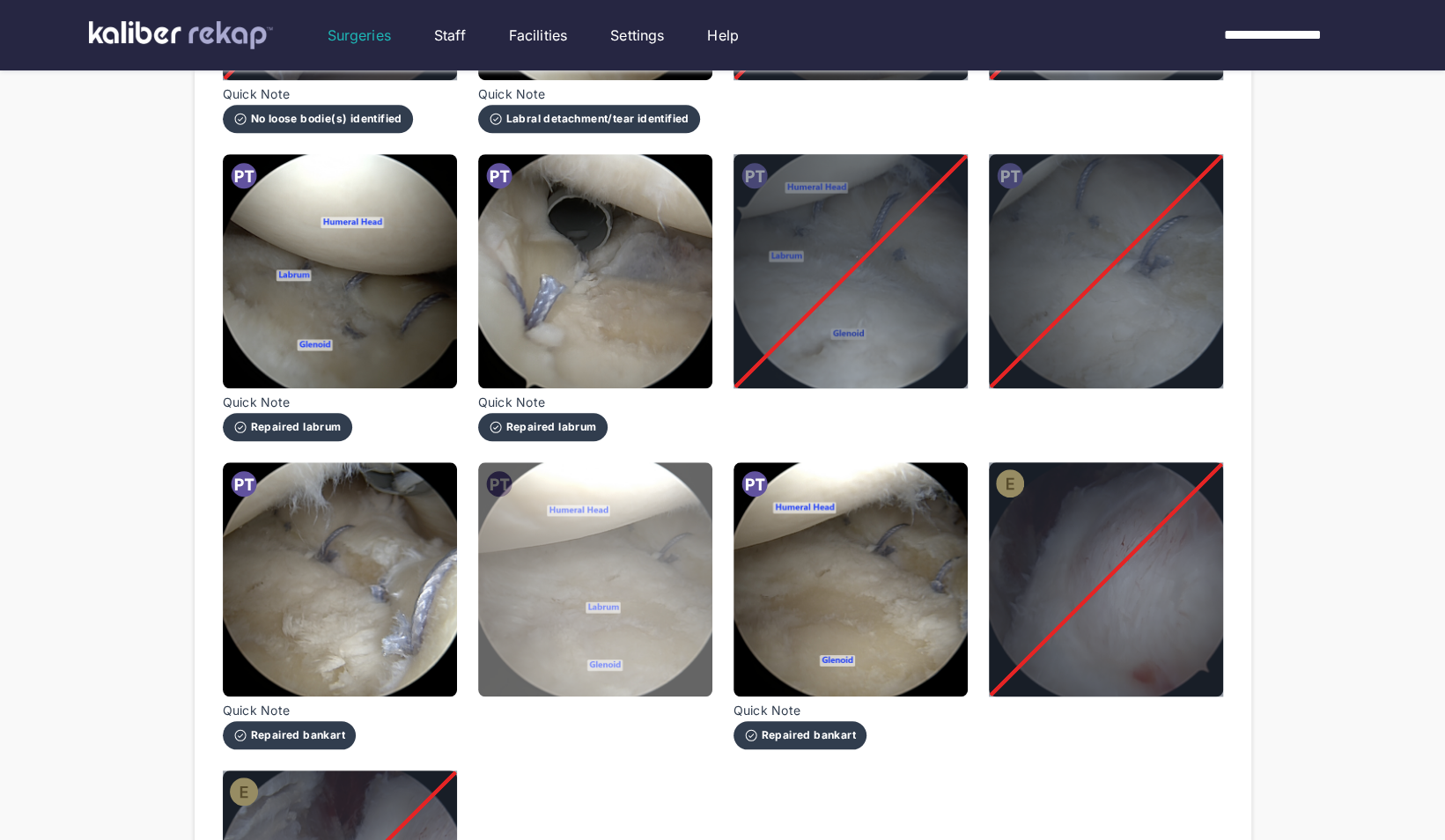
click at [527, 640] on img at bounding box center [595, 579] width 234 height 234
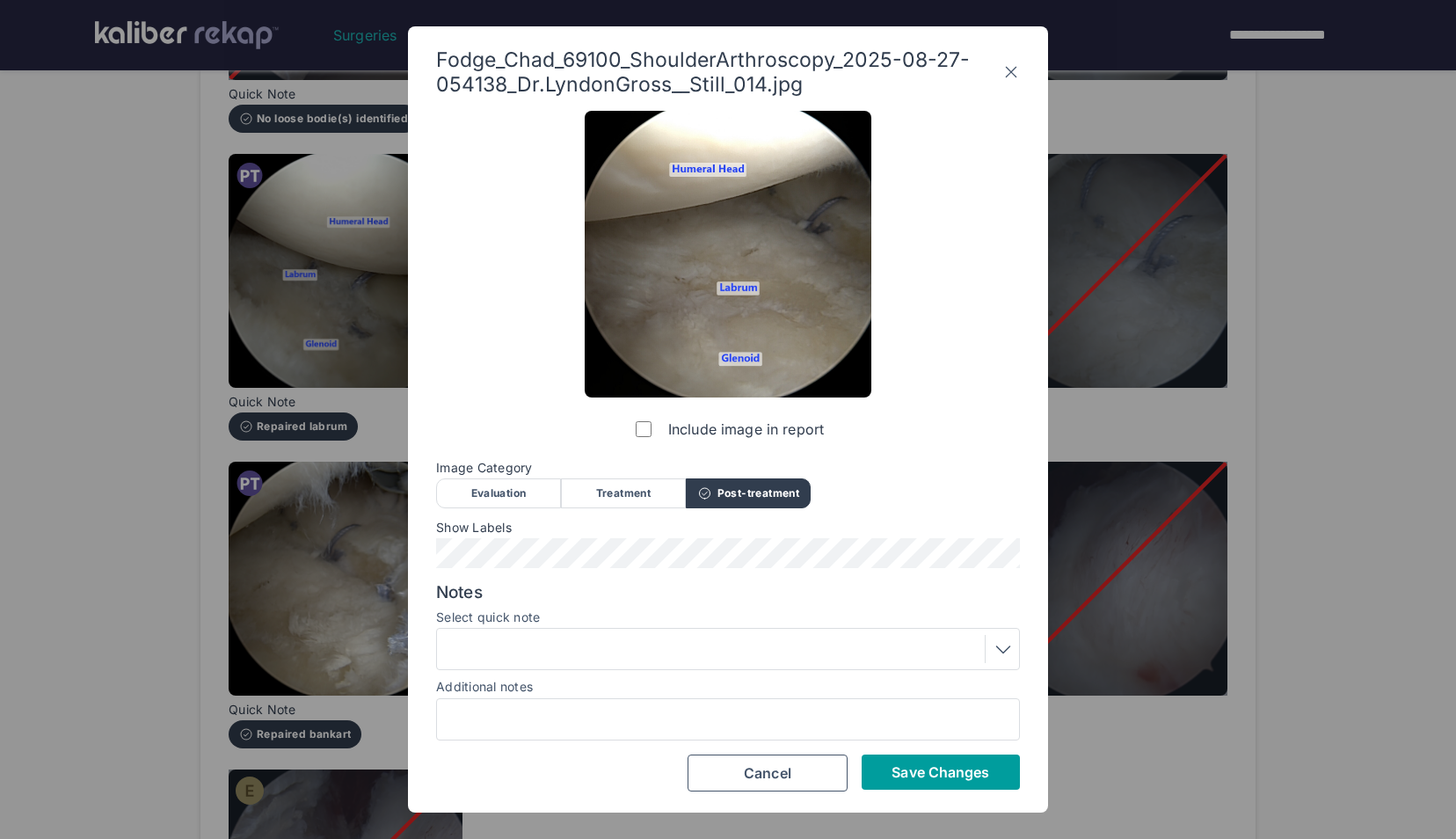
click at [880, 772] on button "Save Changes" at bounding box center [941, 771] width 159 height 35
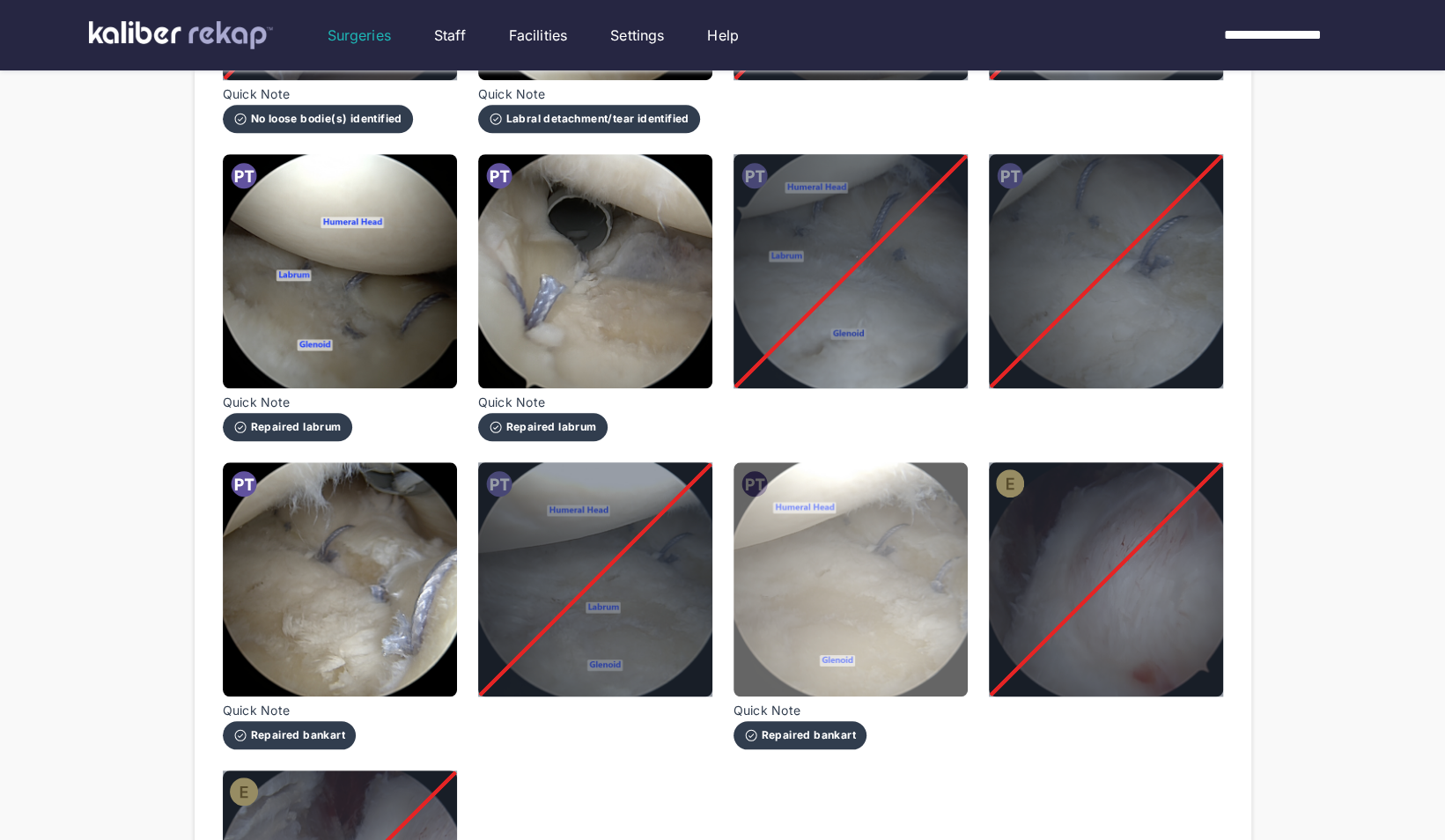
click at [816, 572] on img at bounding box center [850, 579] width 234 height 234
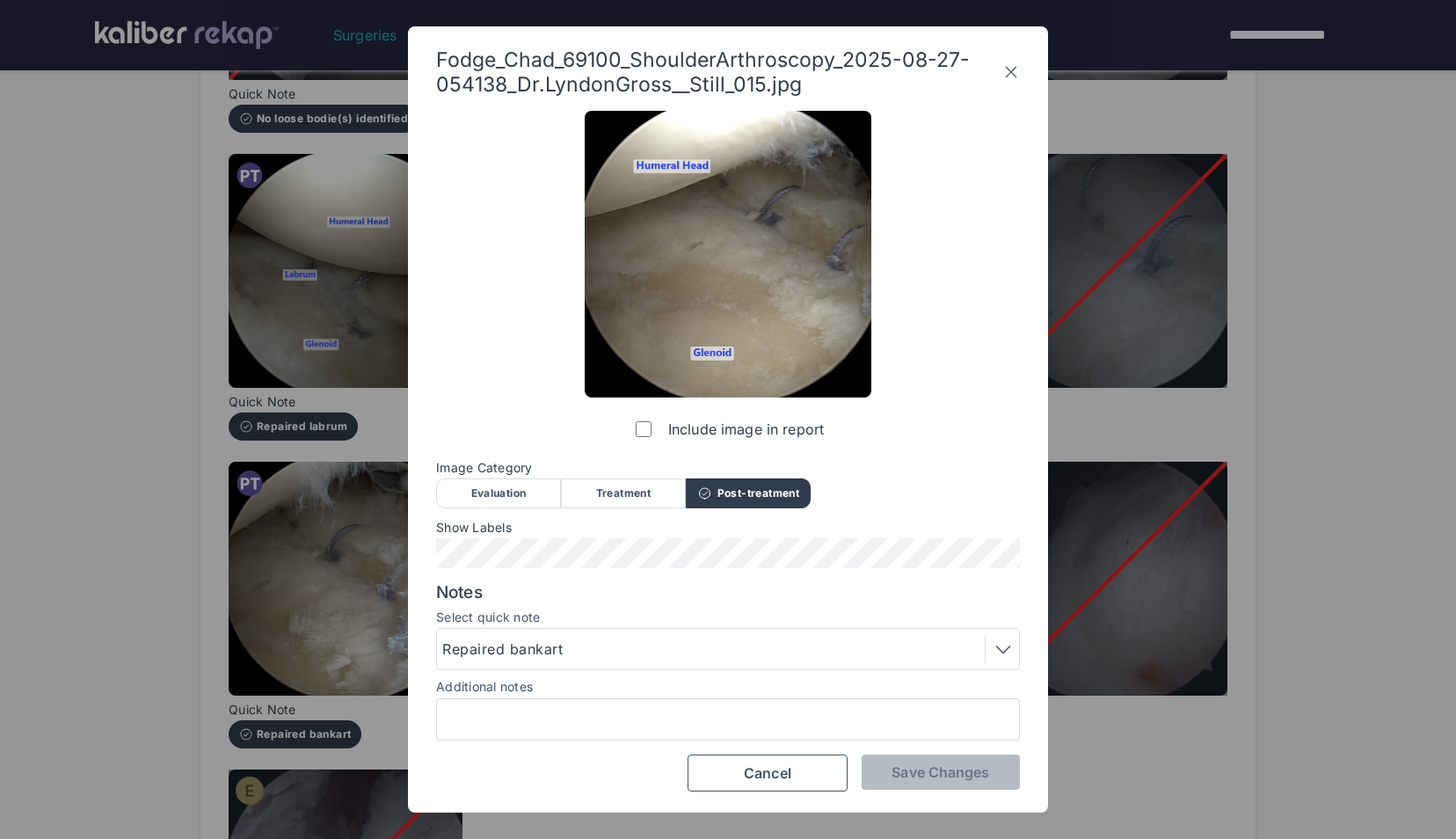
click at [645, 421] on label "Include image in report" at bounding box center [728, 429] width 191 height 35
click at [935, 770] on span "Save Changes" at bounding box center [940, 772] width 98 height 18
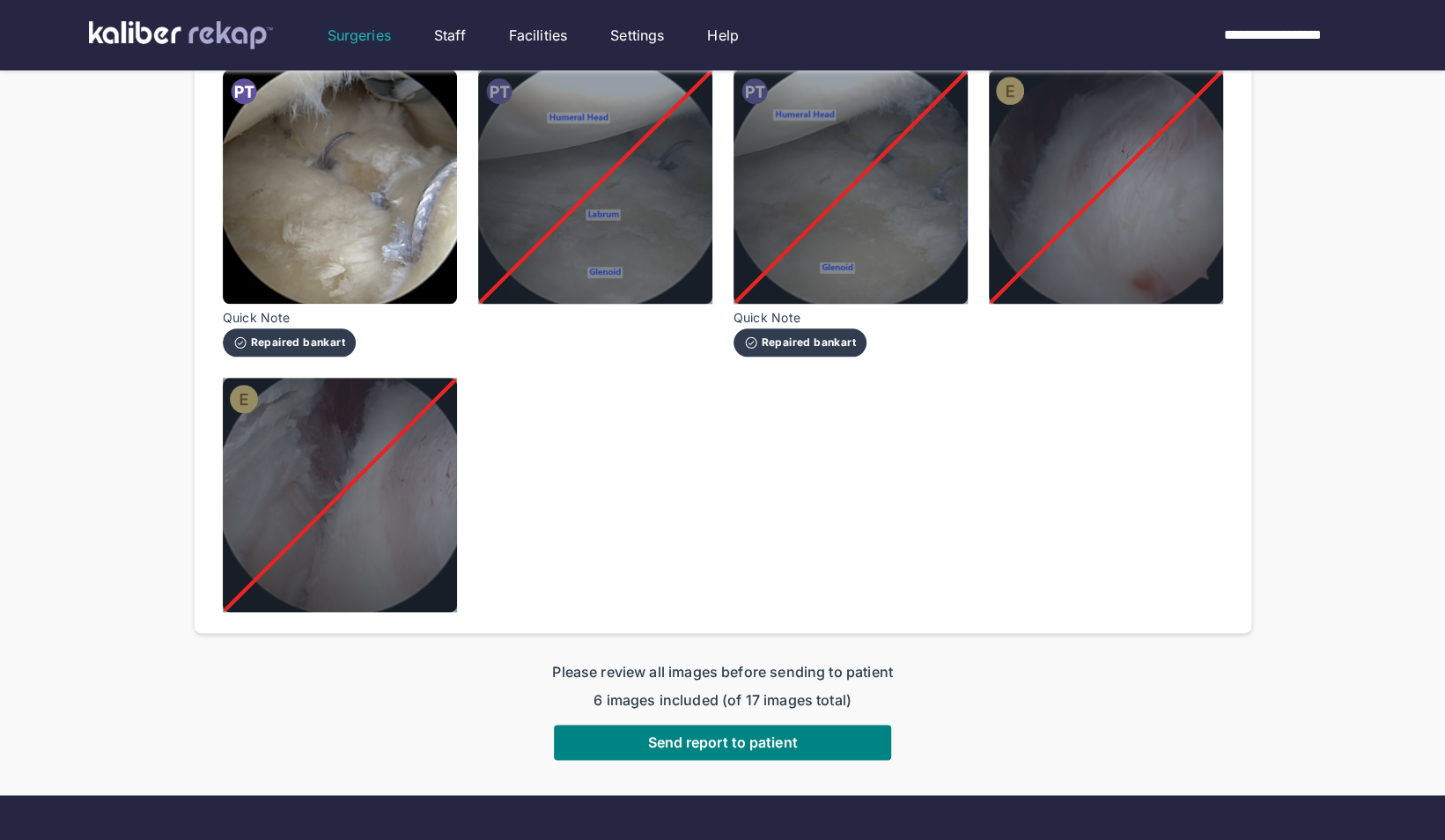
scroll to position [1204, 0]
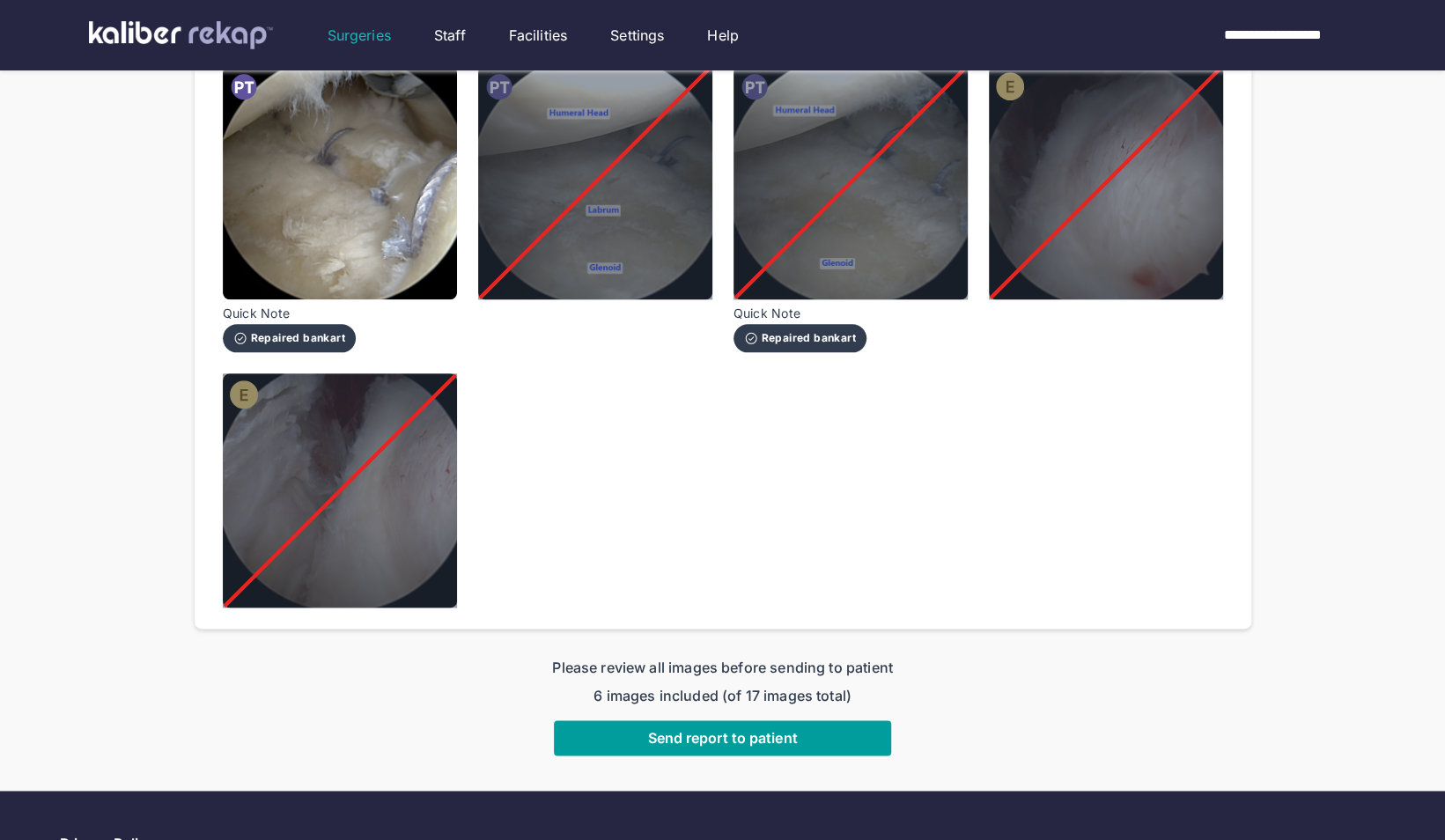
click at [752, 729] on span "Send report to patient" at bounding box center [722, 738] width 149 height 18
